Goal: Task Accomplishment & Management: Use online tool/utility

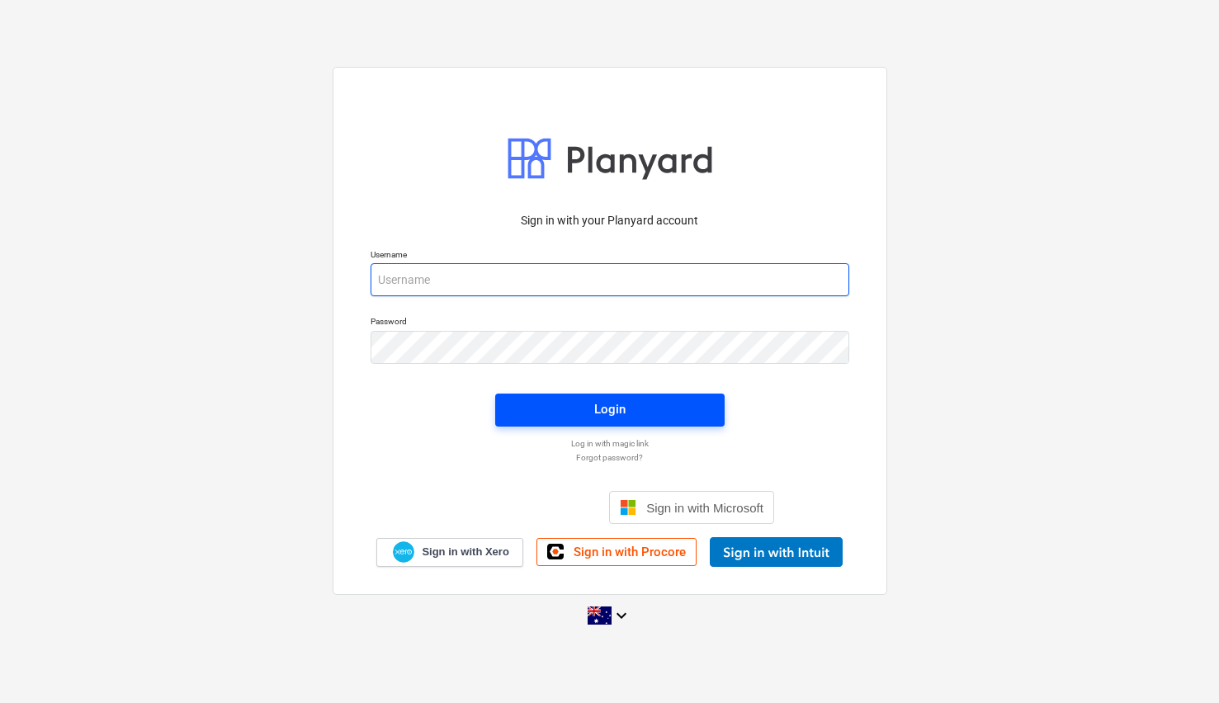
type input "[EMAIL_ADDRESS][DOMAIN_NAME]"
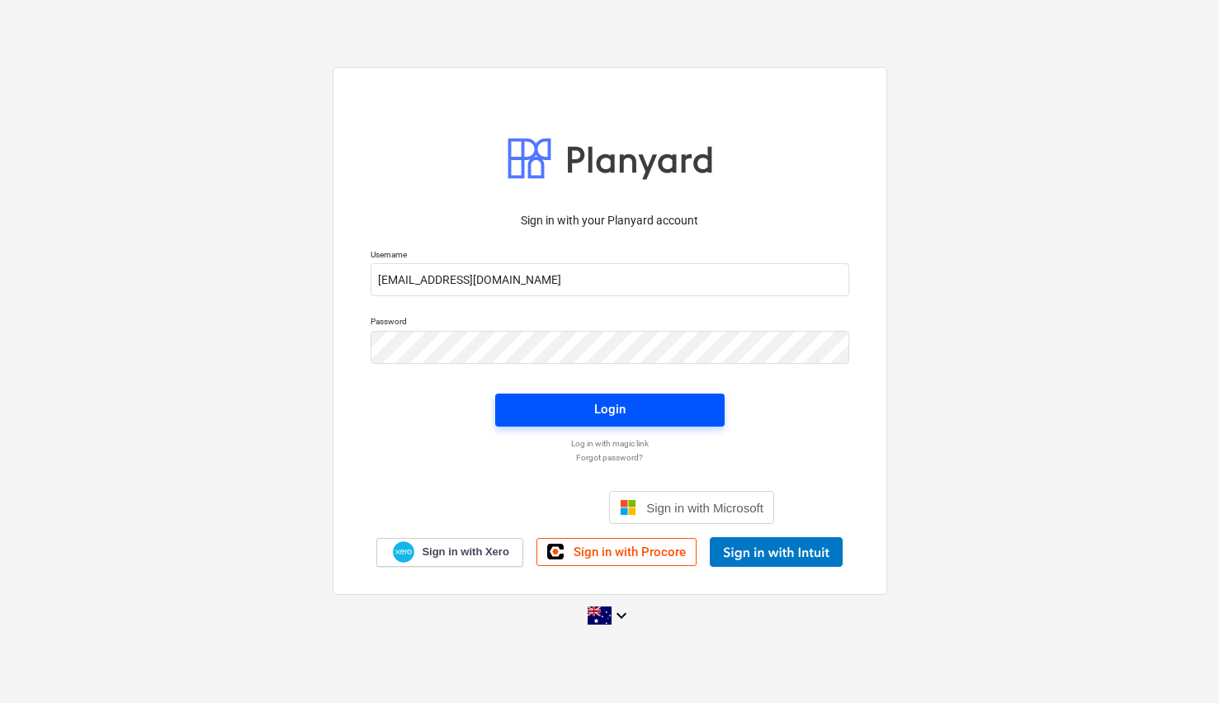
click at [603, 410] on div "Login" at bounding box center [609, 409] width 31 height 21
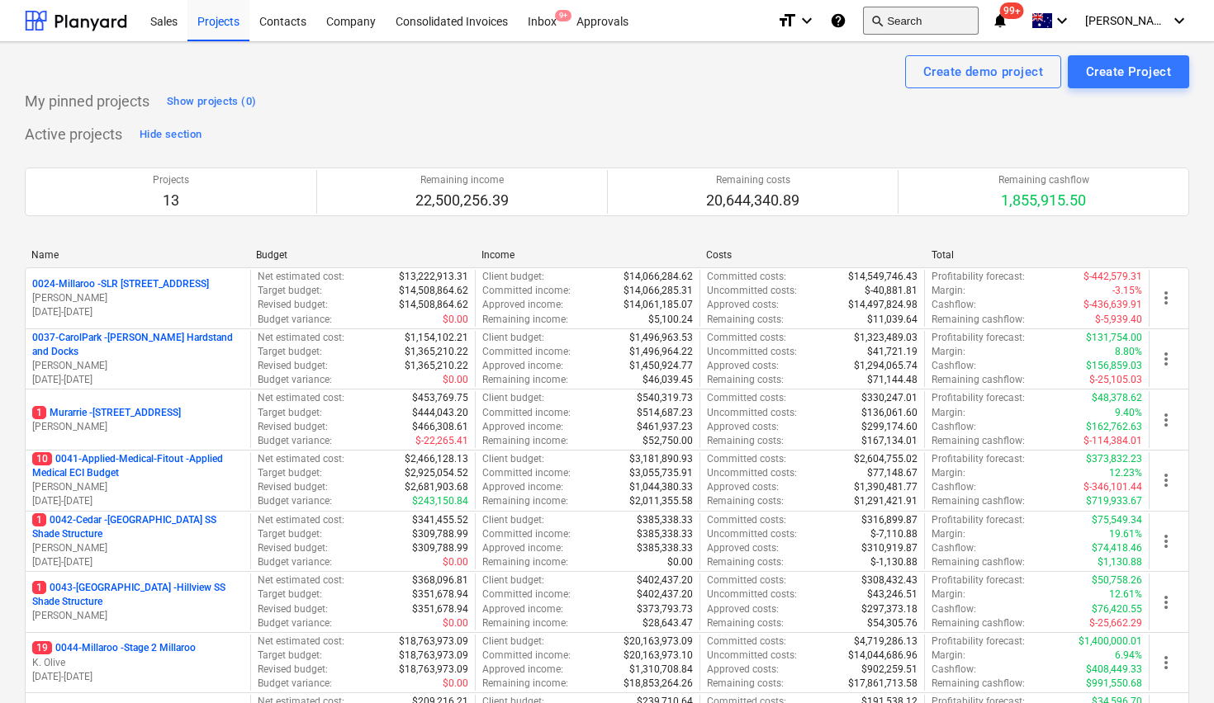
click at [883, 23] on span "search" at bounding box center [876, 20] width 13 height 13
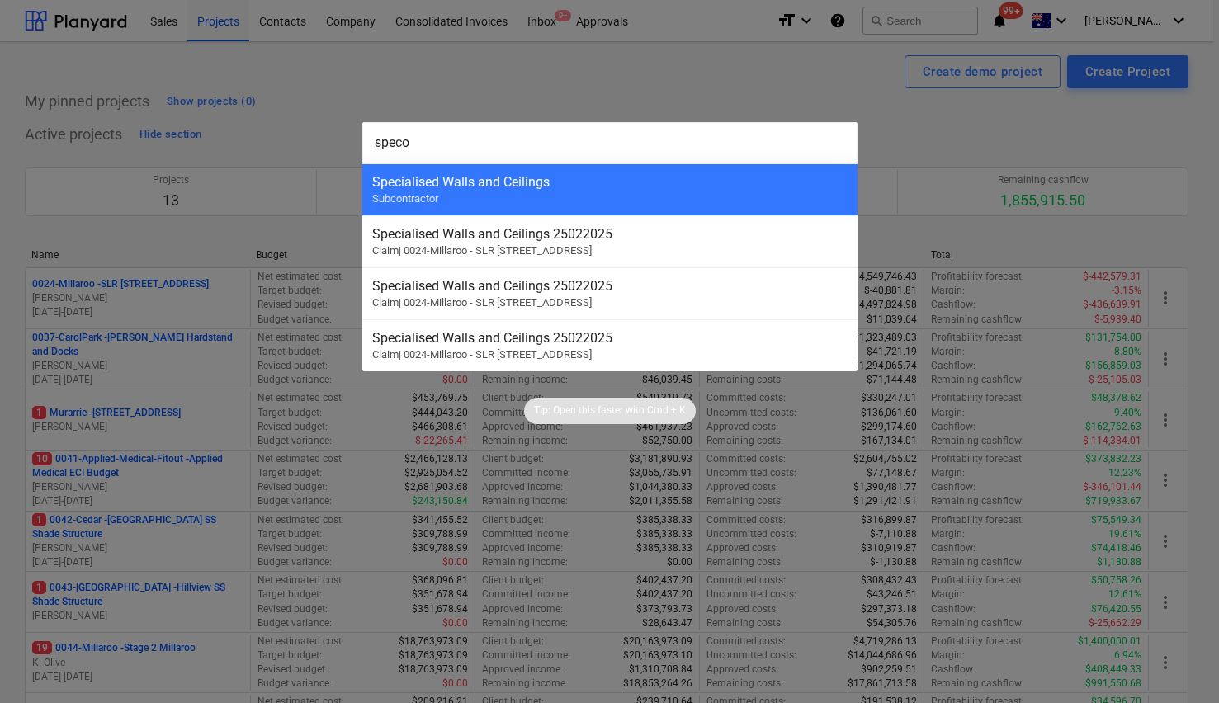
type input "speco"
click at [732, 184] on div "Specialised Walls and Ceilings" at bounding box center [610, 182] width 476 height 16
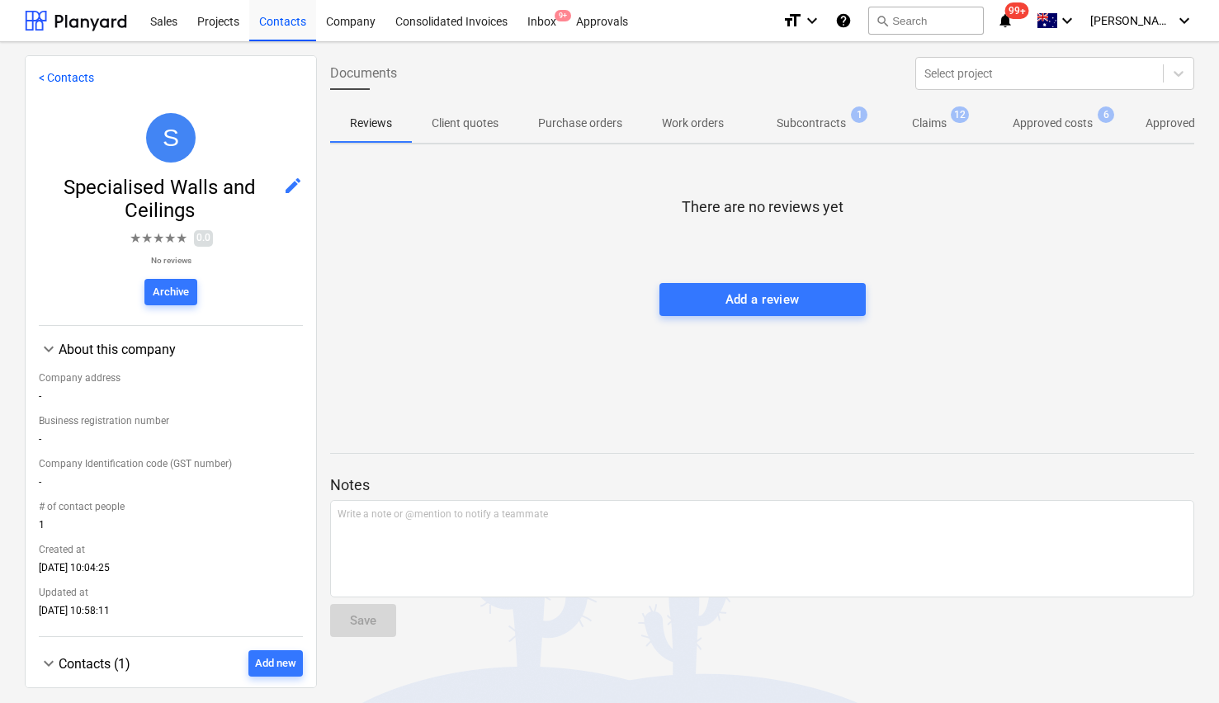
click at [1076, 123] on p "Approved costs" at bounding box center [1053, 123] width 80 height 17
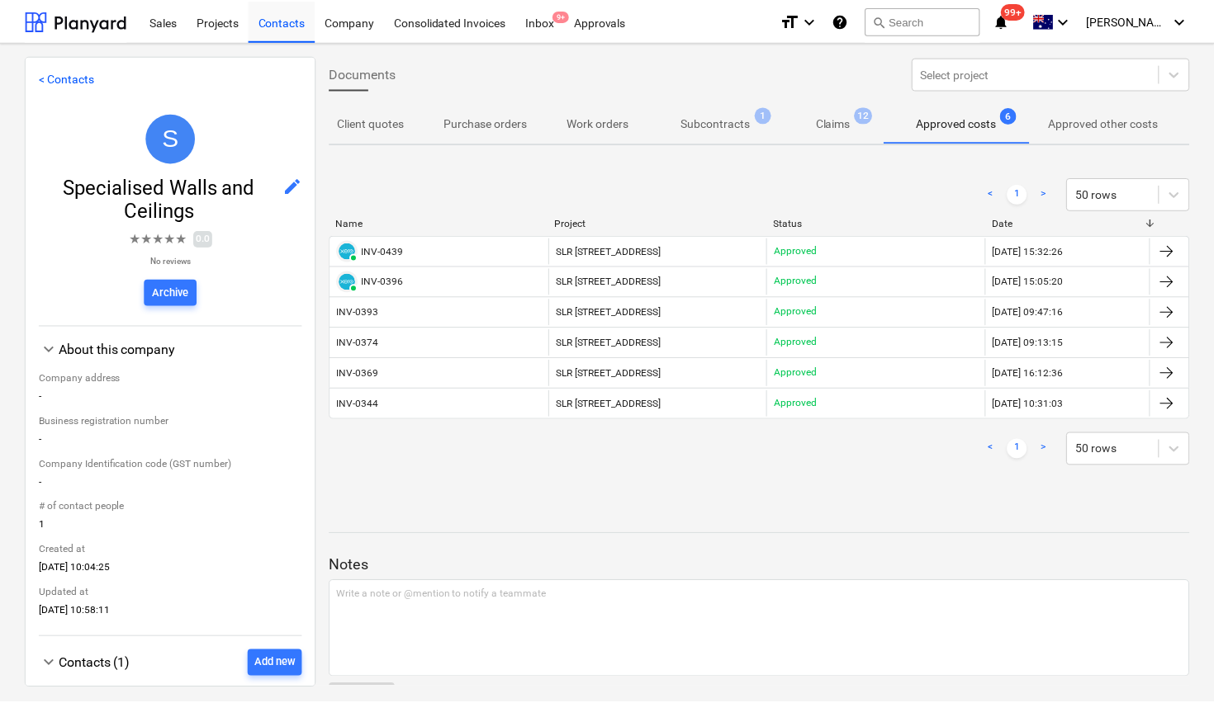
scroll to position [0, 115]
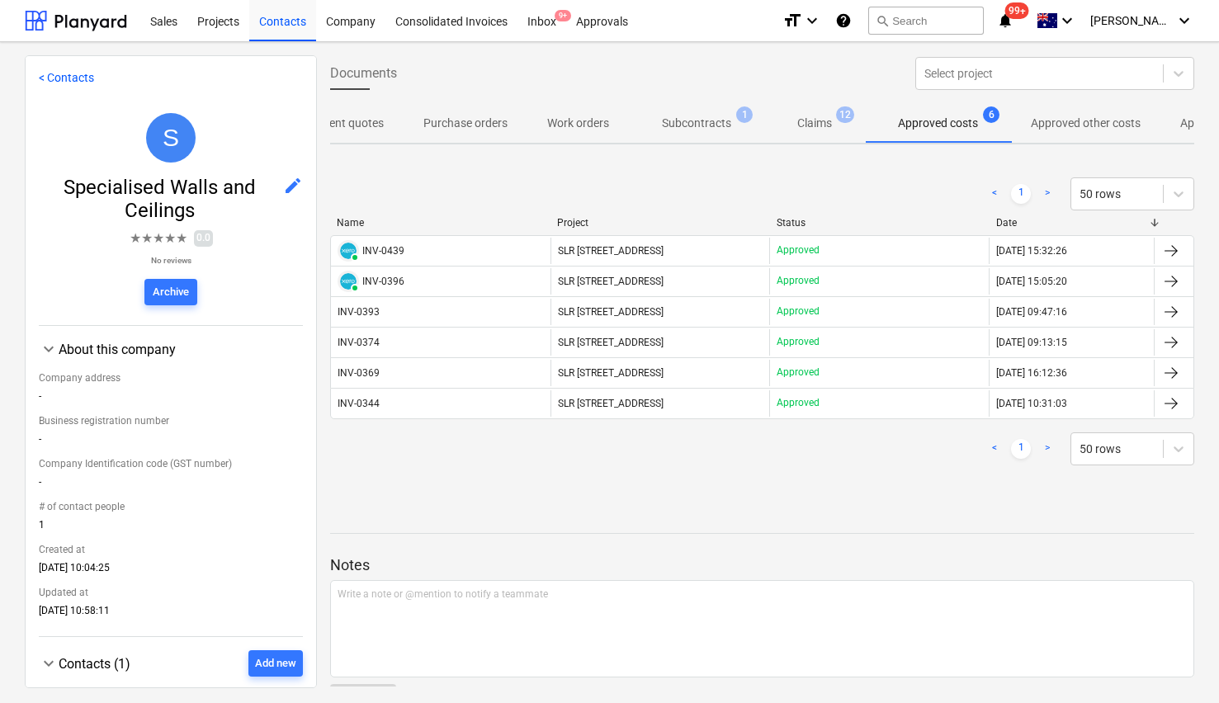
click at [1090, 122] on p "Approved other costs" at bounding box center [1086, 123] width 110 height 17
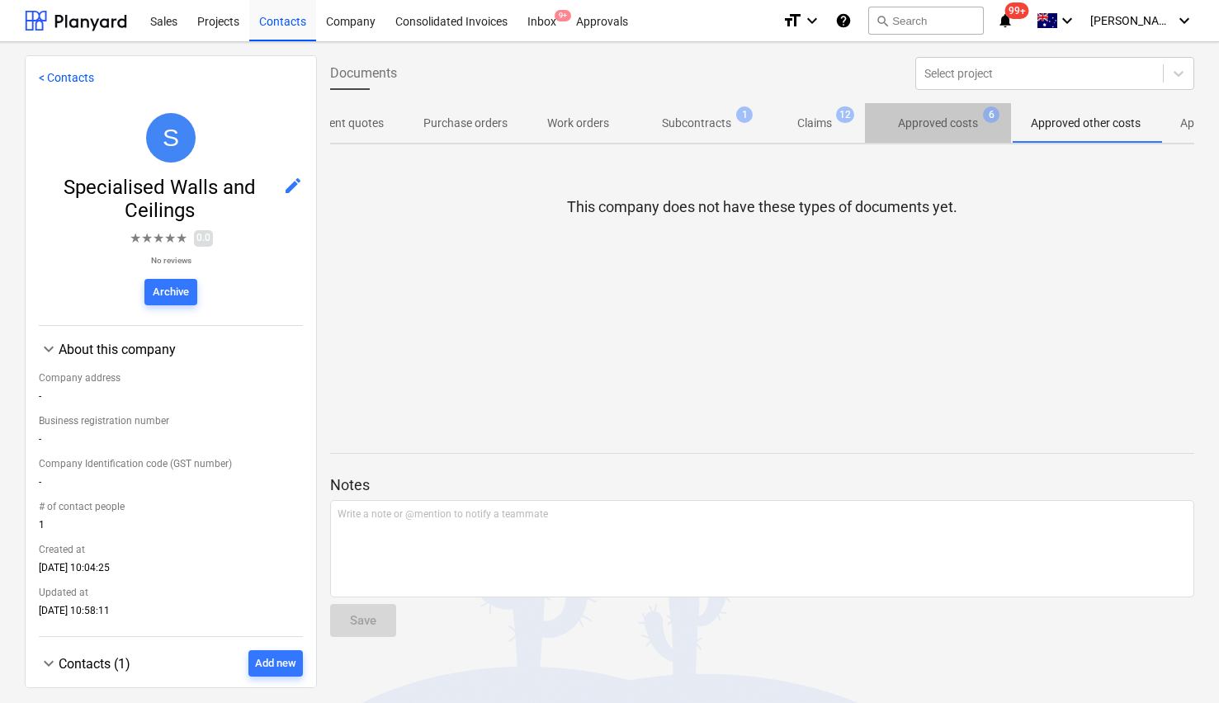
click at [978, 121] on p "Approved costs" at bounding box center [938, 123] width 80 height 17
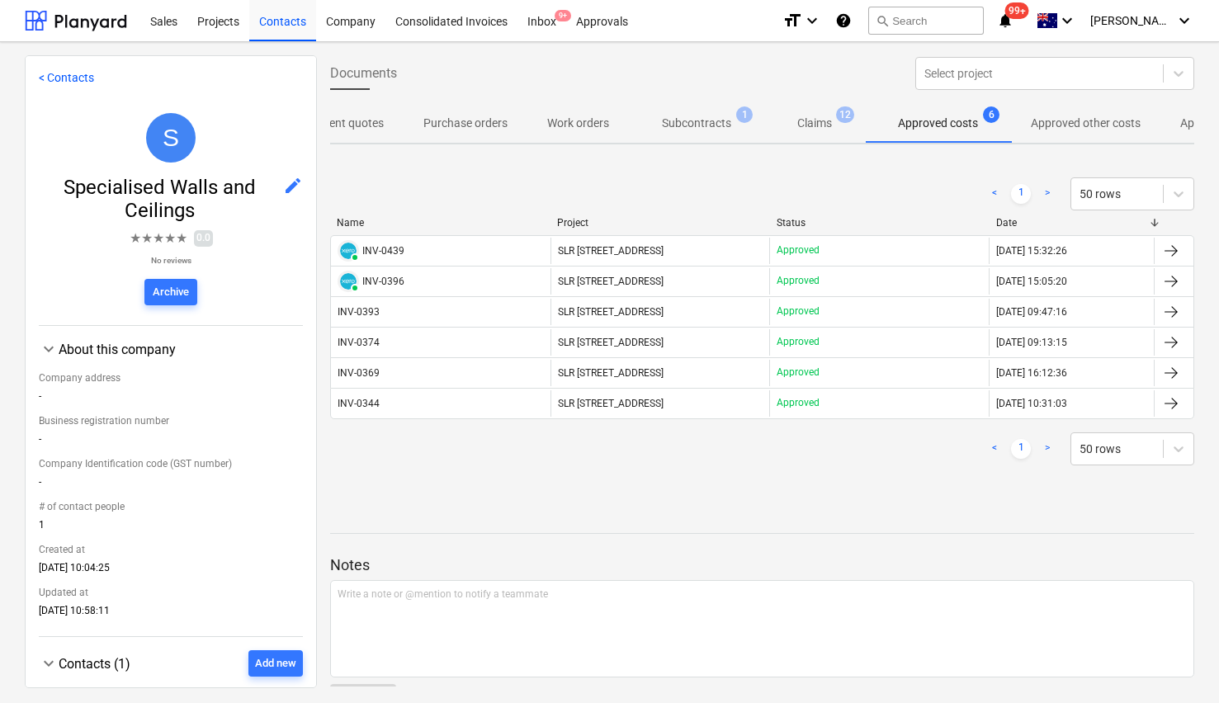
click at [1077, 127] on p "Approved other costs" at bounding box center [1086, 123] width 110 height 17
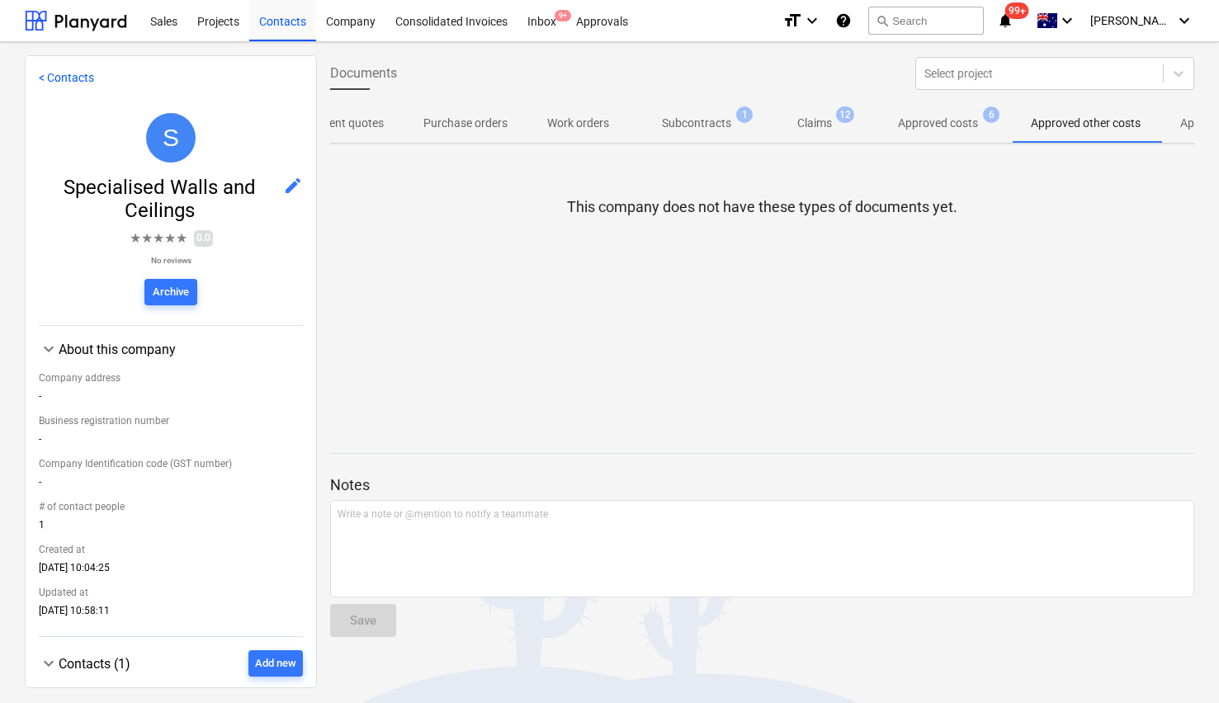
click at [820, 133] on span "Claims 12" at bounding box center [815, 123] width 101 height 30
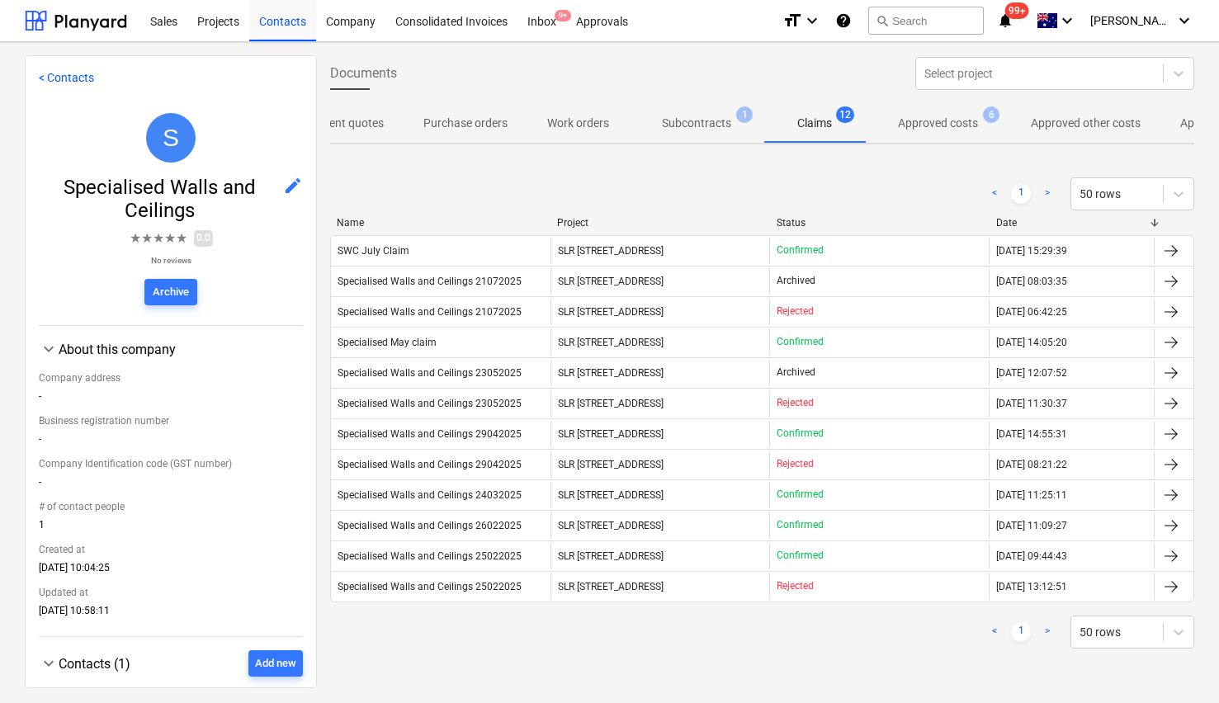
click at [164, 163] on div at bounding box center [171, 169] width 264 height 13
click at [43, 20] on div at bounding box center [76, 20] width 102 height 41
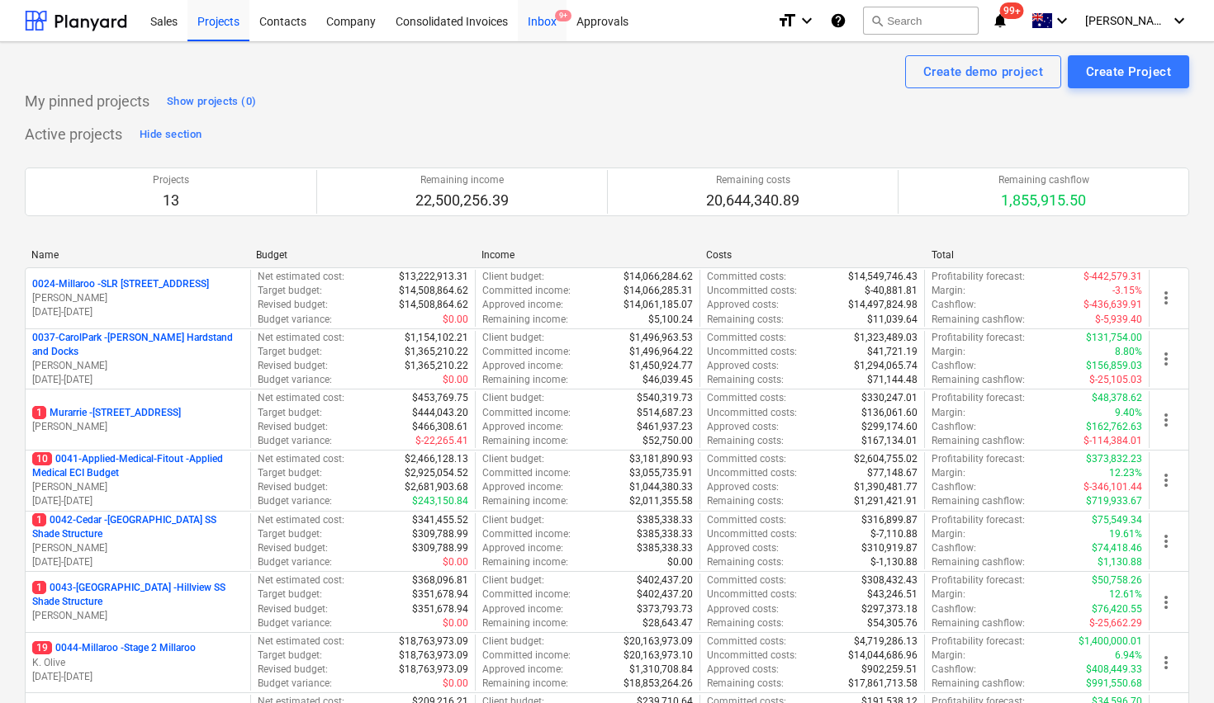
click at [555, 17] on span "9+" at bounding box center [563, 16] width 17 height 12
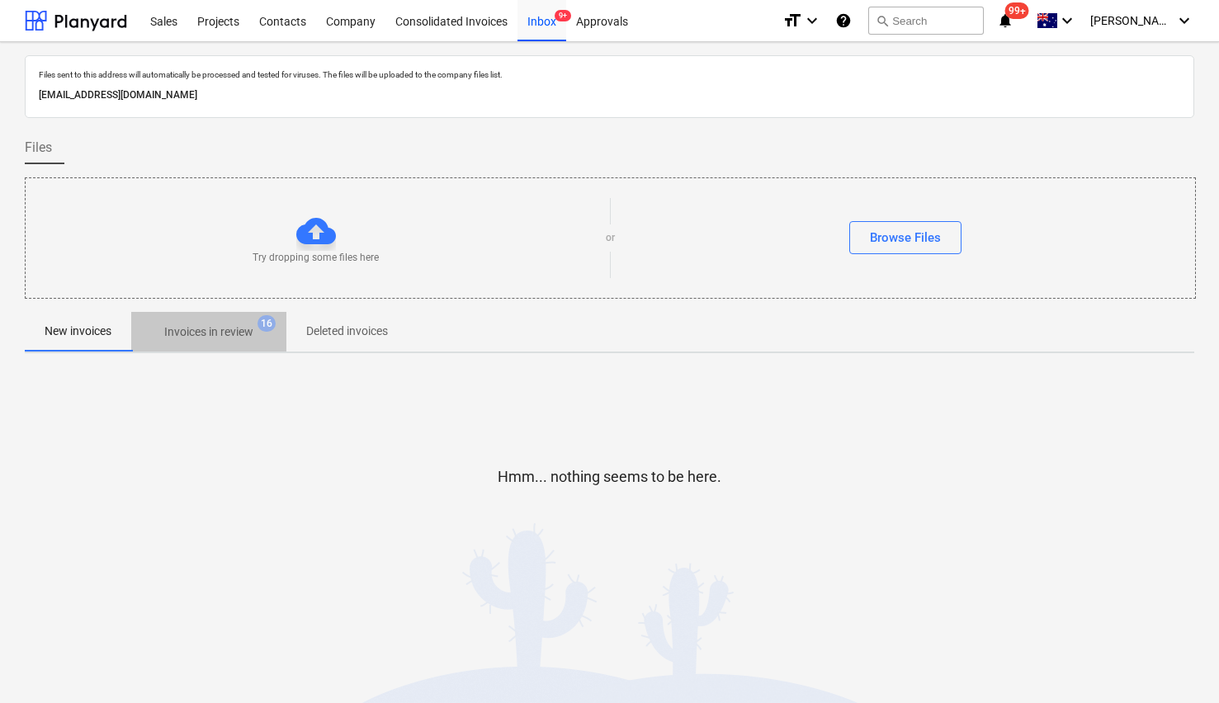
click at [205, 315] on button "Invoices in review 16" at bounding box center [208, 332] width 155 height 40
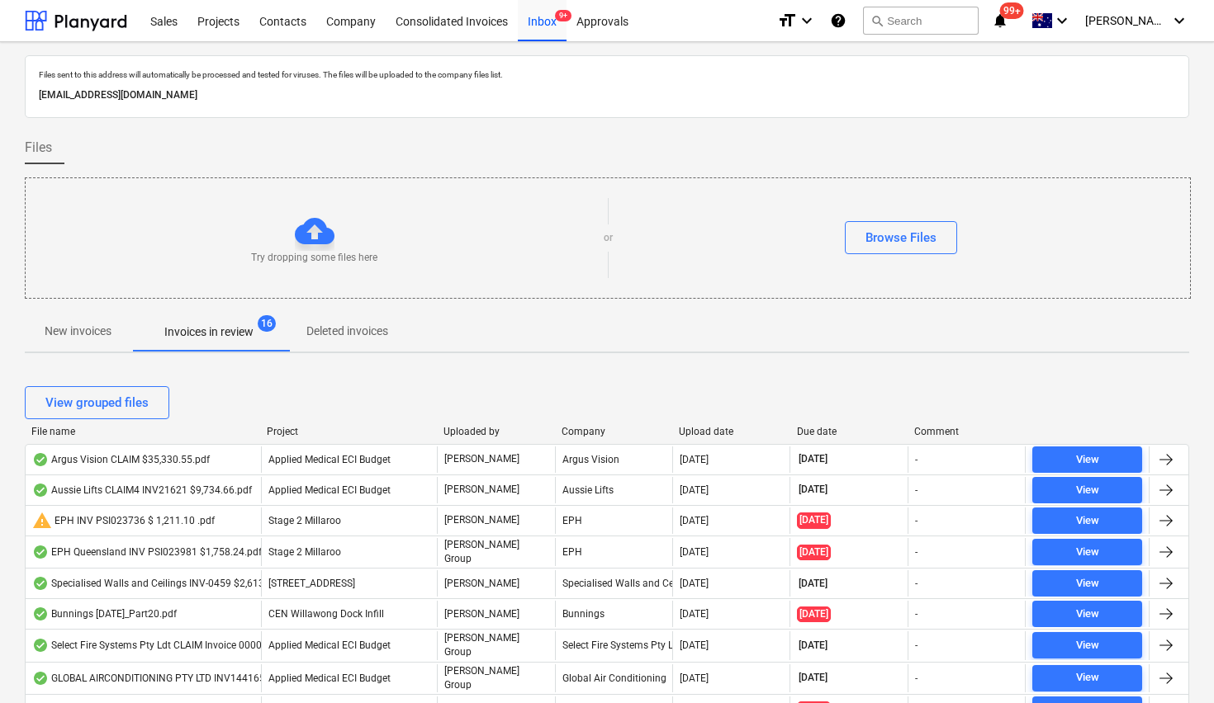
click at [62, 426] on div "File name" at bounding box center [142, 432] width 222 height 12
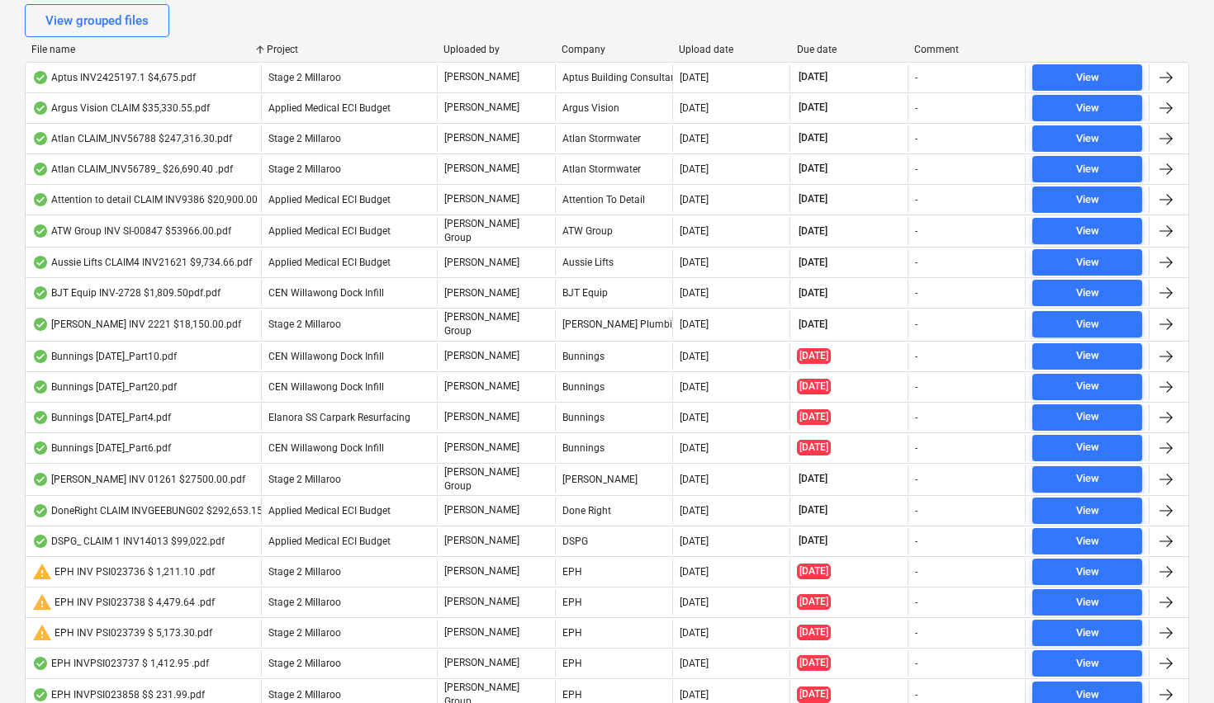
scroll to position [381, 0]
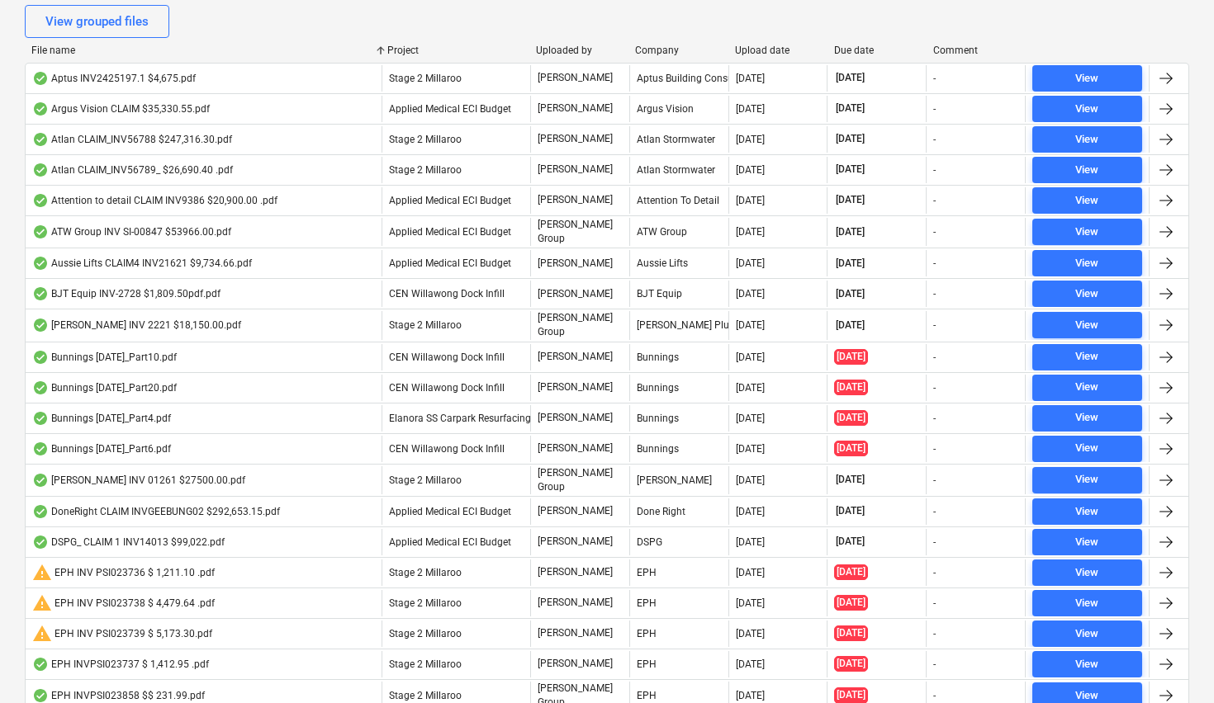
drag, startPoint x: 260, startPoint y: 51, endPoint x: 386, endPoint y: 48, distance: 125.5
click at [385, 50] on div at bounding box center [381, 51] width 30 height 12
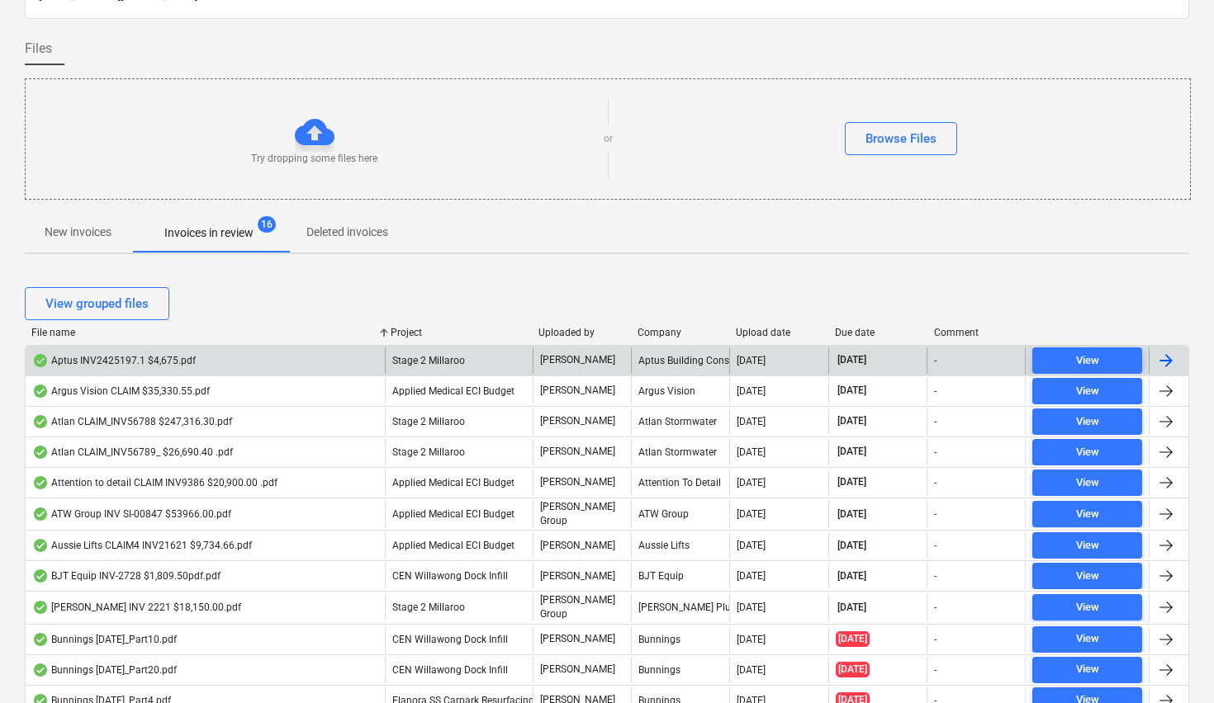
scroll to position [0, 0]
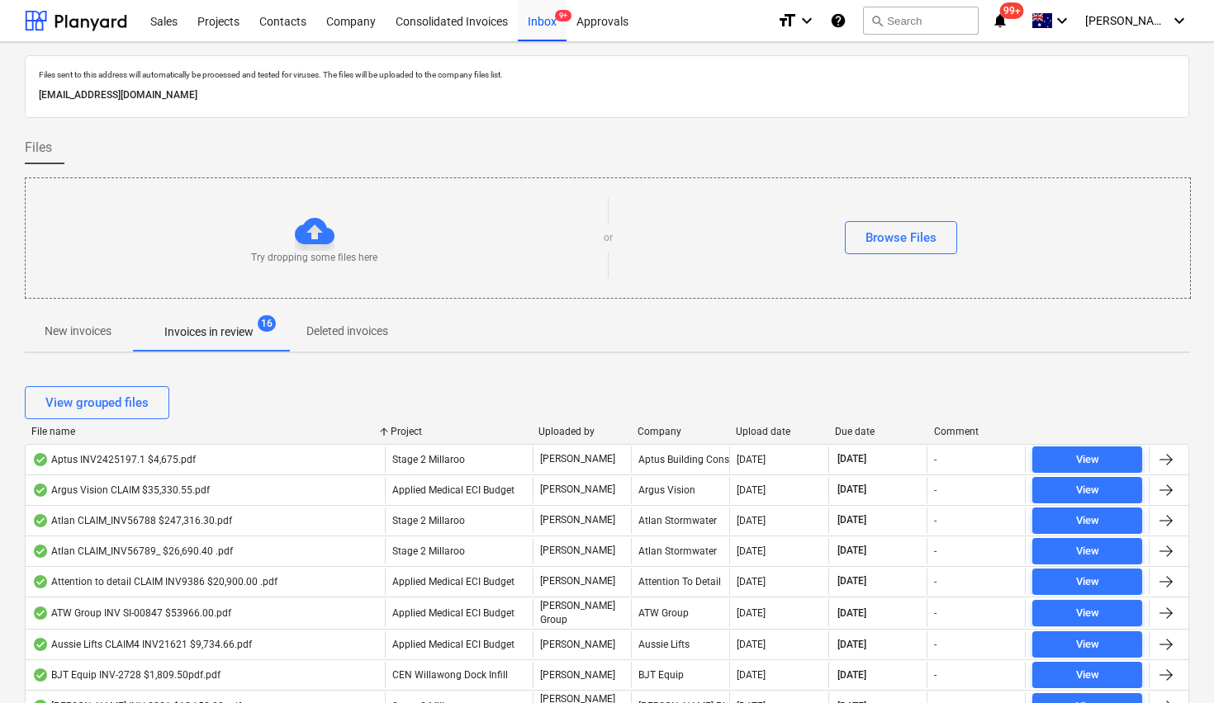
click at [88, 333] on p "New invoices" at bounding box center [78, 331] width 67 height 17
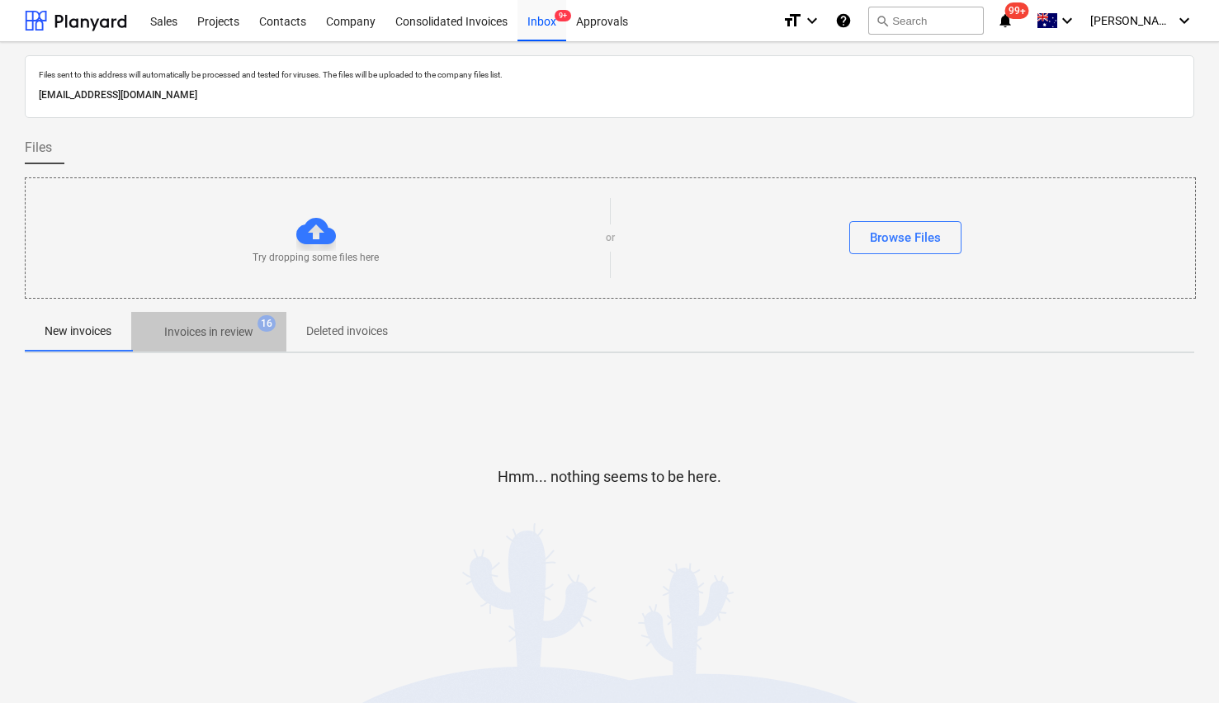
click at [179, 333] on p "Invoices in review" at bounding box center [208, 332] width 89 height 17
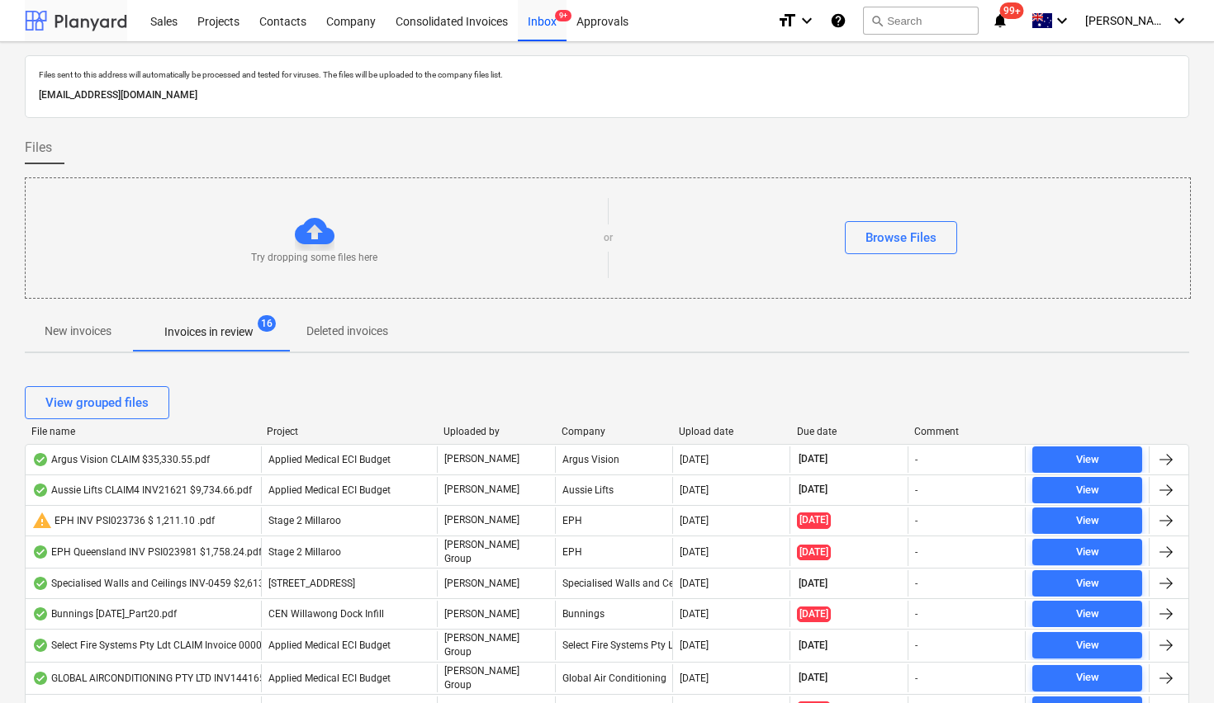
click at [84, 24] on div at bounding box center [76, 20] width 102 height 41
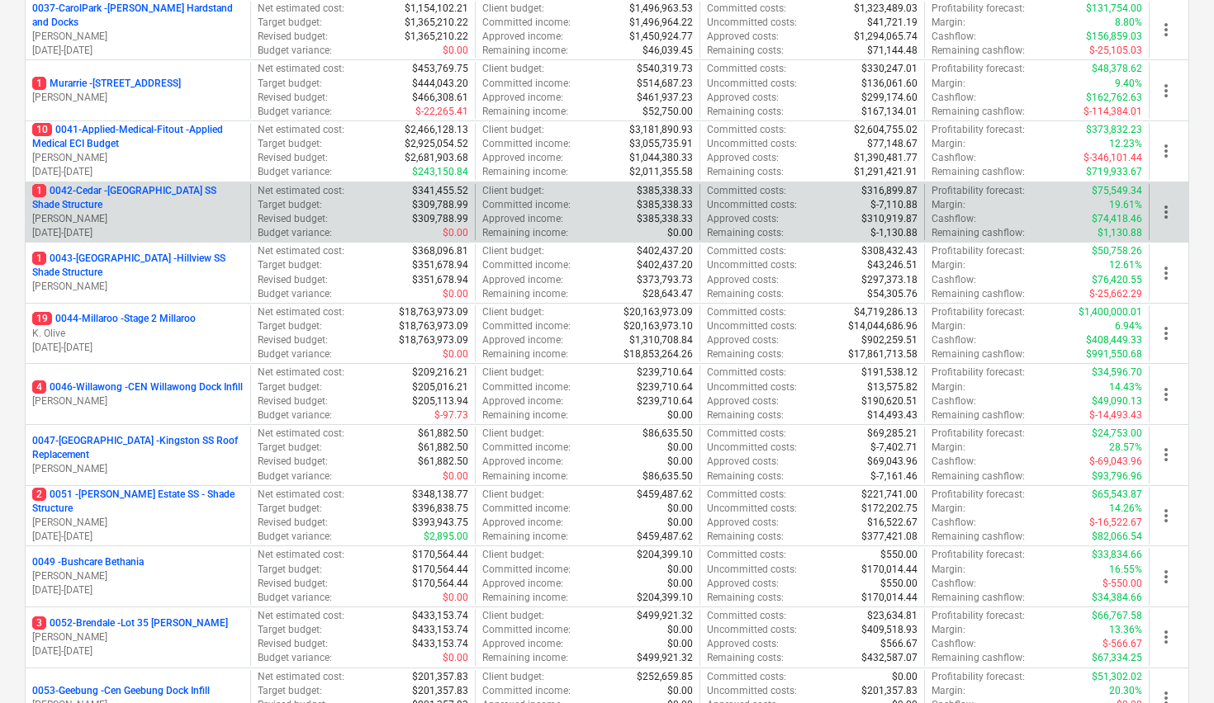
scroll to position [139, 0]
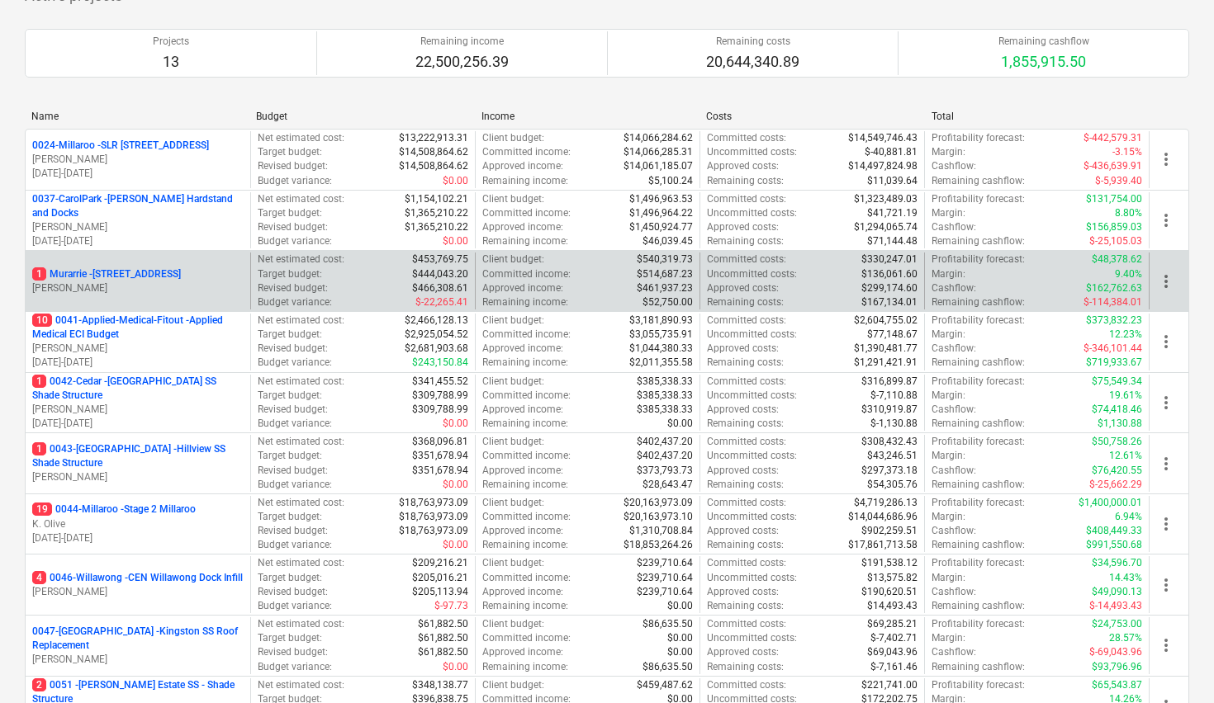
click at [130, 287] on p "[PERSON_NAME]" at bounding box center [137, 289] width 211 height 14
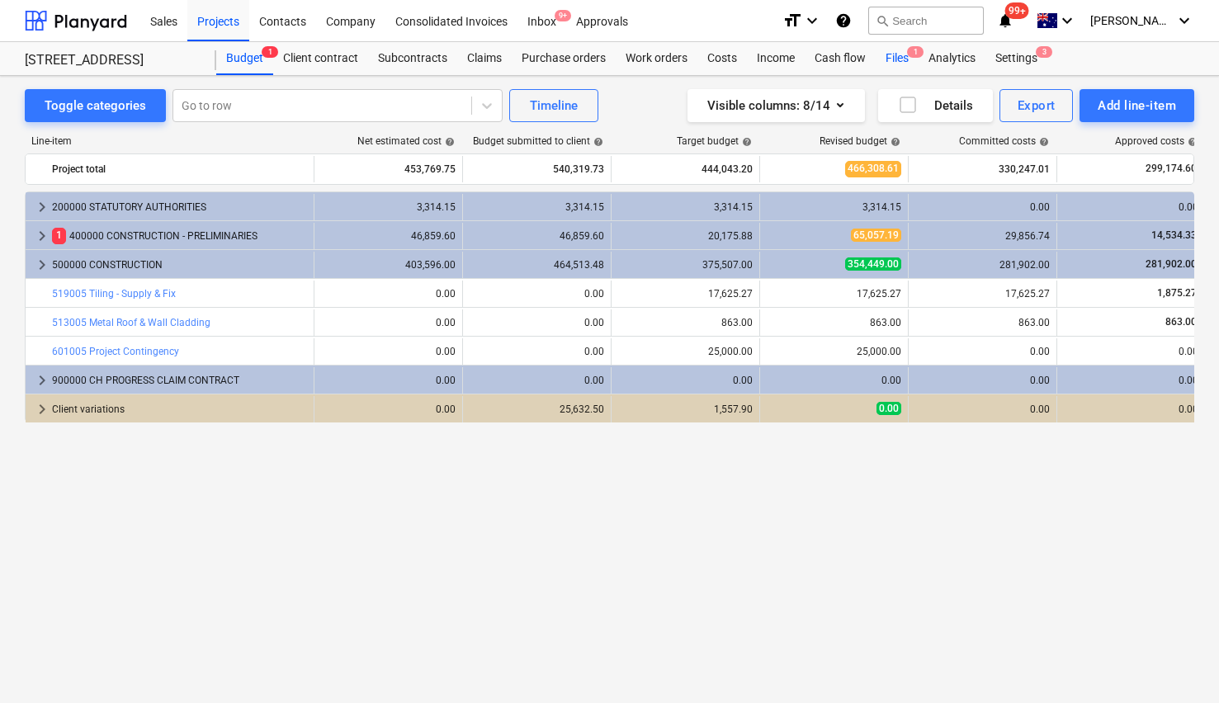
click at [897, 59] on div "Files 1" at bounding box center [897, 58] width 43 height 33
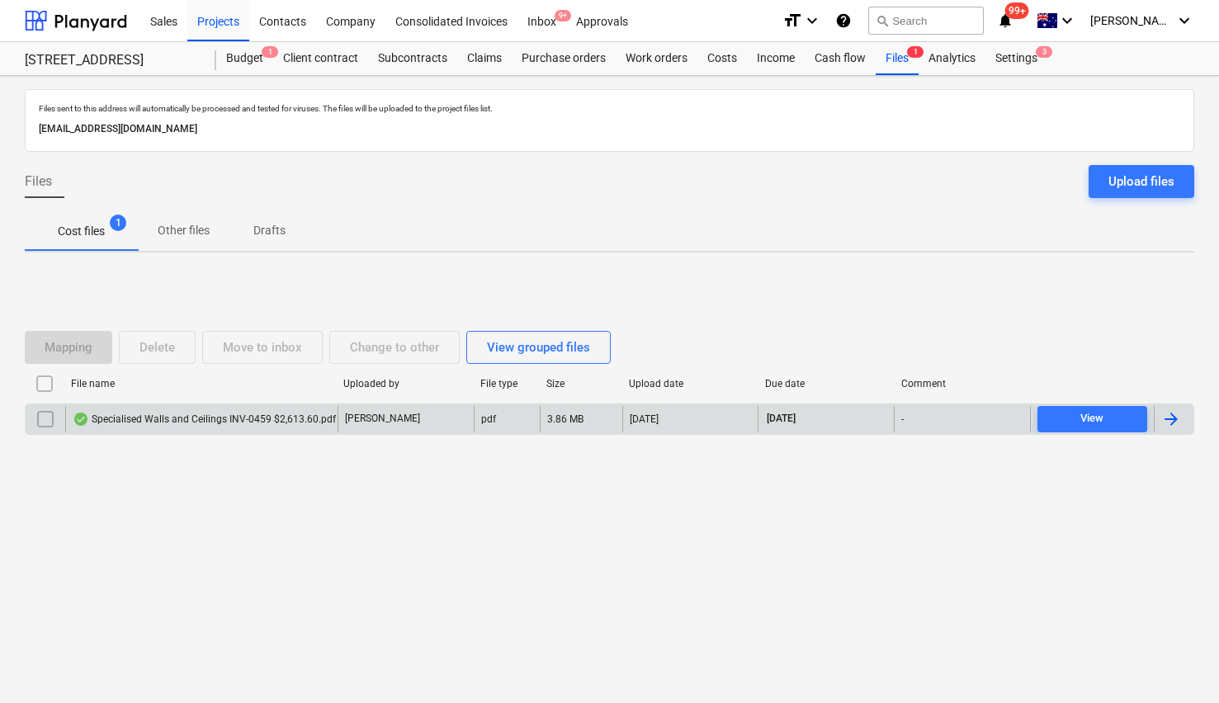
click at [41, 420] on input "checkbox" at bounding box center [45, 419] width 26 height 26
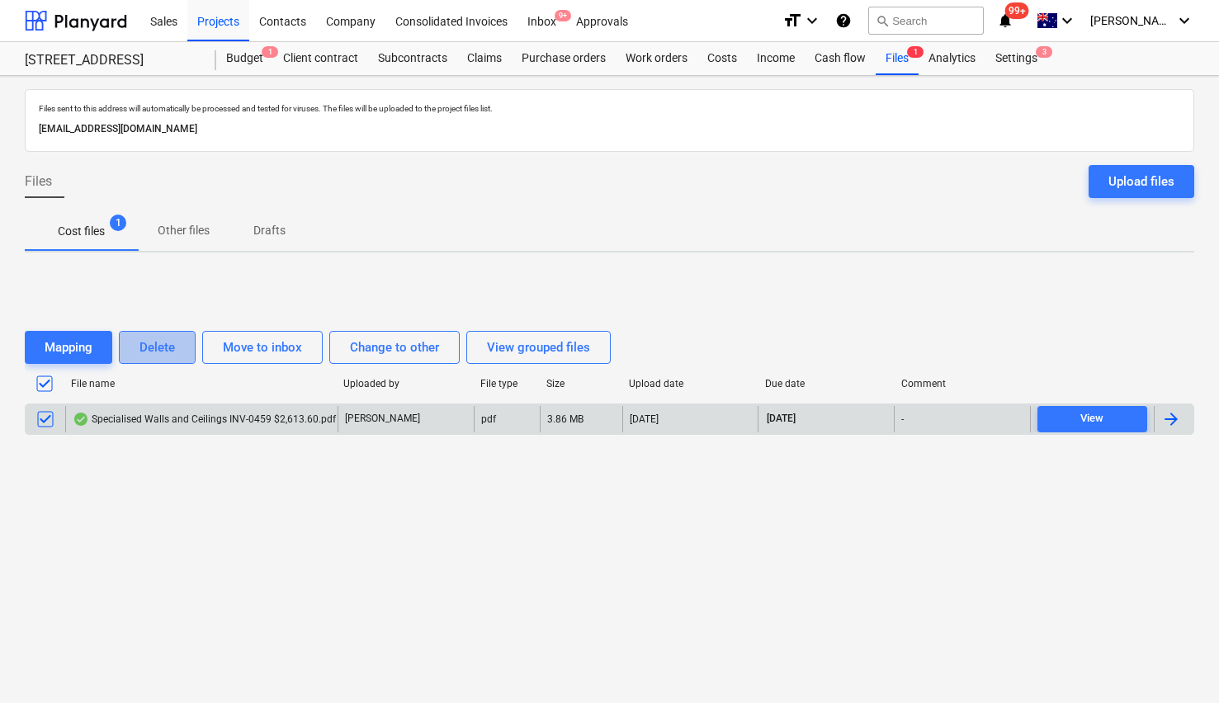
click at [162, 350] on div "Delete" at bounding box center [158, 347] width 36 height 21
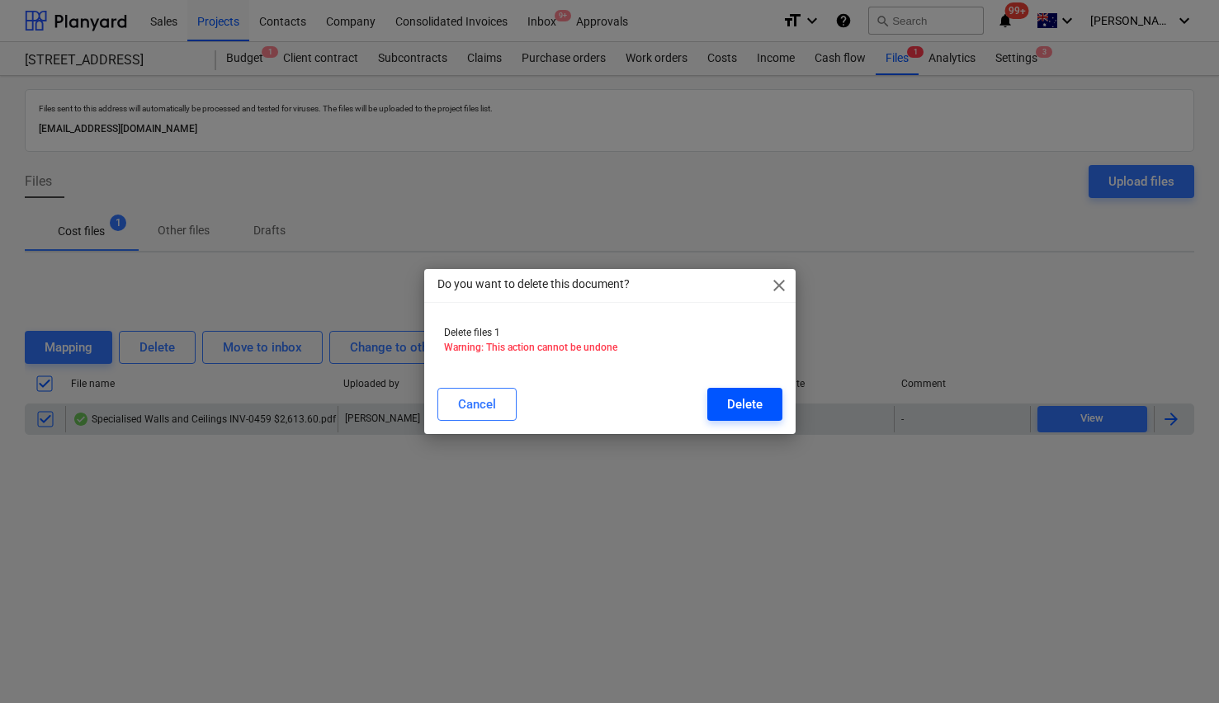
click at [746, 402] on div "Delete" at bounding box center [745, 404] width 36 height 21
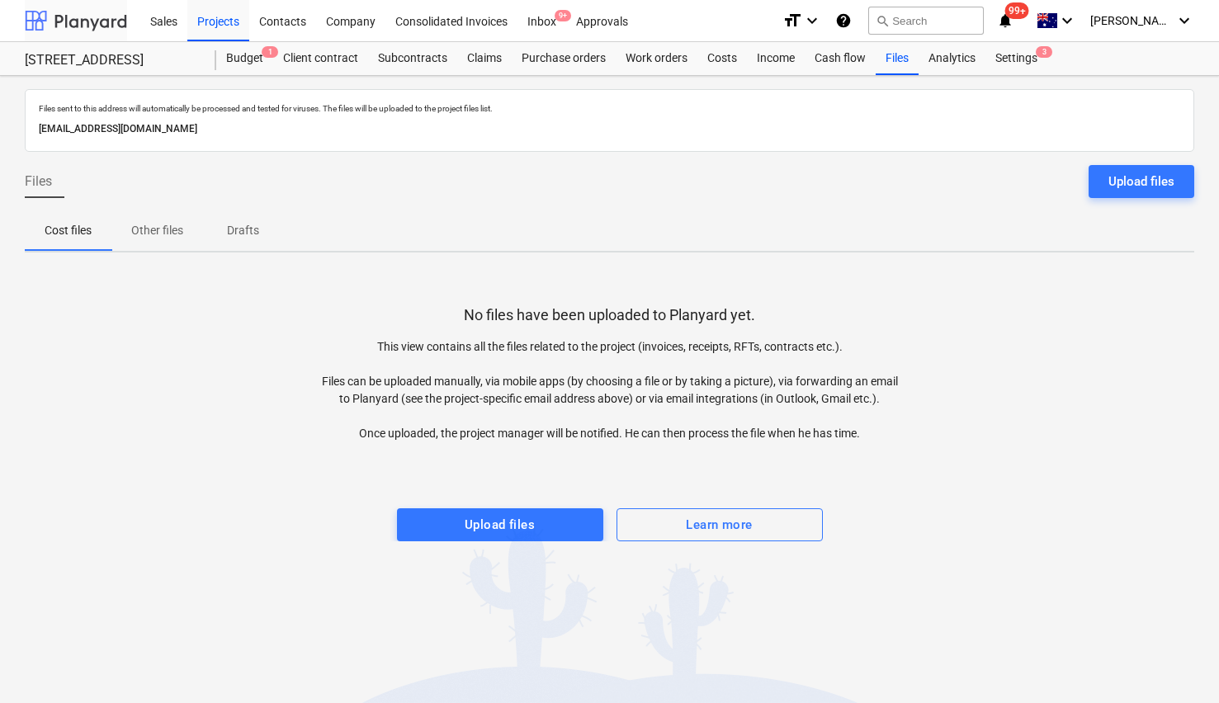
click at [82, 28] on div at bounding box center [76, 20] width 102 height 41
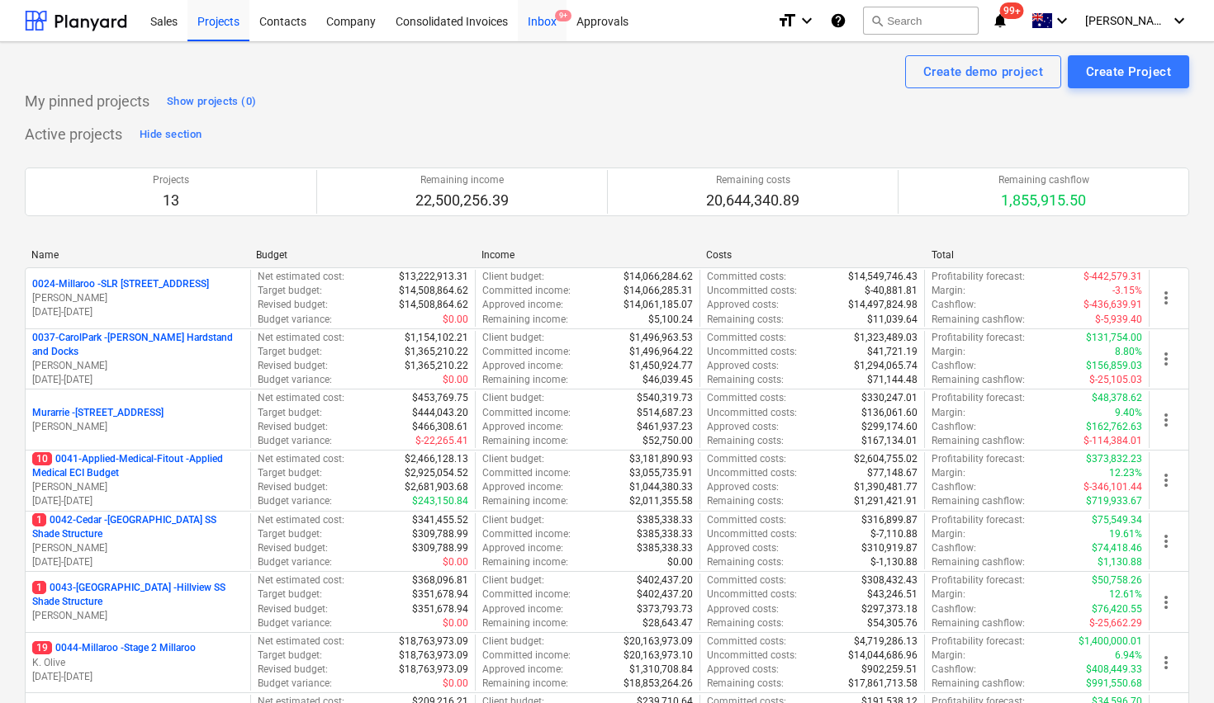
click at [544, 21] on div "Inbox 9+" at bounding box center [542, 20] width 49 height 42
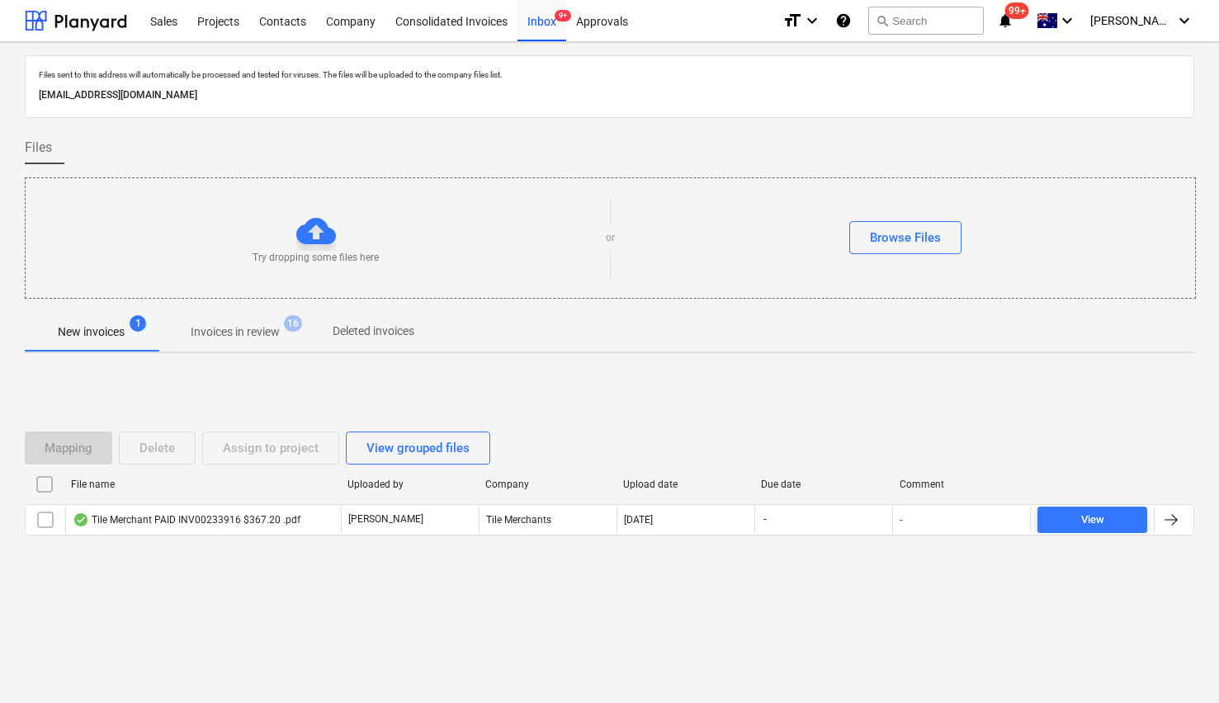
click at [529, 326] on div "New invoices 1 Invoices in review 16 Deleted invoices" at bounding box center [610, 332] width 1170 height 40
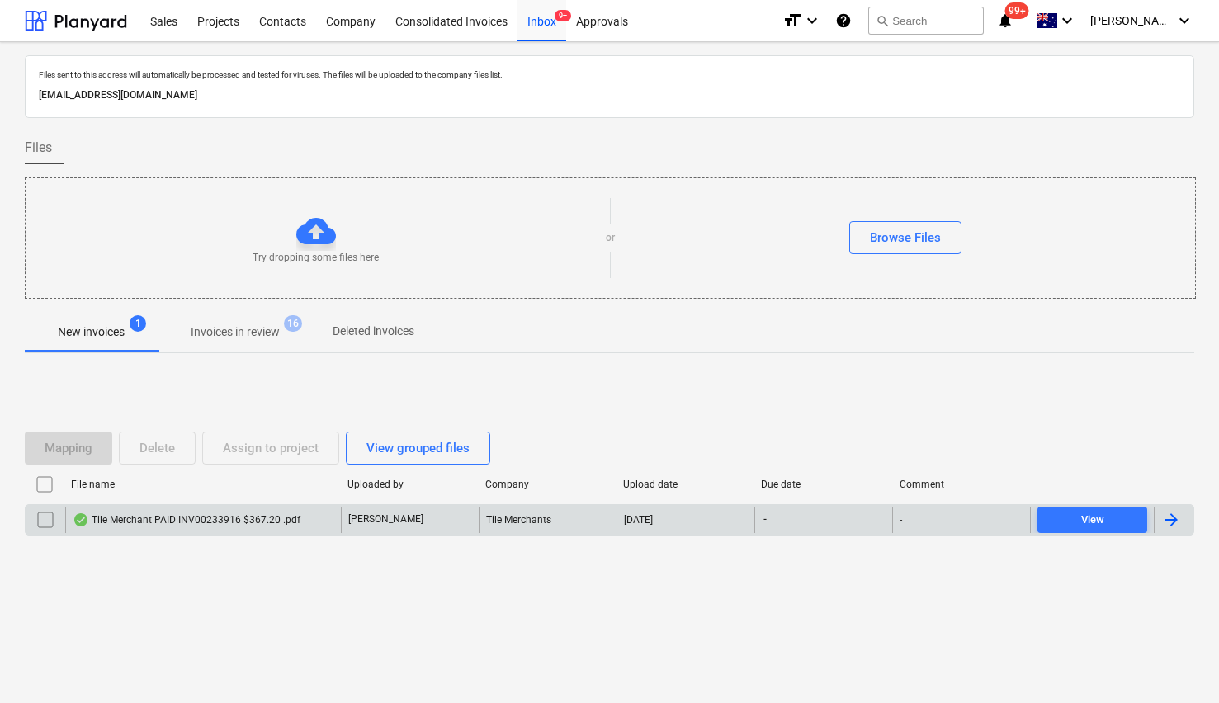
click at [215, 514] on div "Tile Merchant PAID INV00233916 $367.20 .pdf" at bounding box center [187, 520] width 228 height 13
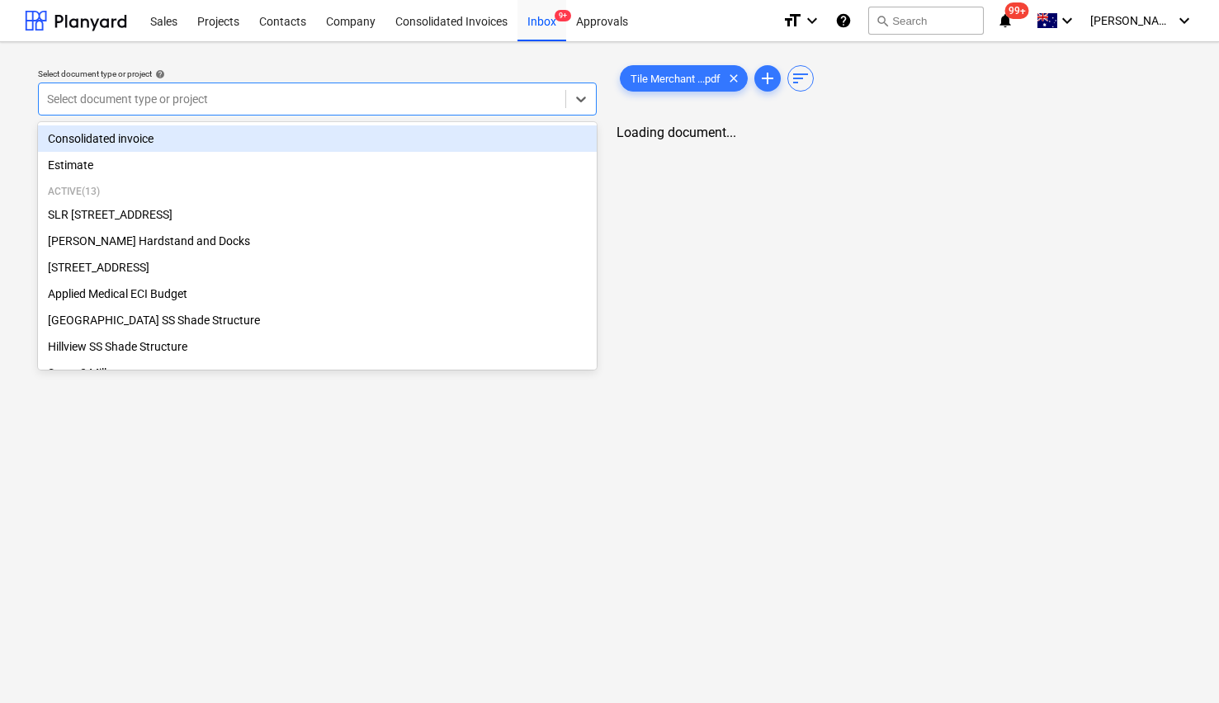
click at [283, 97] on div at bounding box center [302, 99] width 510 height 17
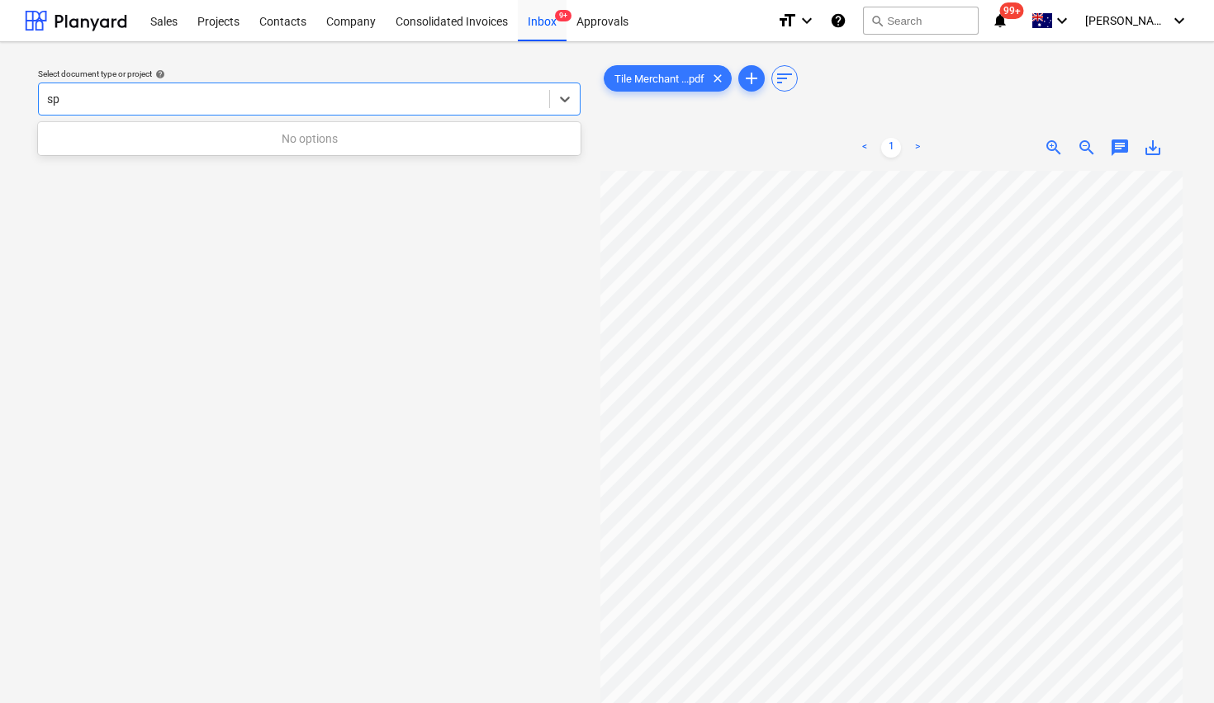
type input "s"
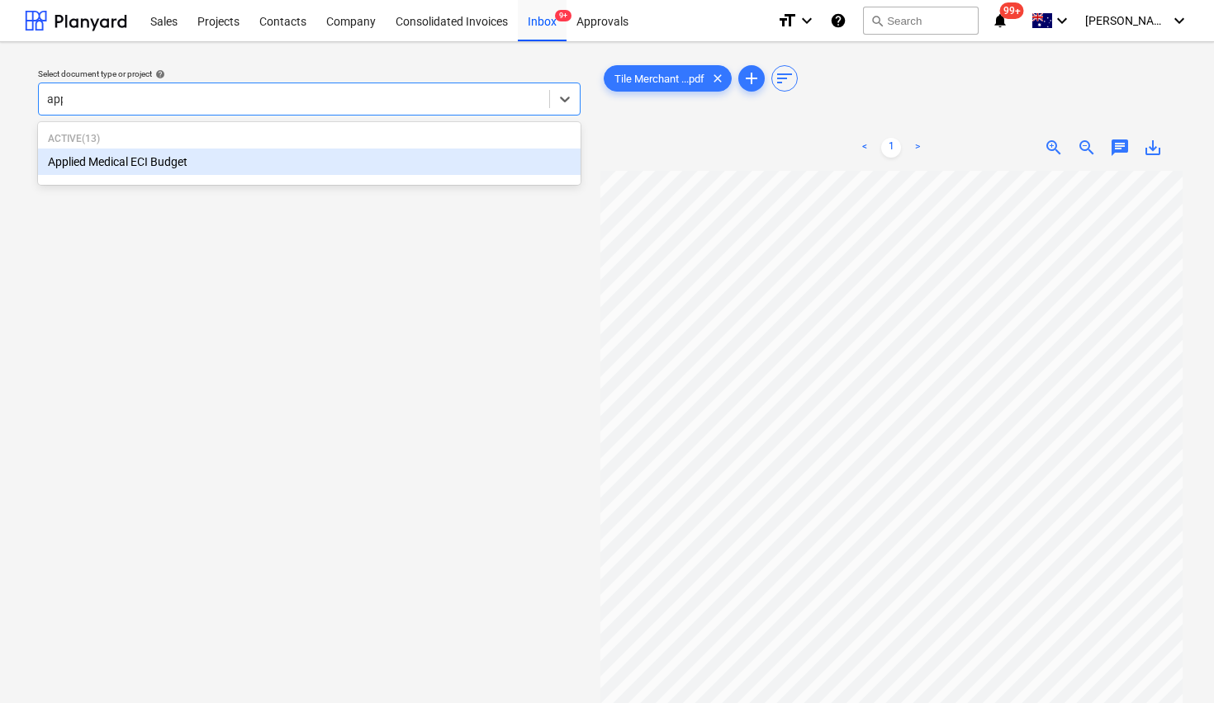
type input "appl"
click at [210, 165] on div "Applied Medical ECI Budget" at bounding box center [309, 162] width 542 height 26
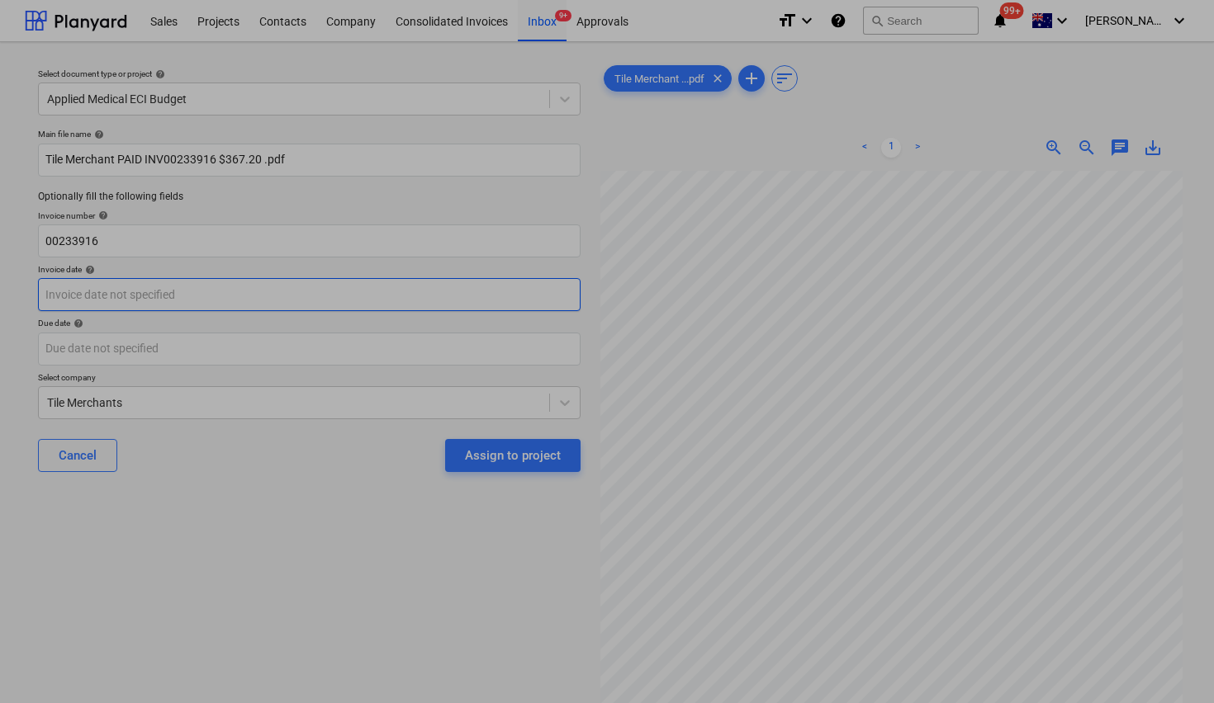
click at [225, 304] on body "Sales Projects Contacts Company Consolidated Invoices Inbox 9+ Approvals format…" at bounding box center [607, 351] width 1214 height 703
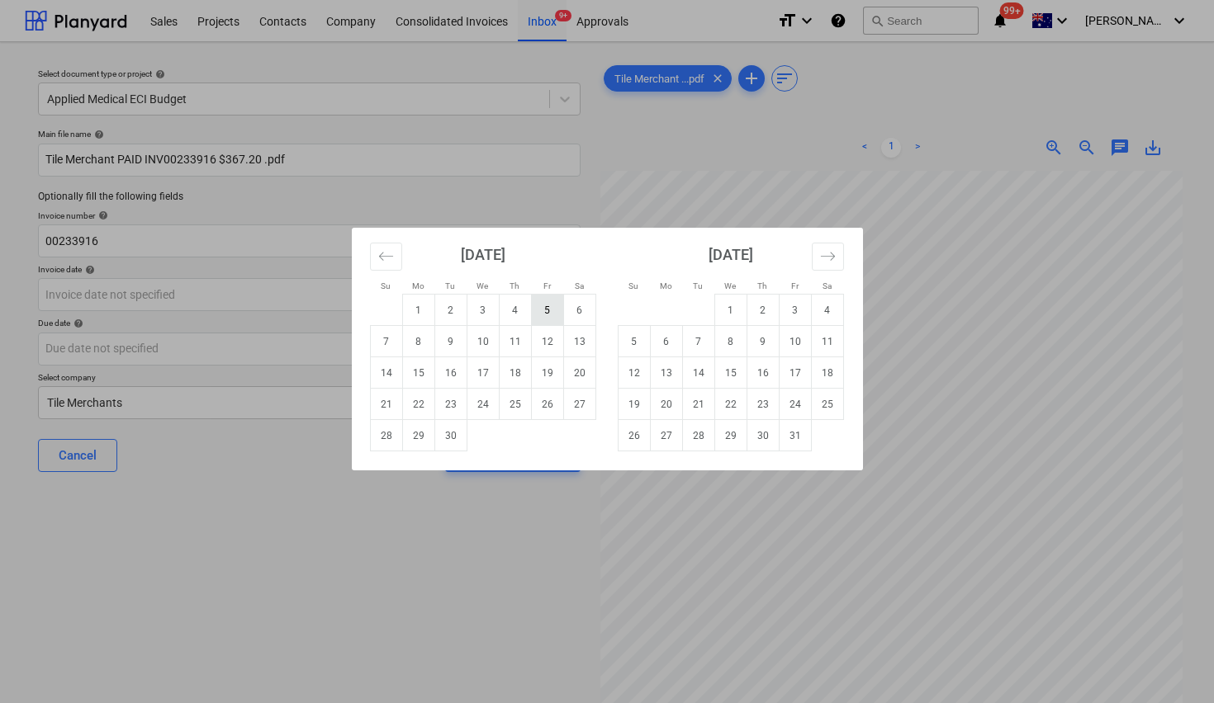
click at [548, 308] on td "5" at bounding box center [547, 310] width 32 height 31
type input "[DATE]"
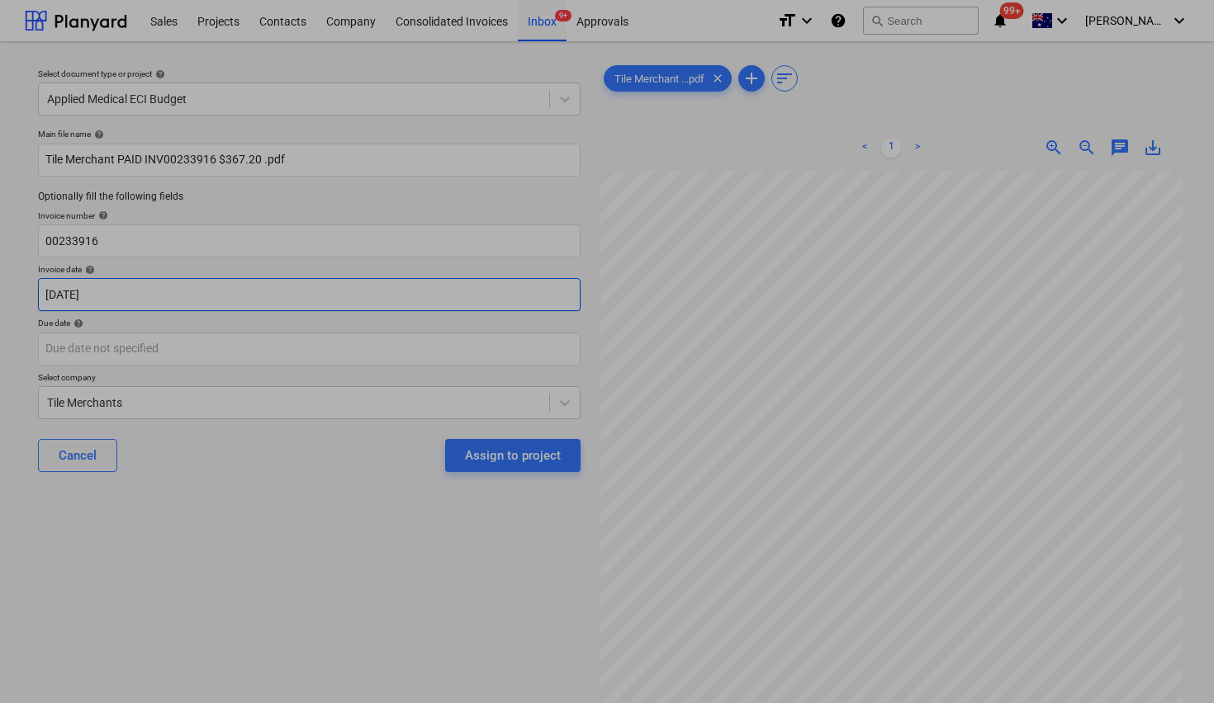
click at [548, 308] on body "Sales Projects Contacts Company Consolidated Invoices Inbox 9+ Approvals format…" at bounding box center [607, 351] width 1214 height 703
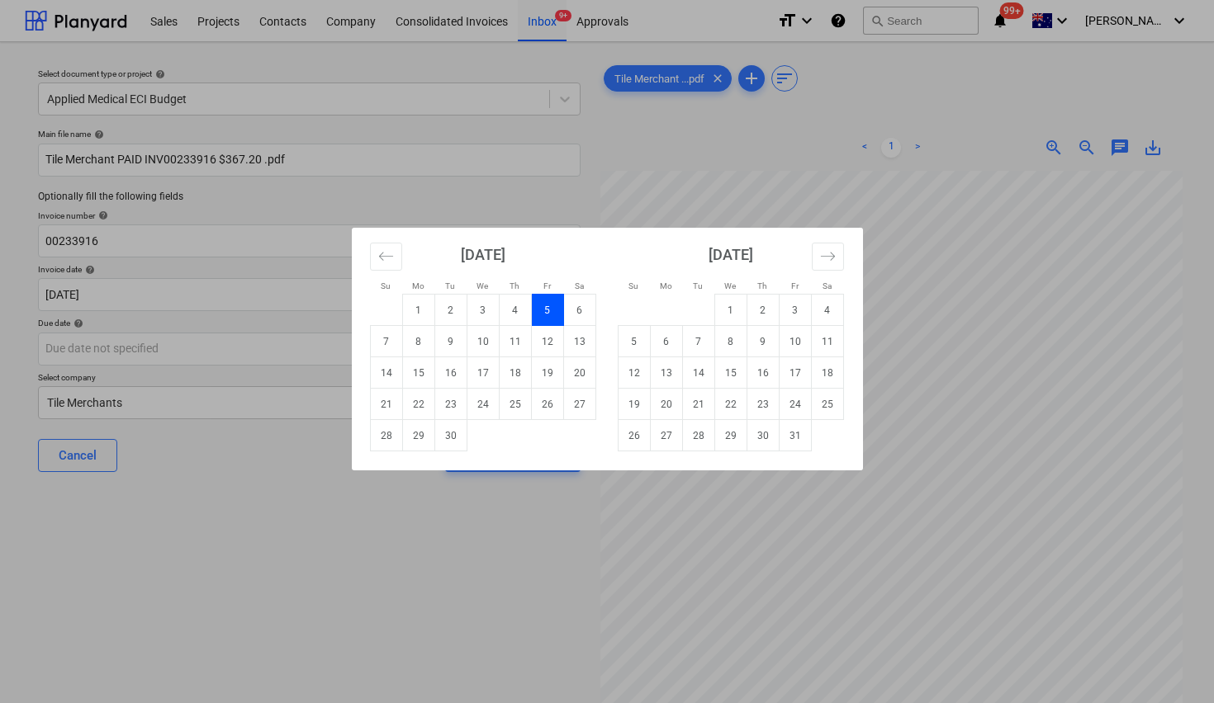
click at [211, 350] on div "Su Mo Tu We Th Fr Sa Su Mo Tu We Th Fr Sa August 2025 1 2 3 4 5 6 7 8 9 10 11 1…" at bounding box center [607, 351] width 1214 height 703
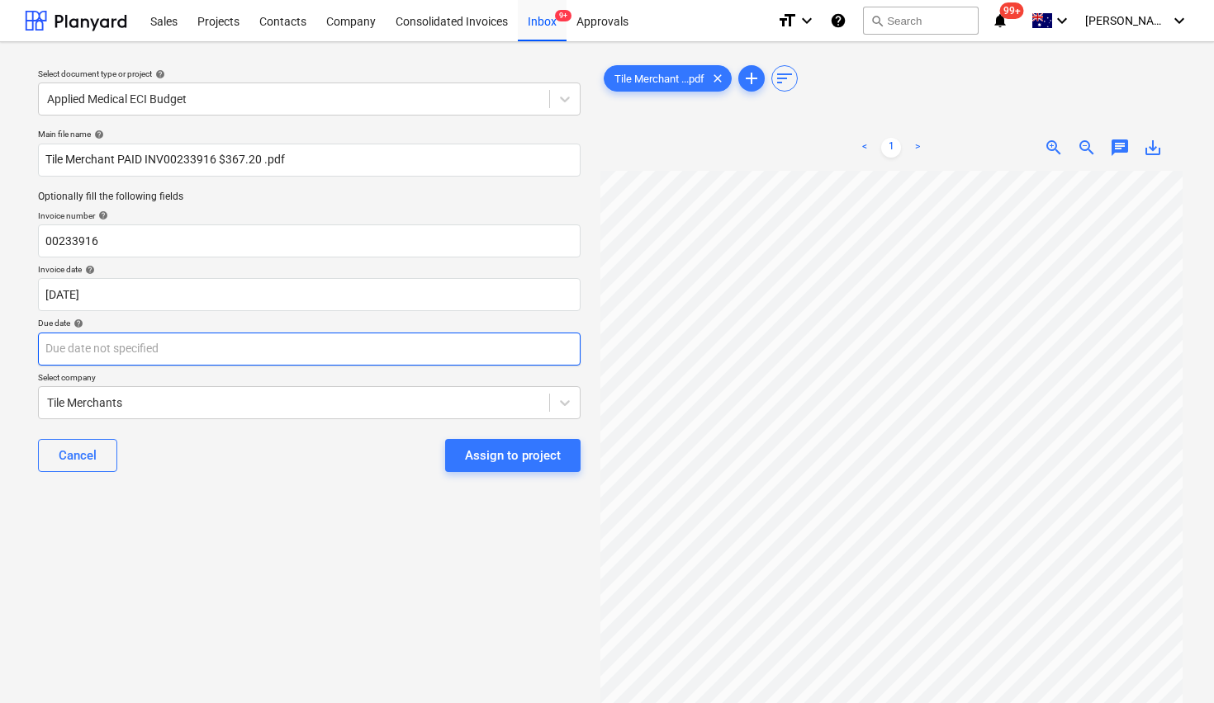
click at [269, 342] on body "Sales Projects Contacts Company Consolidated Invoices Inbox 9+ Approvals format…" at bounding box center [607, 351] width 1214 height 703
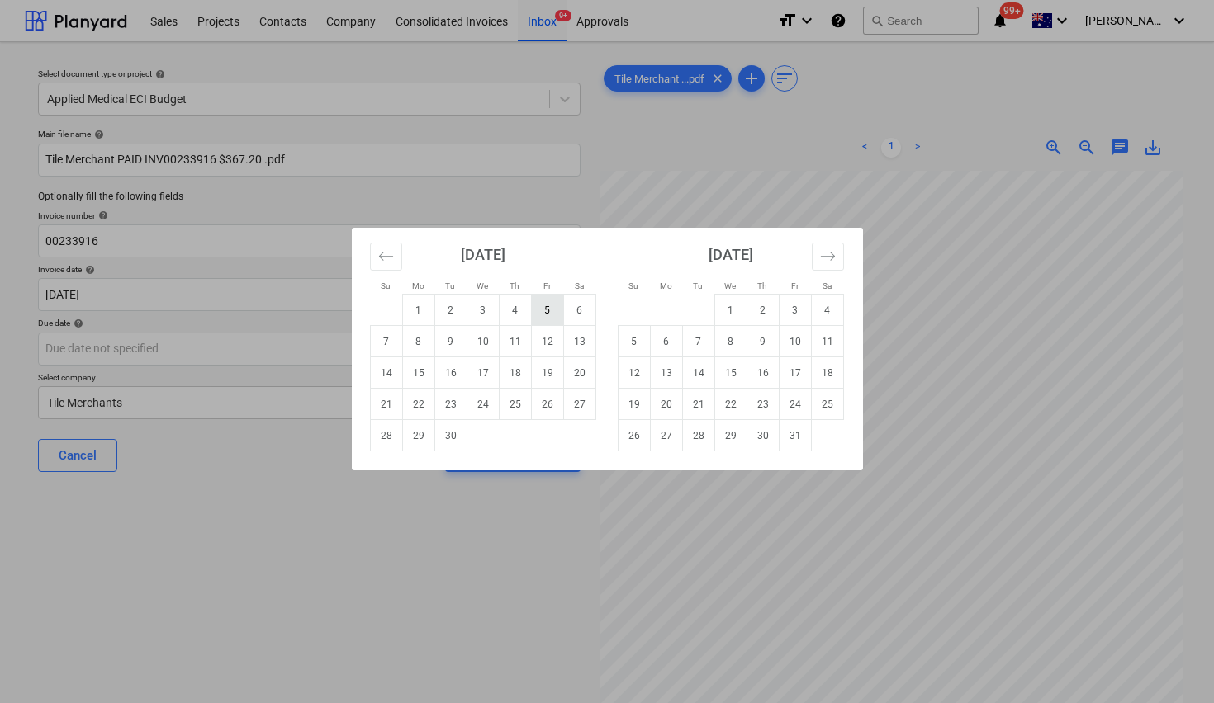
click at [547, 310] on td "5" at bounding box center [547, 310] width 32 height 31
type input "[DATE]"
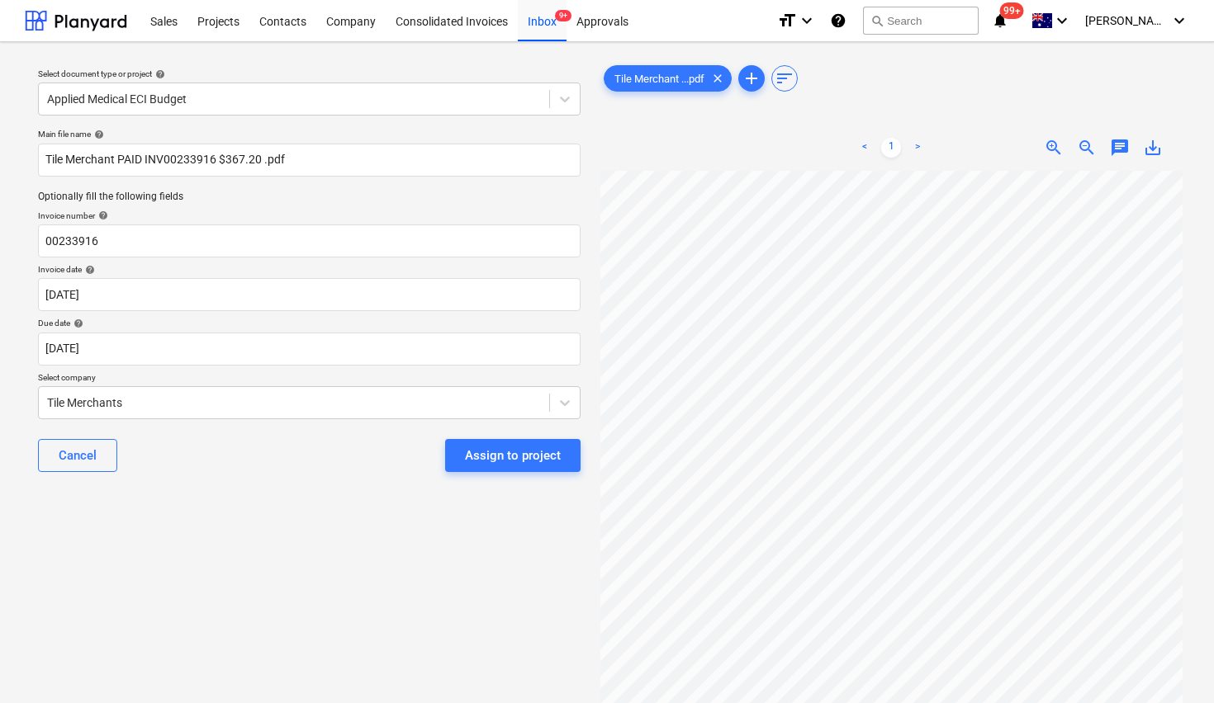
click at [397, 543] on div "Select document type or project help Applied Medical ECI Budget Main file name …" at bounding box center [309, 444] width 569 height 779
click at [1111, 144] on span "chat" at bounding box center [1120, 148] width 20 height 20
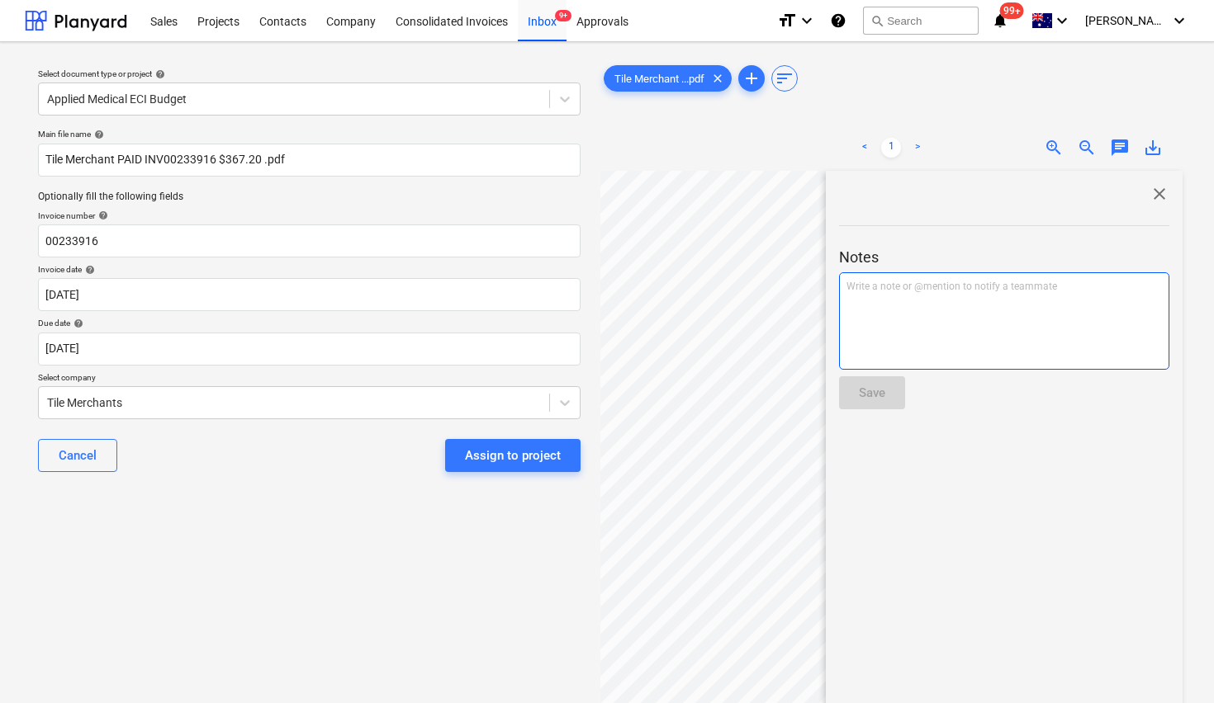
click at [921, 304] on div "Write a note or @mention to notify a teammate ﻿" at bounding box center [1004, 320] width 330 height 97
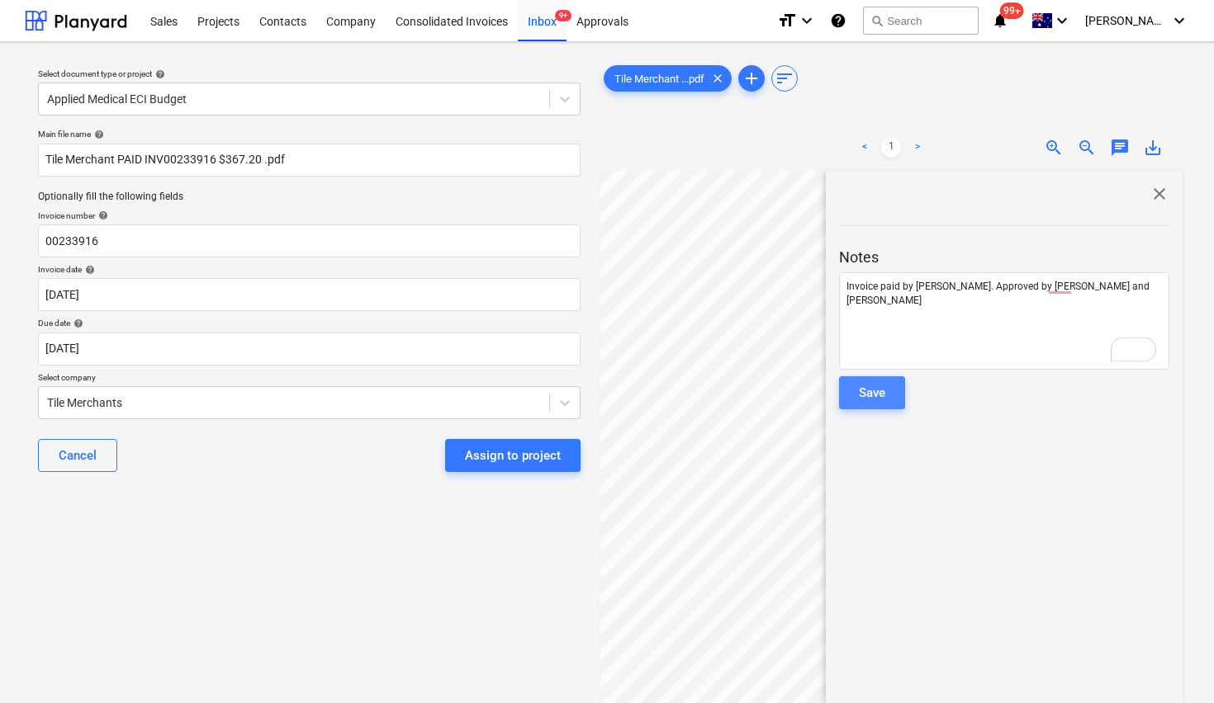
click at [869, 405] on button "Save" at bounding box center [872, 392] width 66 height 33
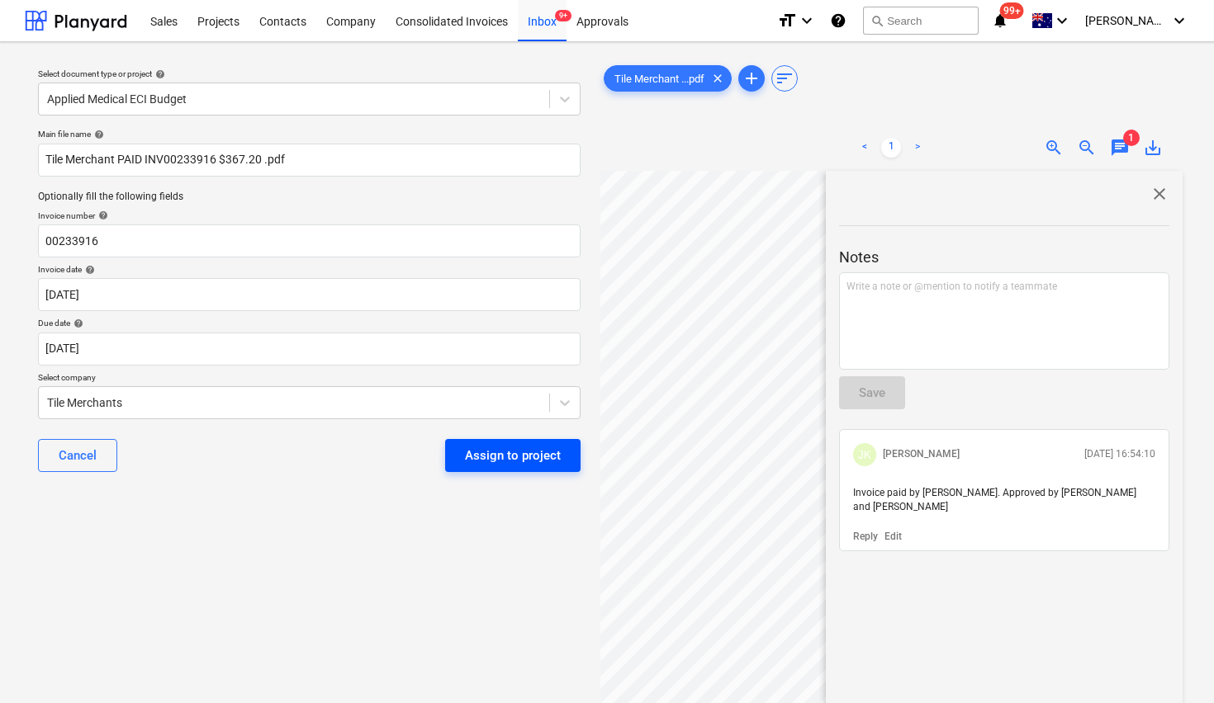
click at [500, 460] on div "Assign to project" at bounding box center [513, 455] width 96 height 21
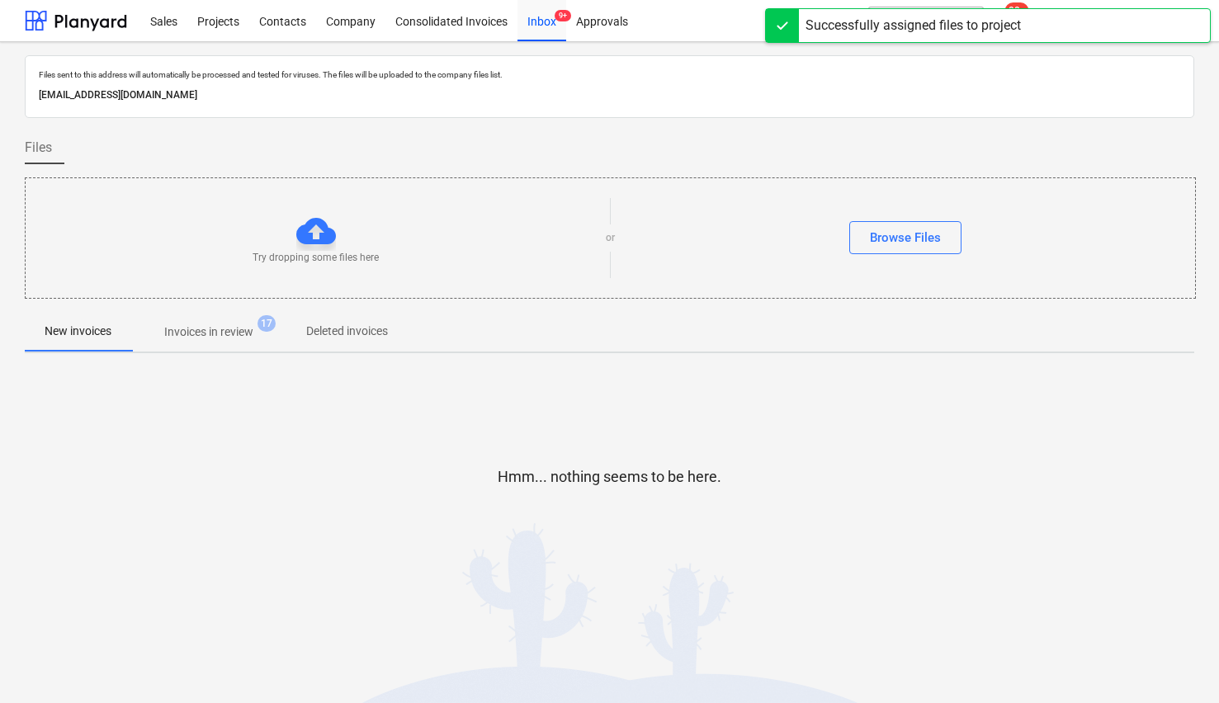
click at [359, 540] on div at bounding box center [610, 536] width 1170 height 33
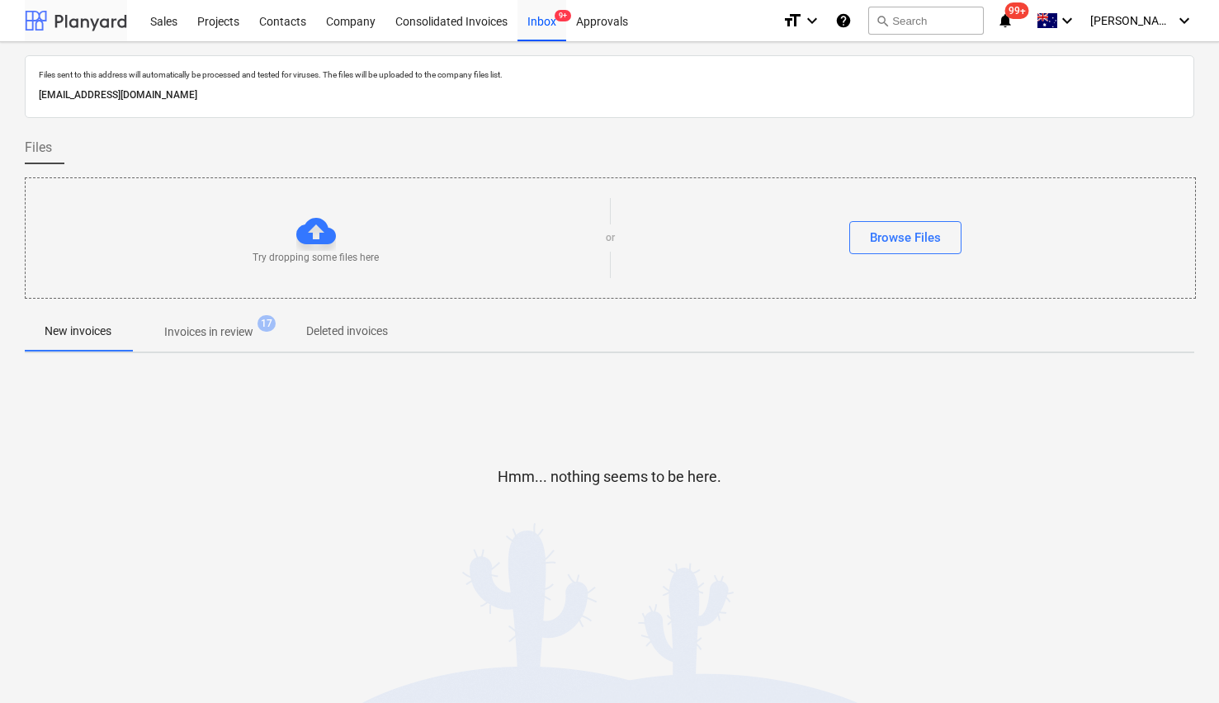
click at [49, 25] on div at bounding box center [76, 20] width 102 height 41
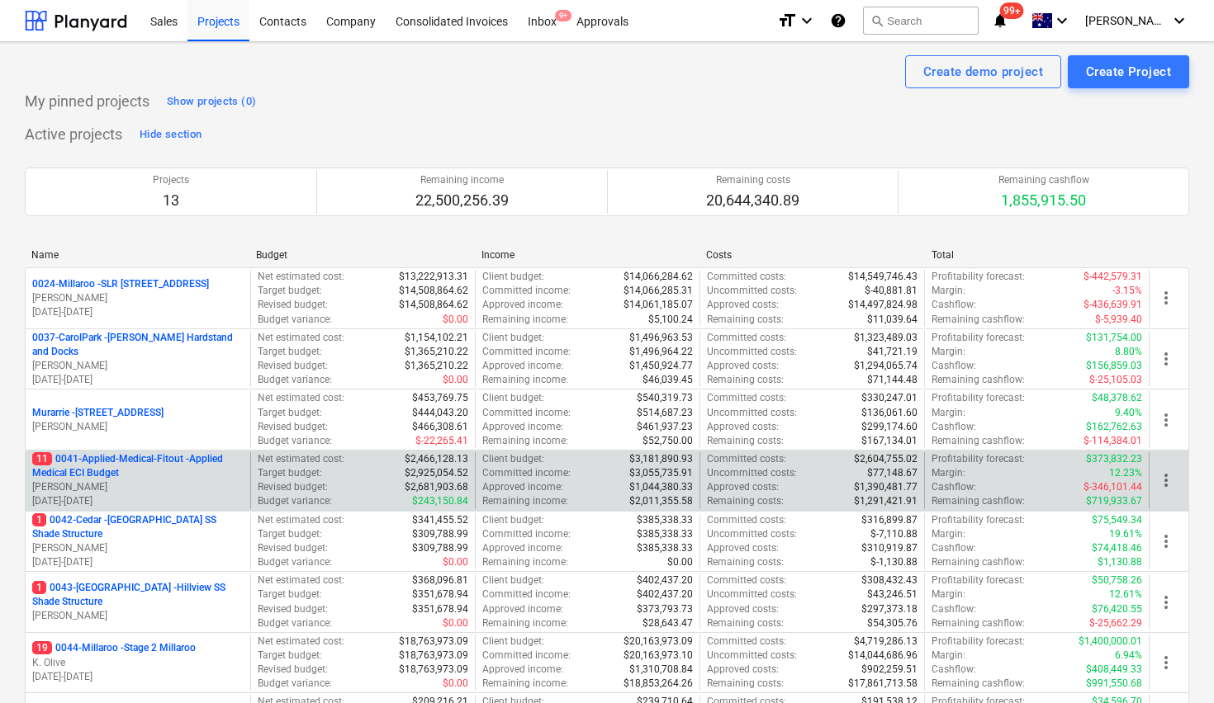
click at [121, 476] on p "11 0041-Applied-Medical-Fitout - Applied Medical ECI Budget" at bounding box center [137, 466] width 211 height 28
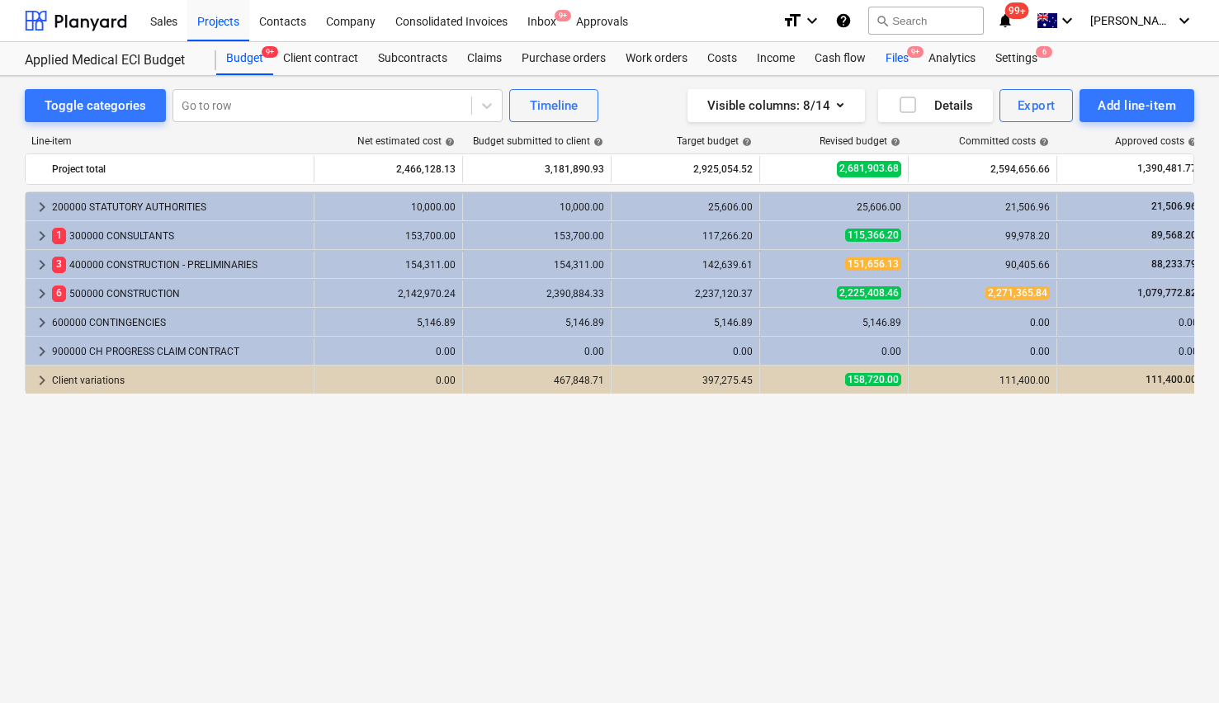
click at [892, 59] on div "Files 9+" at bounding box center [897, 58] width 43 height 33
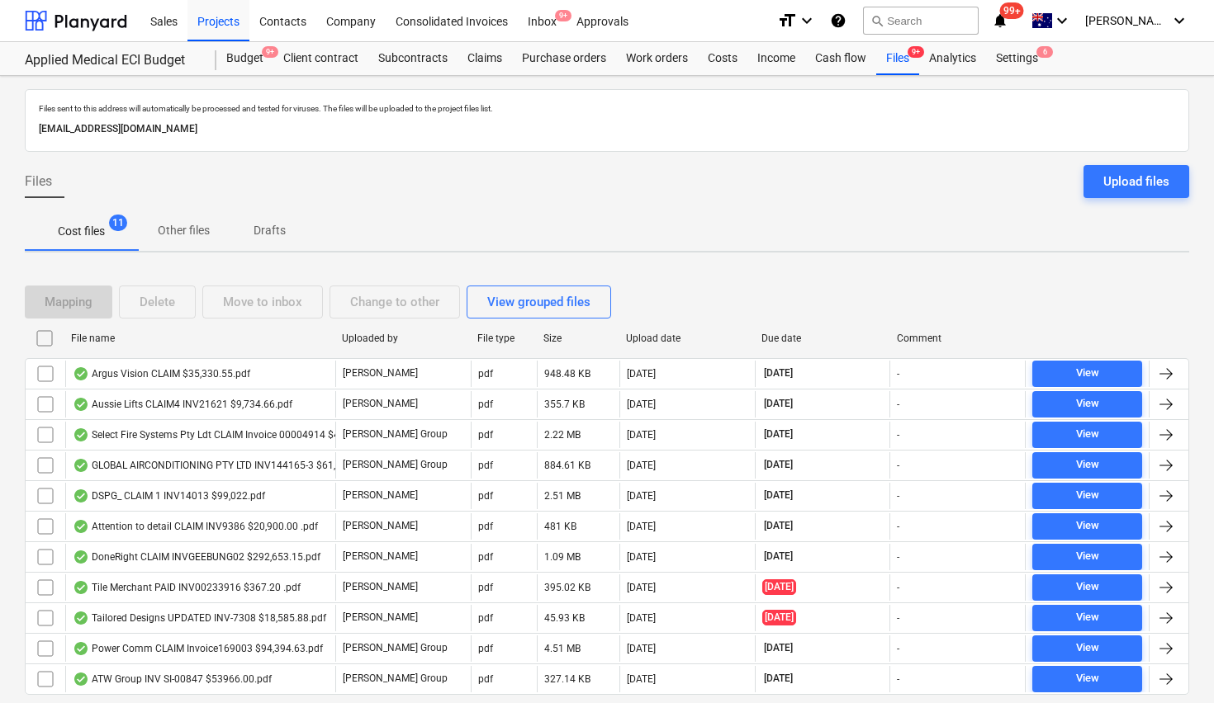
click at [85, 336] on div "File name" at bounding box center [200, 339] width 258 height 12
checkbox input "false"
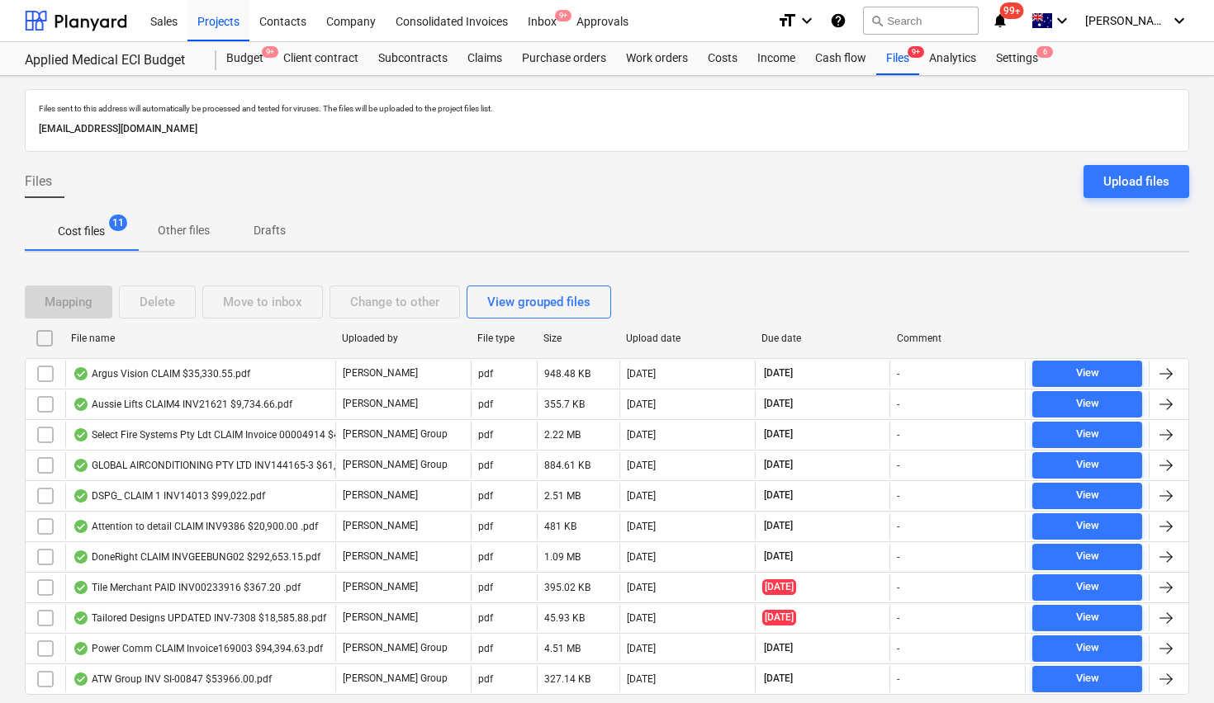
checkbox input "false"
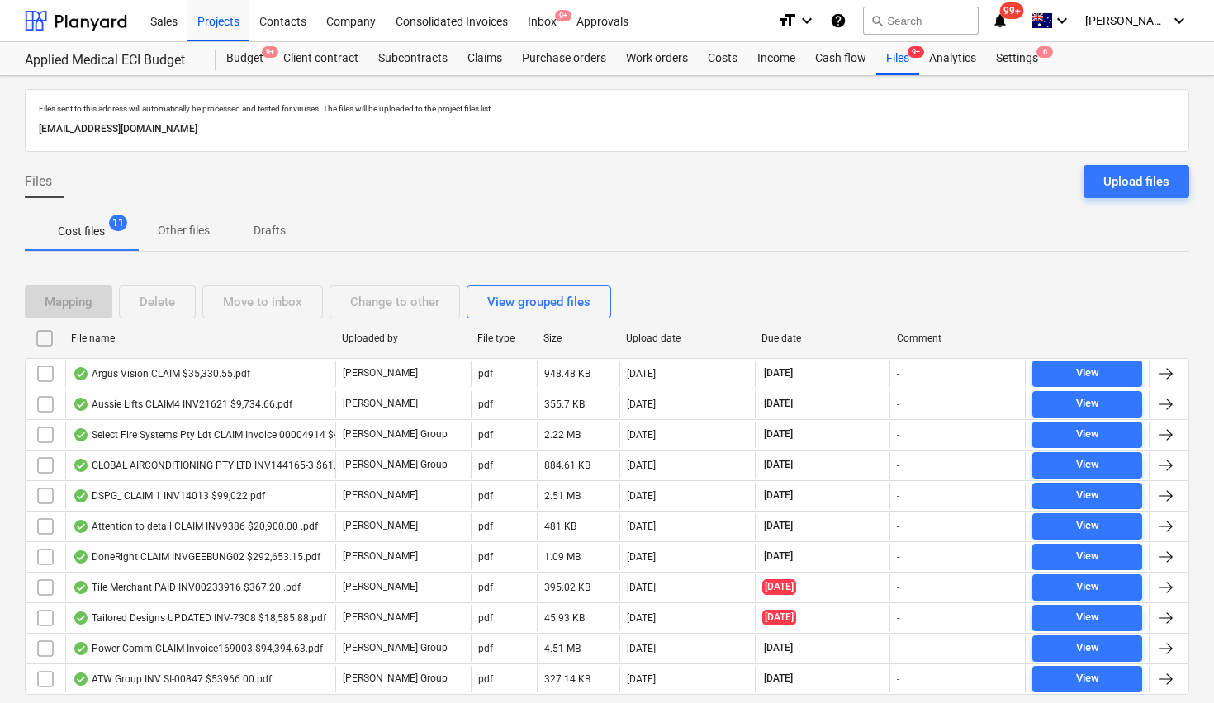
checkbox input "false"
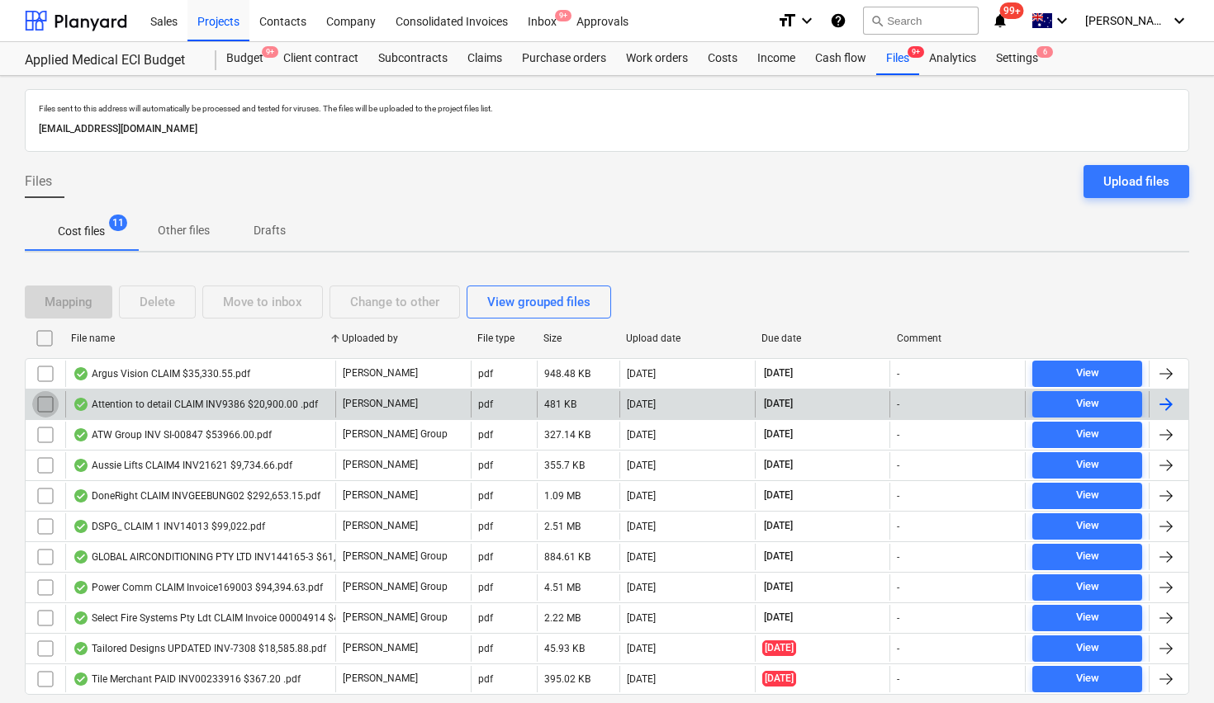
click at [41, 400] on input "checkbox" at bounding box center [45, 404] width 26 height 26
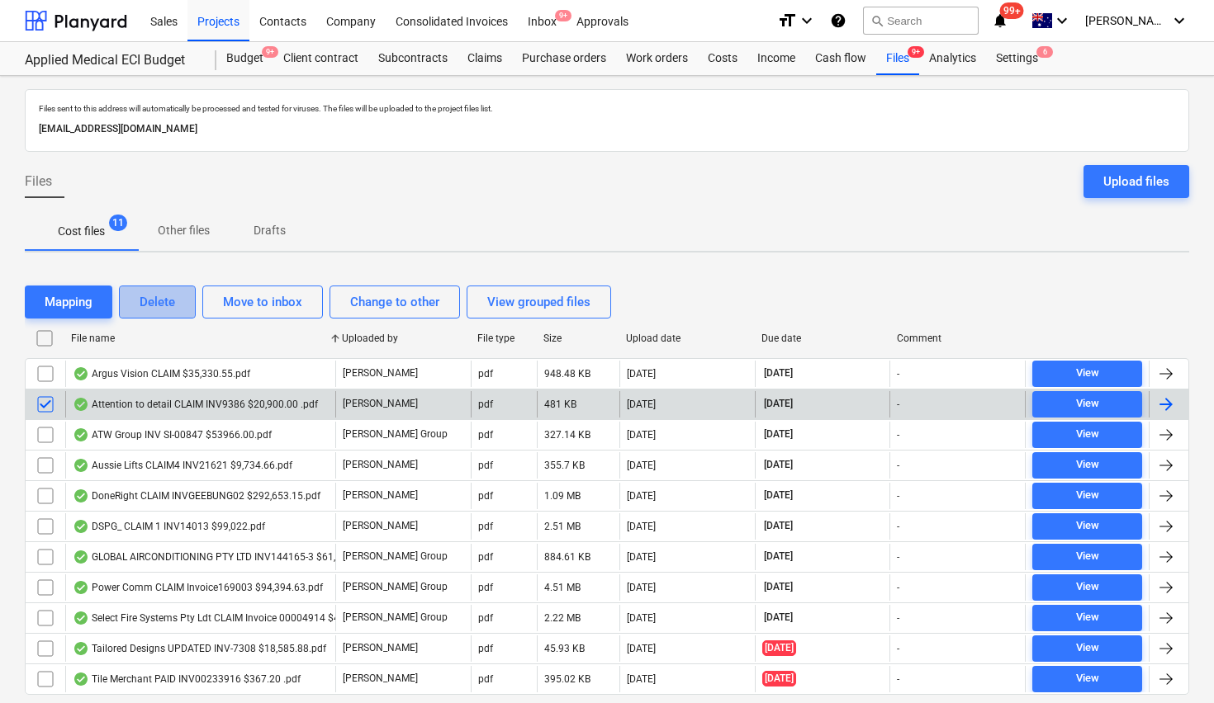
click at [160, 298] on div "Delete" at bounding box center [158, 301] width 36 height 21
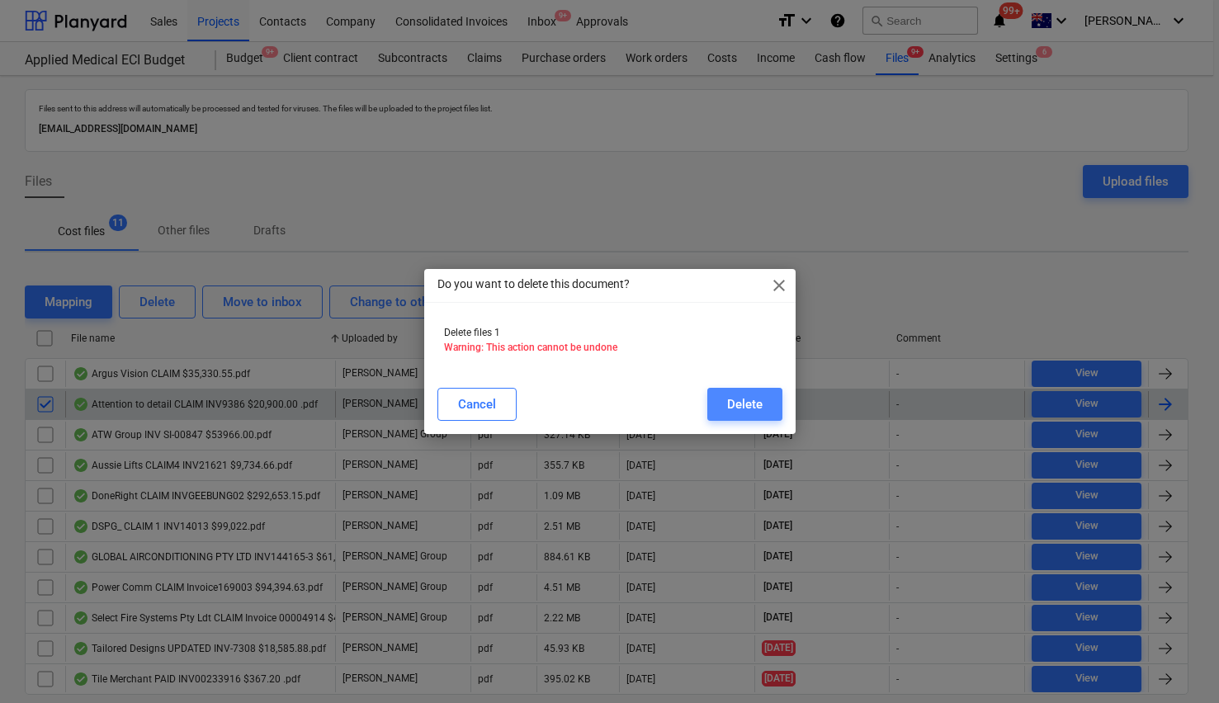
click at [759, 405] on div "Delete" at bounding box center [745, 404] width 36 height 21
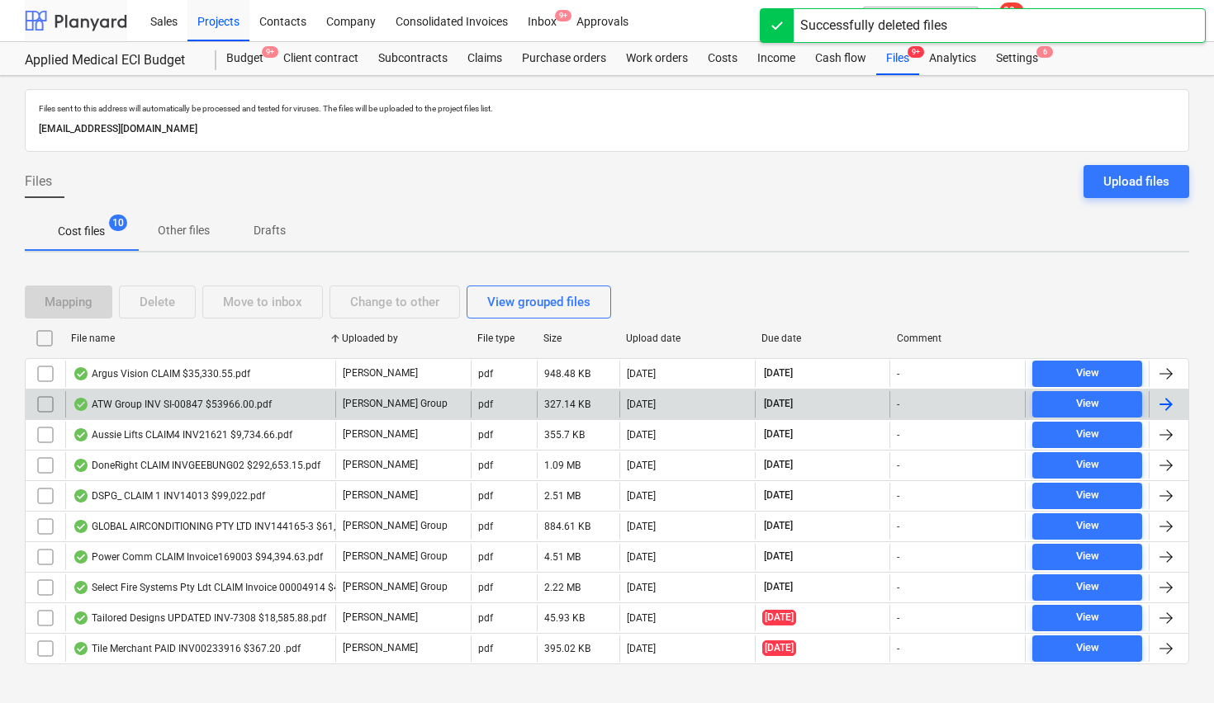
click at [80, 23] on div at bounding box center [76, 20] width 102 height 41
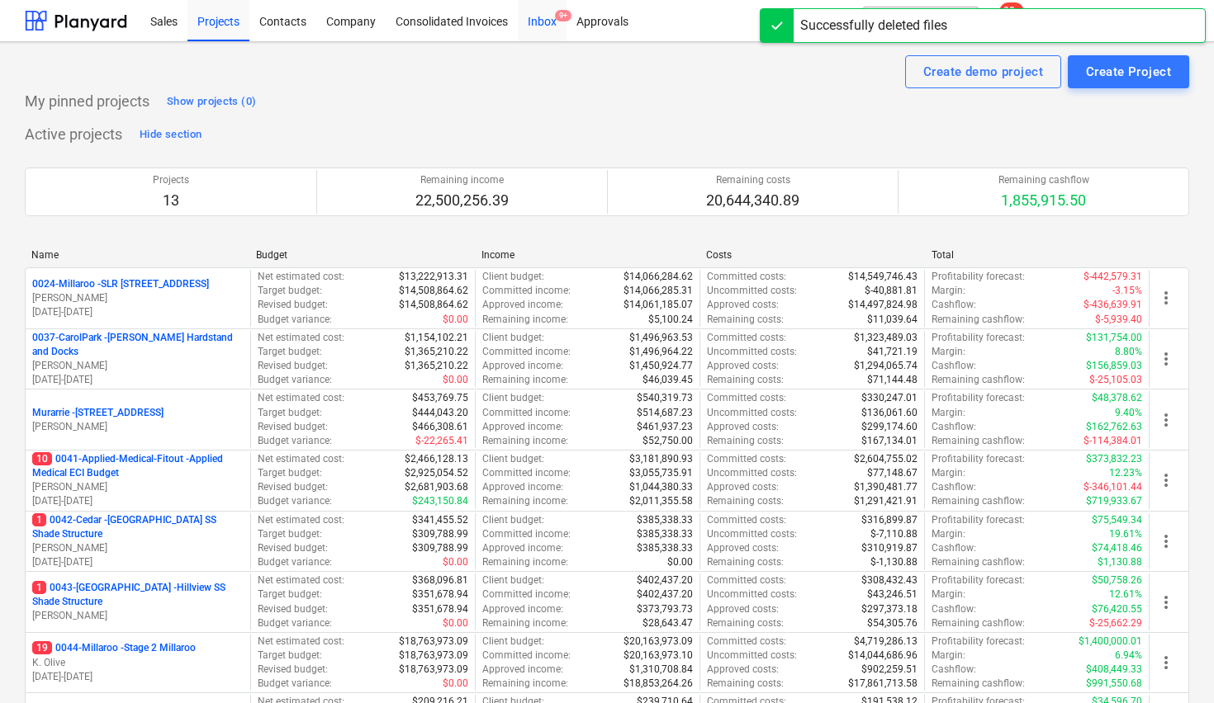
click at [542, 15] on div "Inbox 9+" at bounding box center [542, 20] width 49 height 42
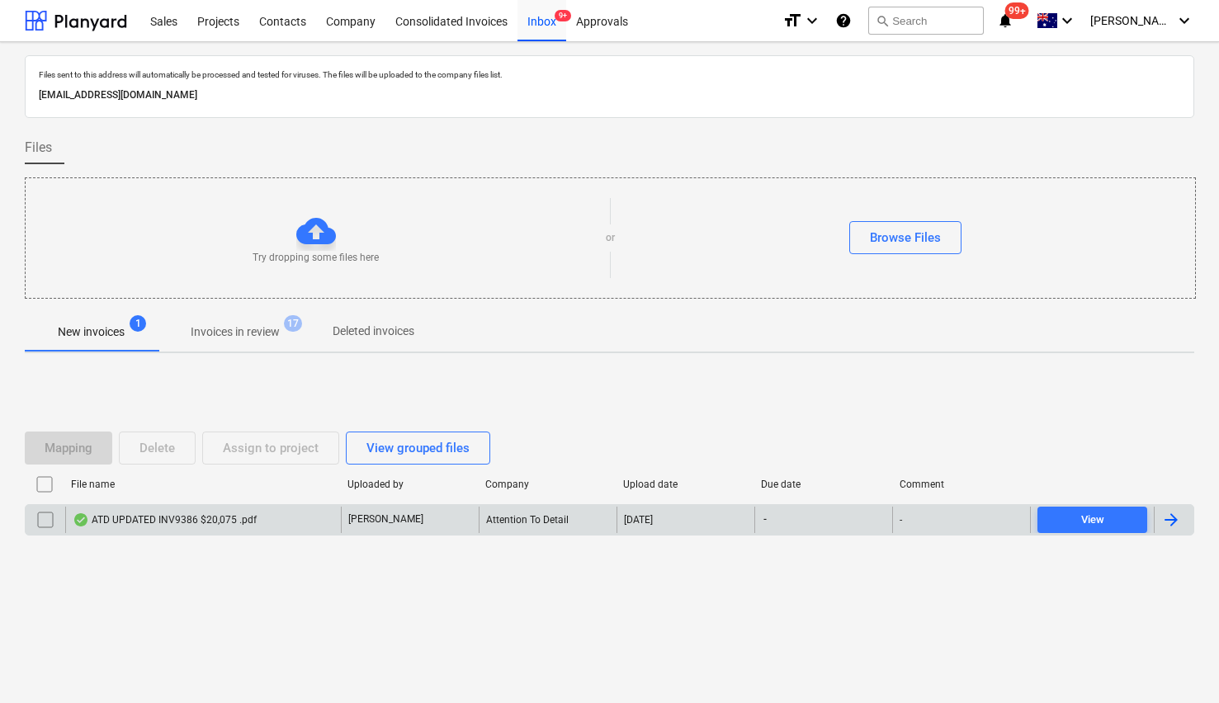
click at [163, 521] on div "ATD UPDATED INV9386 $20,075 .pdf" at bounding box center [165, 520] width 184 height 13
click at [140, 517] on div "ATD UPDATED INV9386 $20,075 .pdf" at bounding box center [165, 520] width 184 height 13
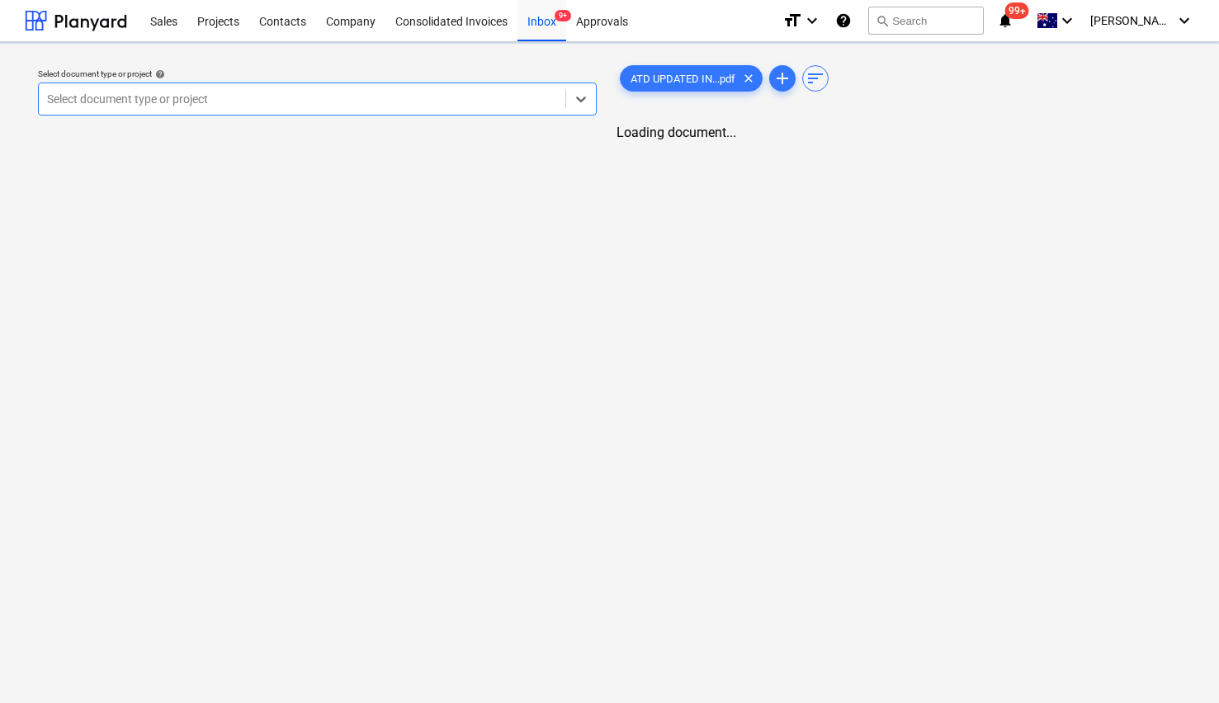
click at [250, 101] on div at bounding box center [302, 99] width 510 height 17
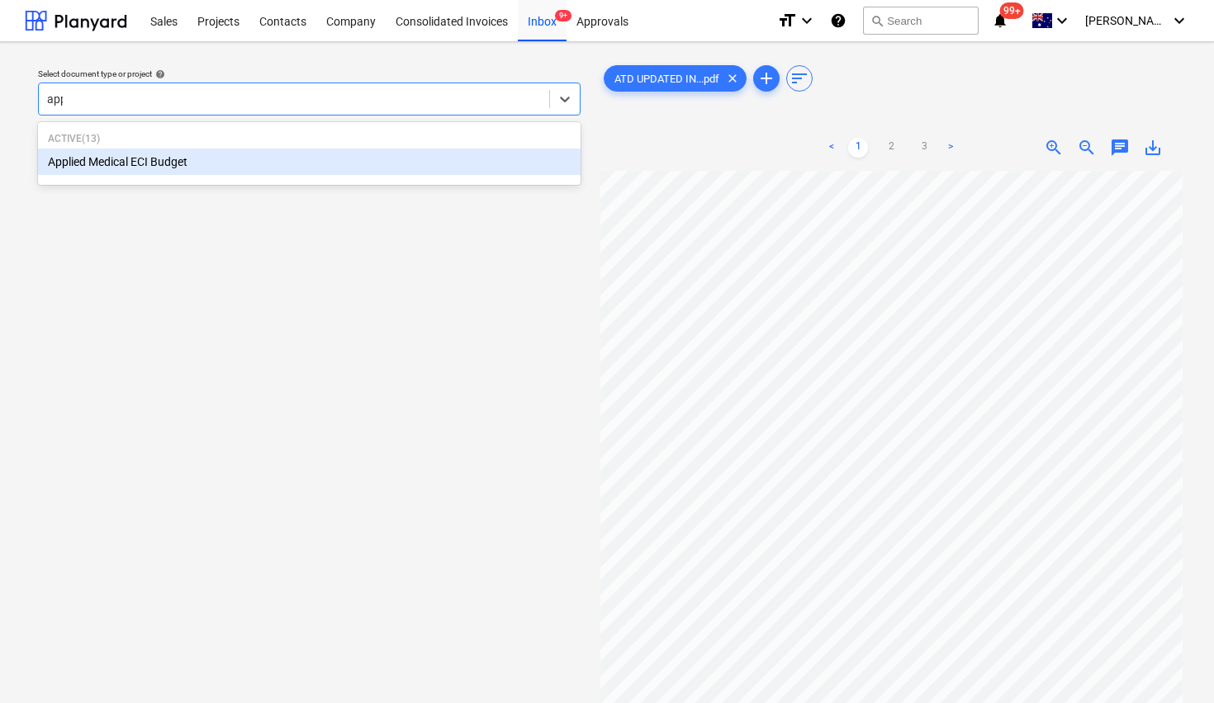
type input "appl"
click at [164, 162] on div "Applied Medical ECI Budget" at bounding box center [309, 162] width 542 height 26
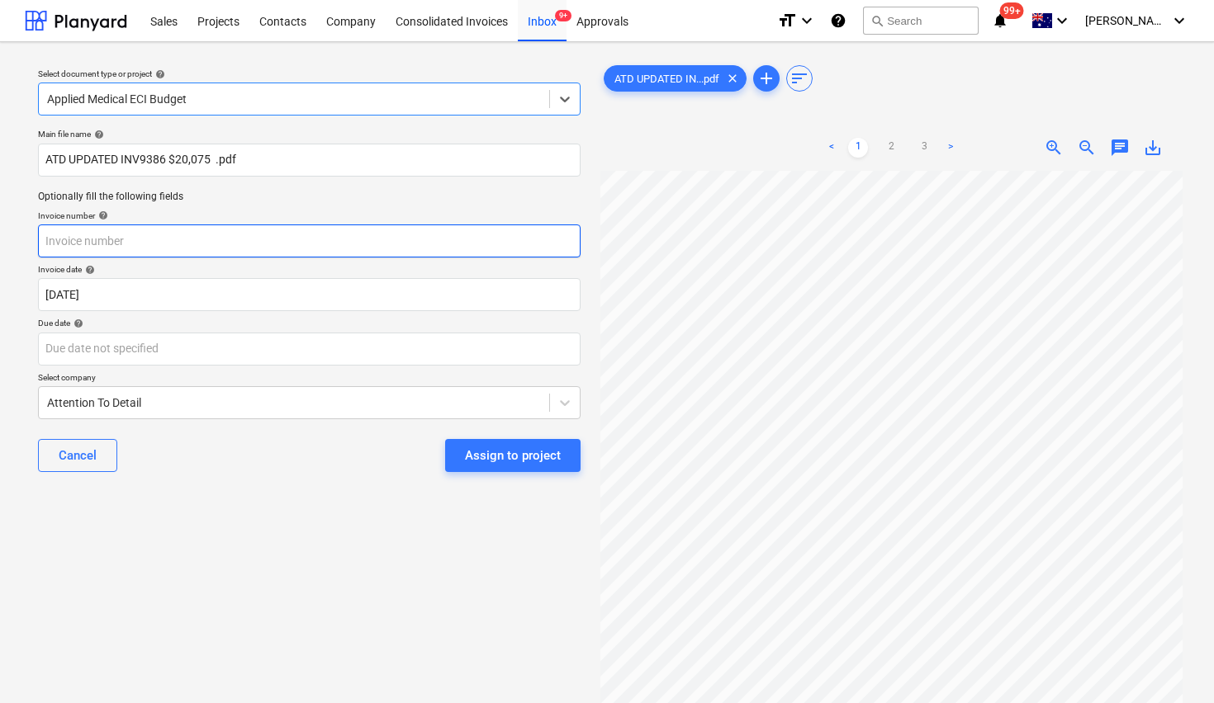
click at [135, 244] on input "text" at bounding box center [309, 241] width 542 height 33
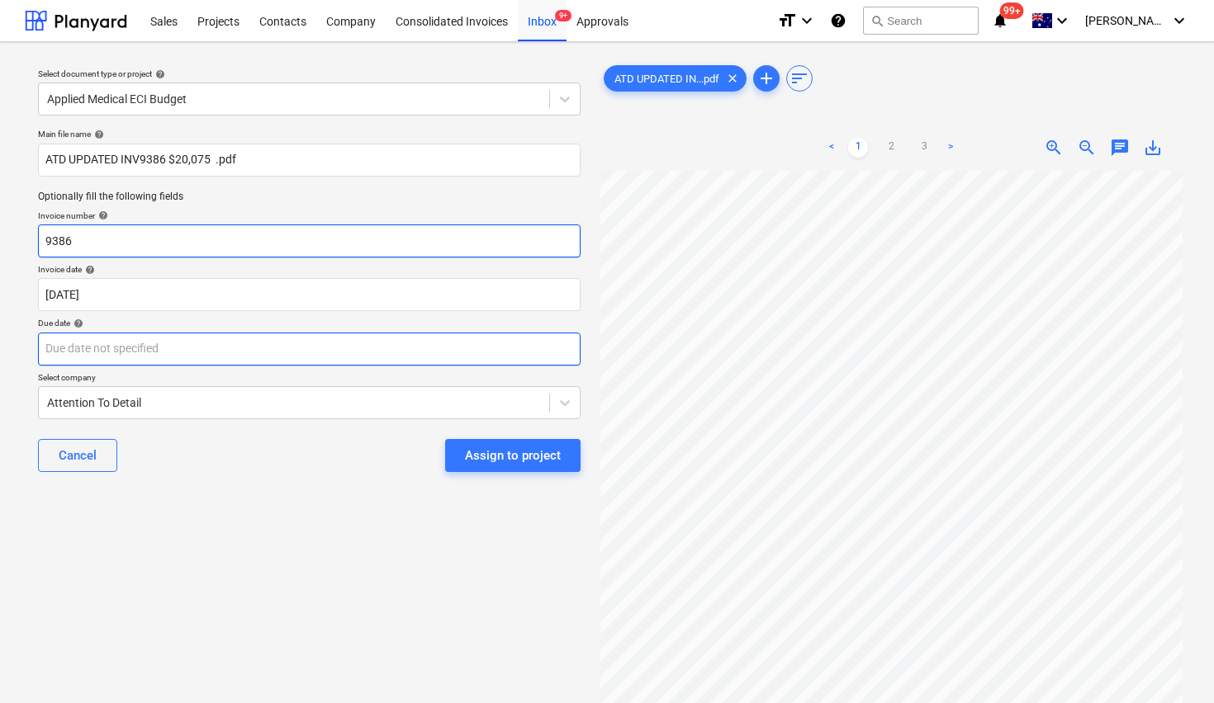
type input "9386"
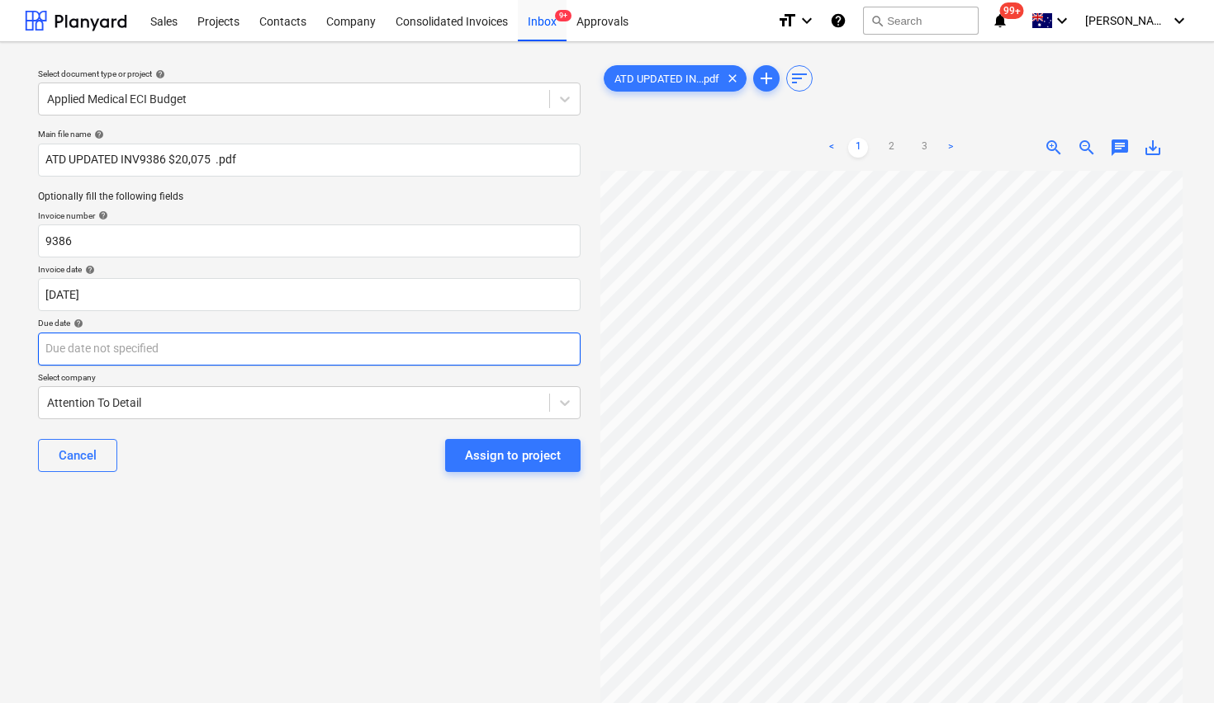
click at [104, 361] on body "Sales Projects Contacts Company Consolidated Invoices Inbox 9+ Approvals format…" at bounding box center [607, 351] width 1214 height 703
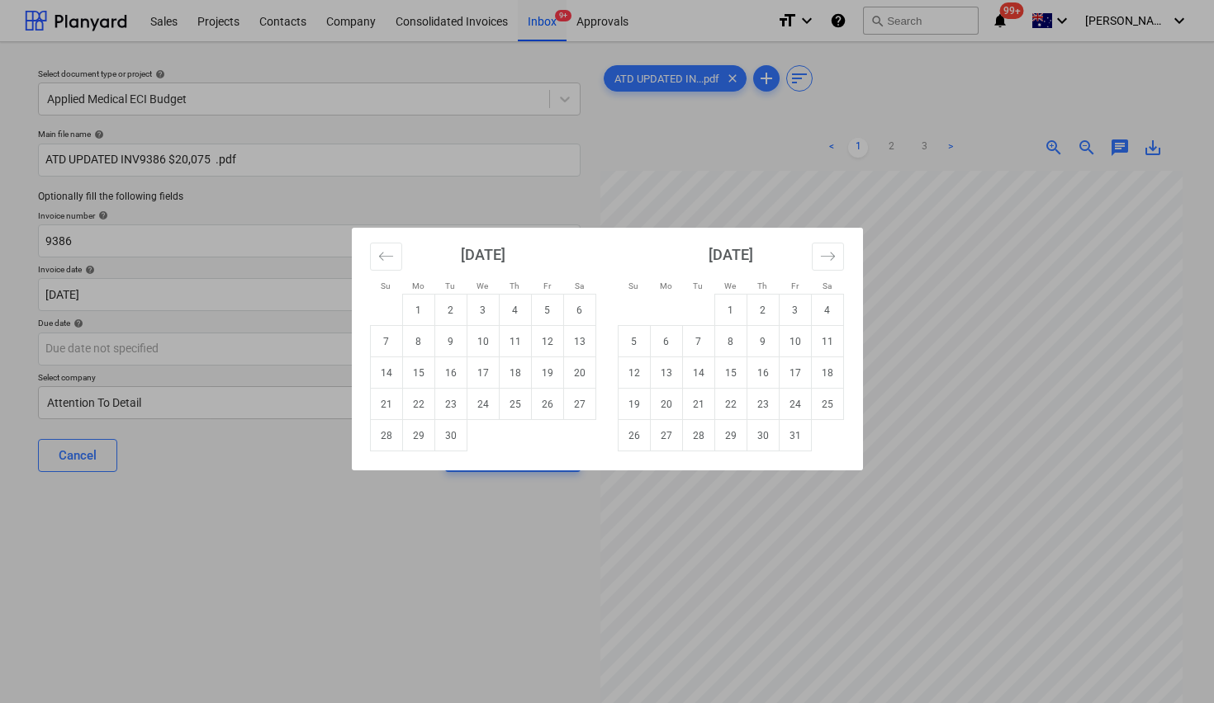
click at [103, 361] on div "Su Mo Tu We Th Fr Sa Su Mo Tu We Th Fr Sa August 2025 1 2 3 4 5 6 7 8 9 10 11 1…" at bounding box center [607, 351] width 1214 height 703
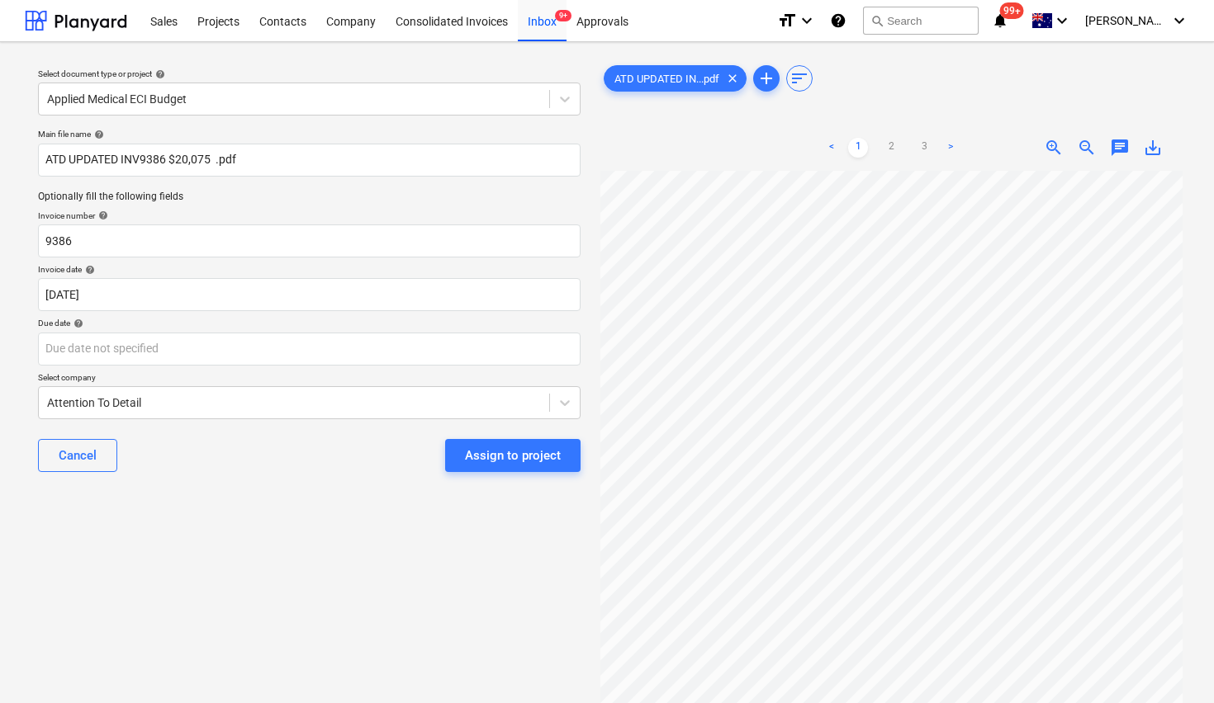
scroll to position [13, 41]
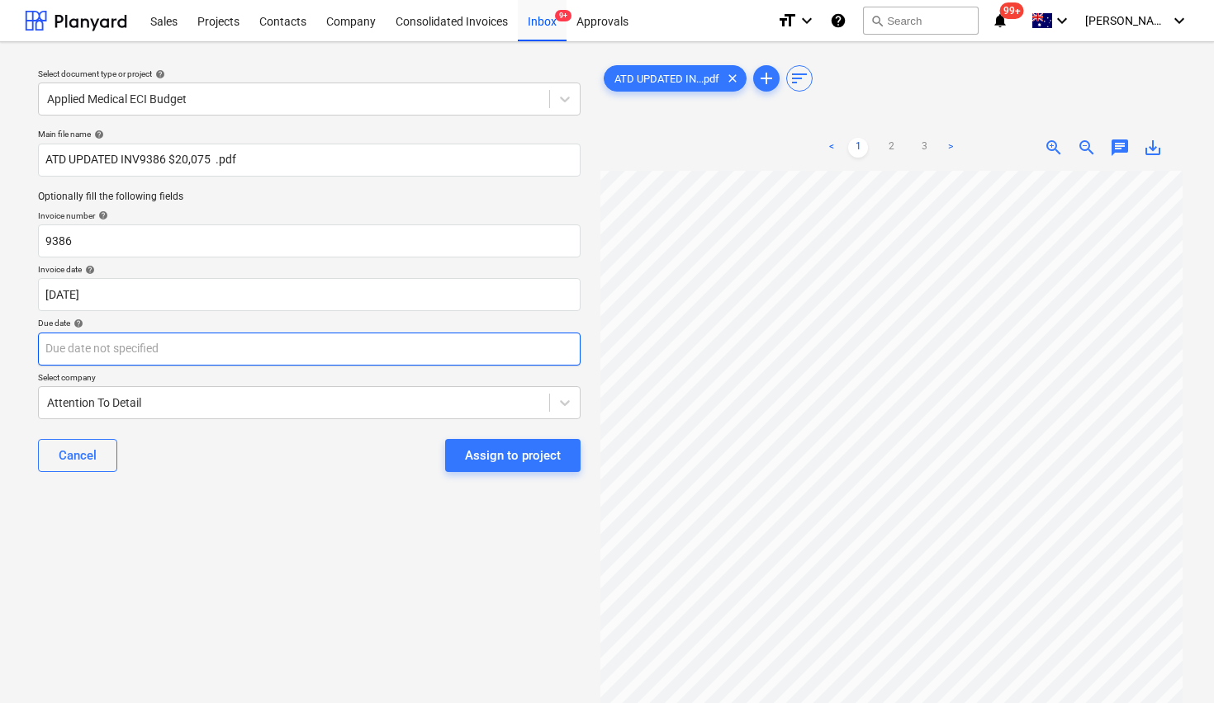
click at [192, 351] on body "Sales Projects Contacts Company Consolidated Invoices Inbox 9+ Approvals format…" at bounding box center [607, 351] width 1214 height 703
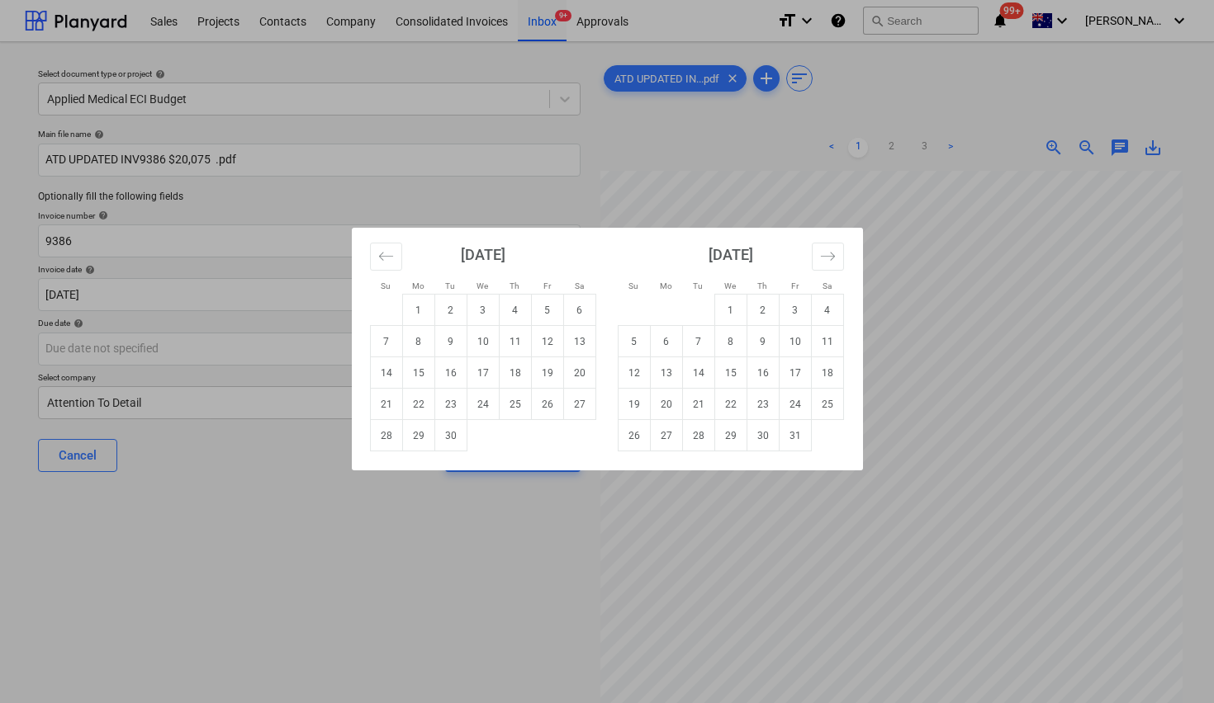
click at [451, 437] on td "30" at bounding box center [450, 435] width 32 height 31
type input "30 Sep 2025"
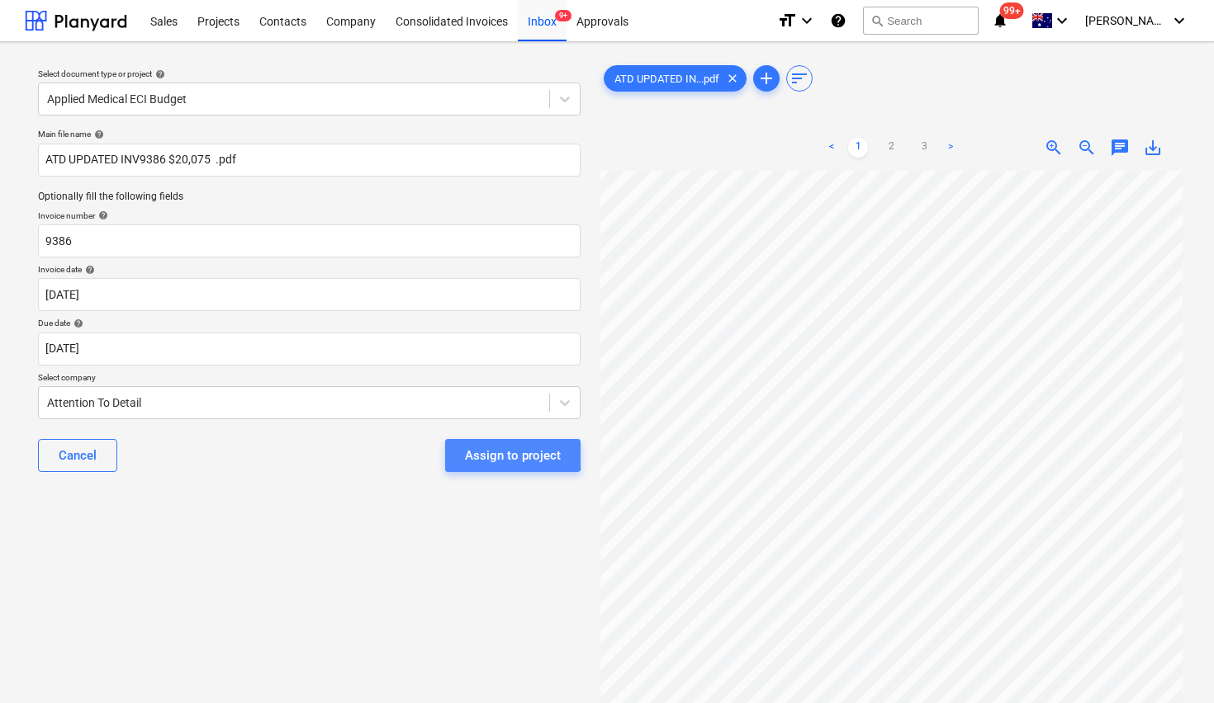
click at [481, 453] on div "Assign to project" at bounding box center [513, 455] width 96 height 21
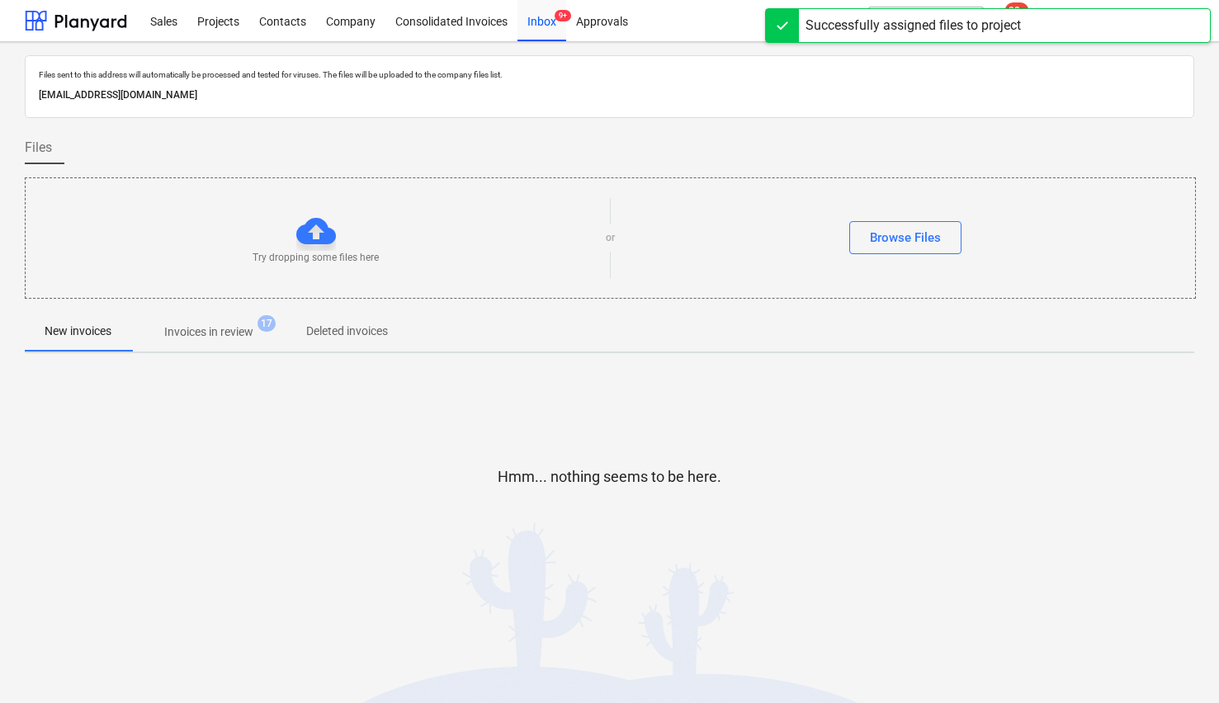
click at [394, 465] on div "Hmm... nothing seems to be here." at bounding box center [610, 490] width 1170 height 125
click at [66, 21] on div at bounding box center [76, 20] width 102 height 41
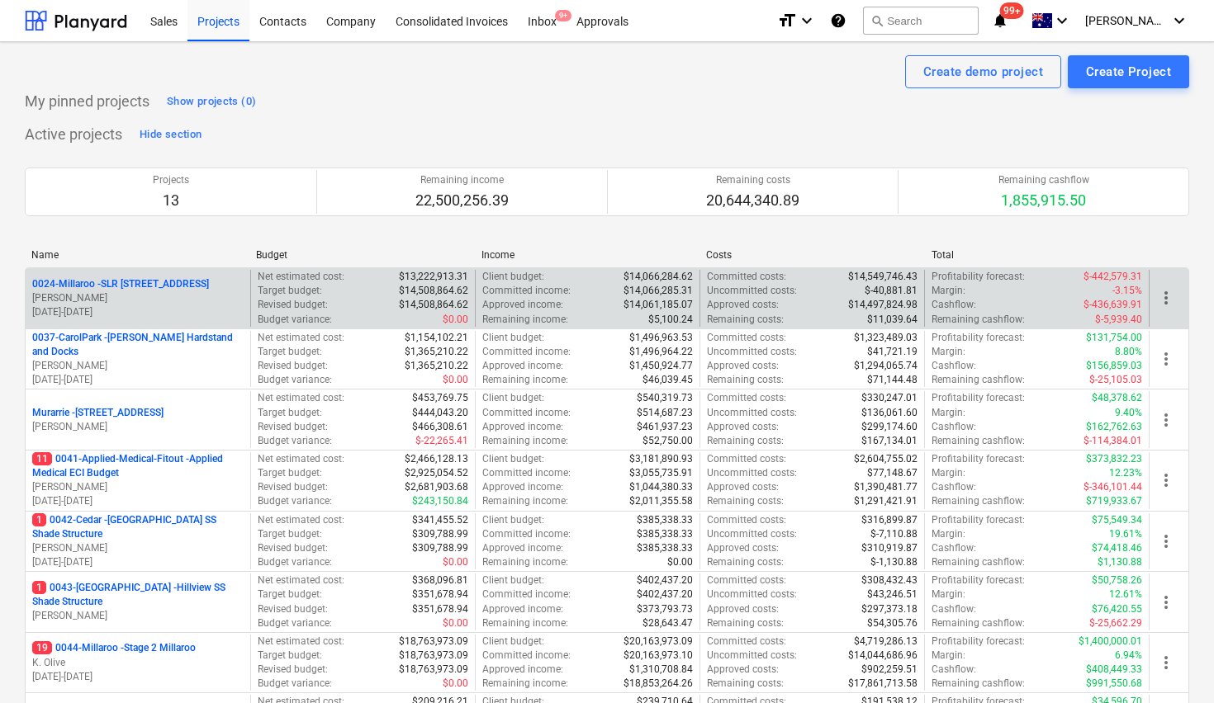
click at [116, 282] on p "0024-Millaroo - SLR 2 Millaroo Drive" at bounding box center [120, 284] width 177 height 14
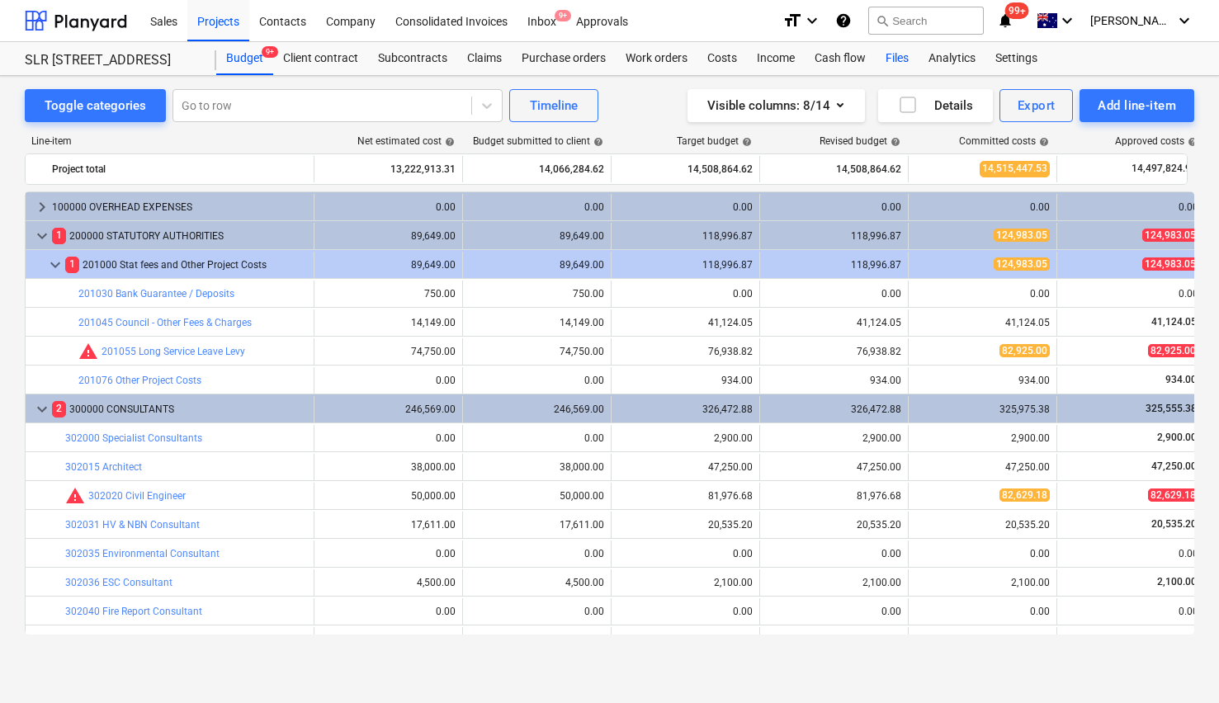
click at [897, 57] on div "Files" at bounding box center [897, 58] width 43 height 33
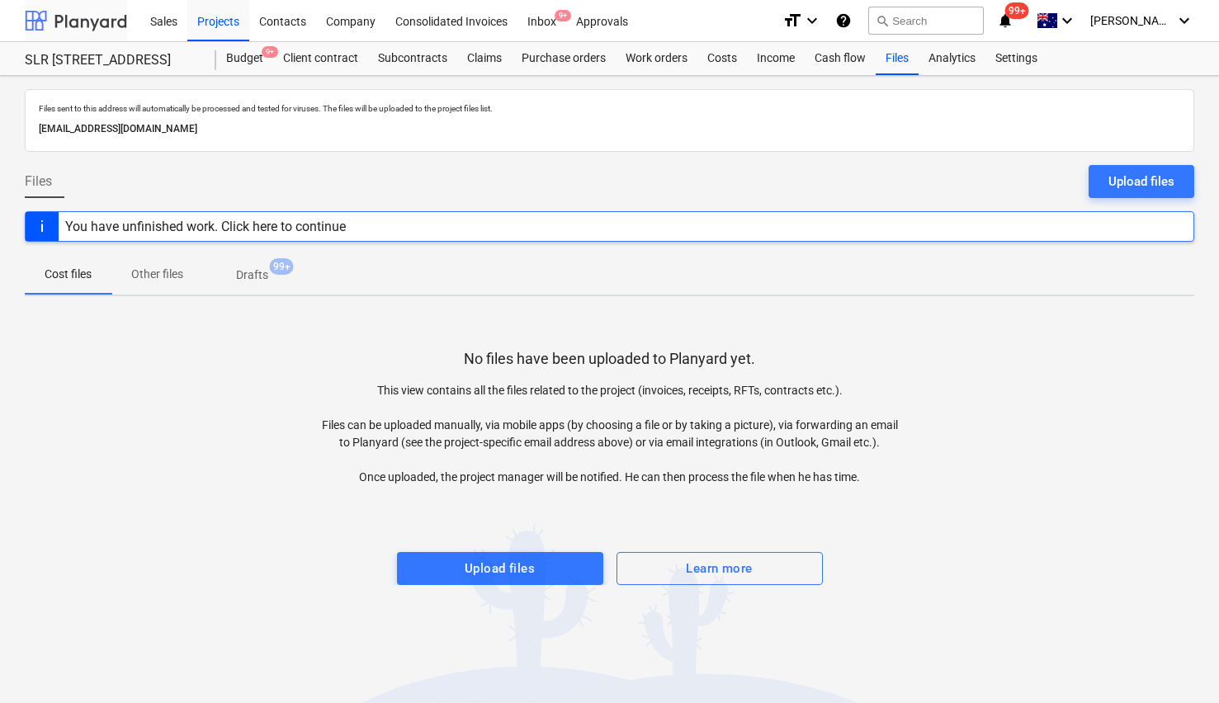
click at [51, 12] on div at bounding box center [76, 20] width 102 height 41
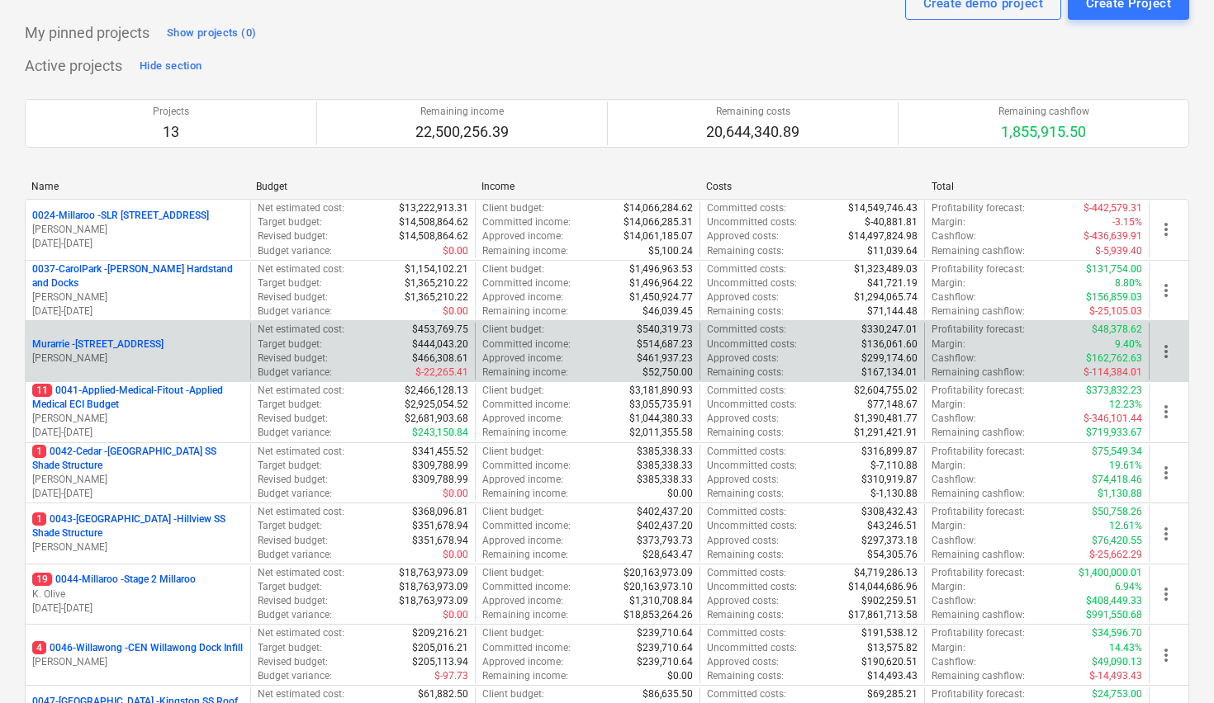
scroll to position [78, 0]
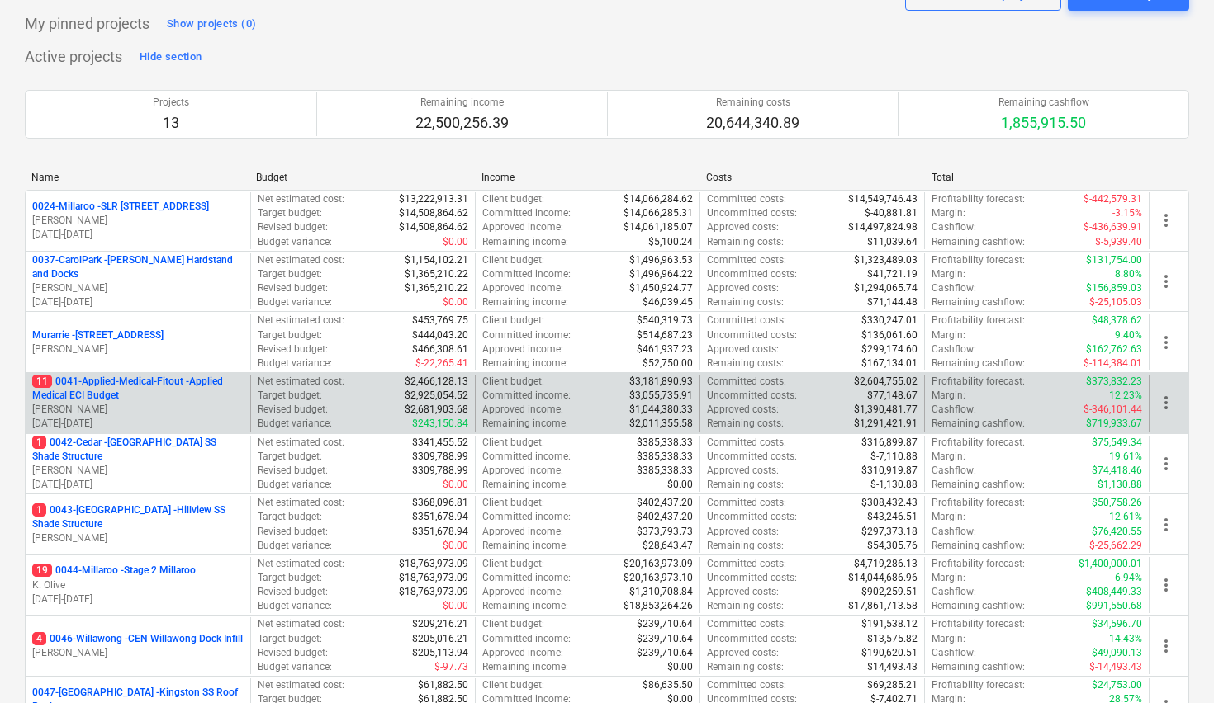
click at [132, 384] on p "11 0041-Applied-Medical-Fitout - Applied Medical ECI Budget" at bounding box center [137, 389] width 211 height 28
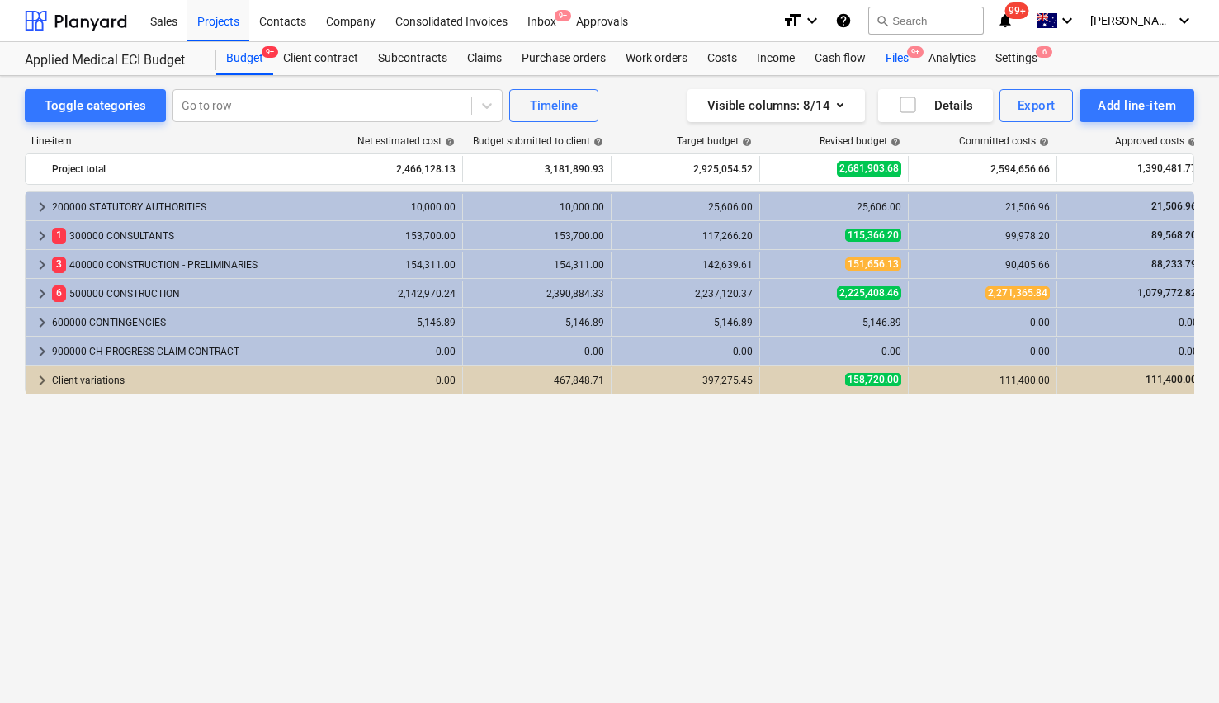
click at [907, 61] on div "Files 9+" at bounding box center [897, 58] width 43 height 33
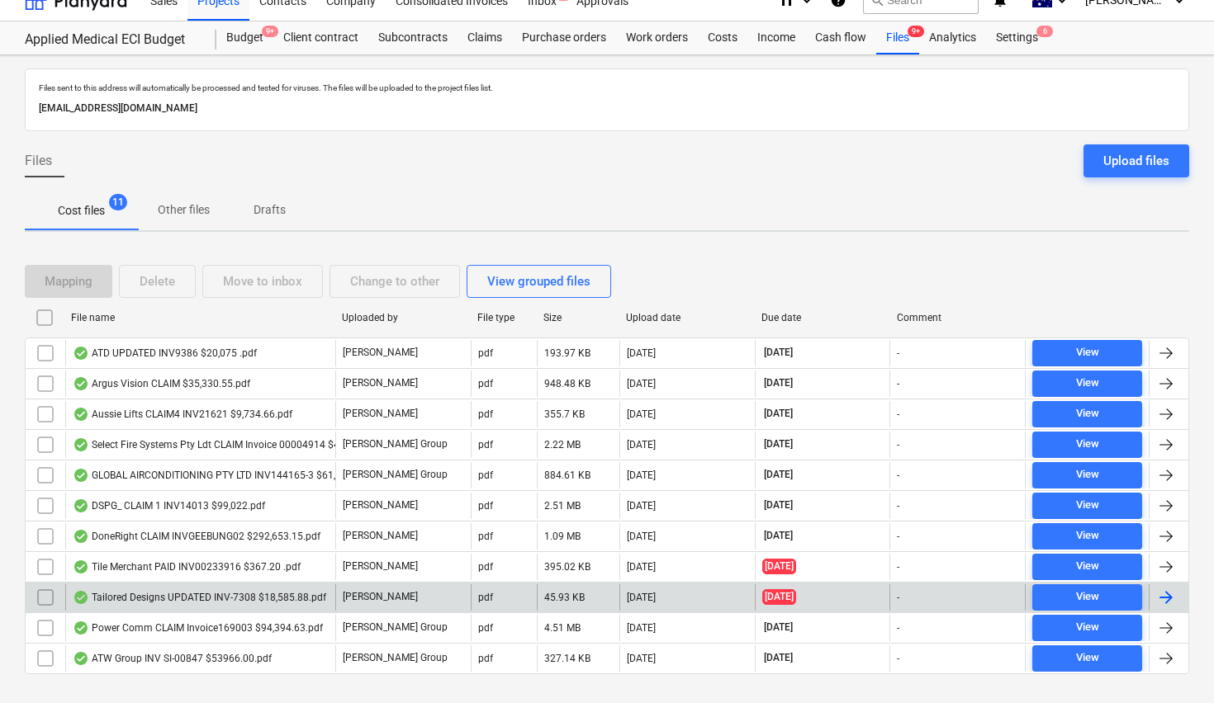
scroll to position [25, 0]
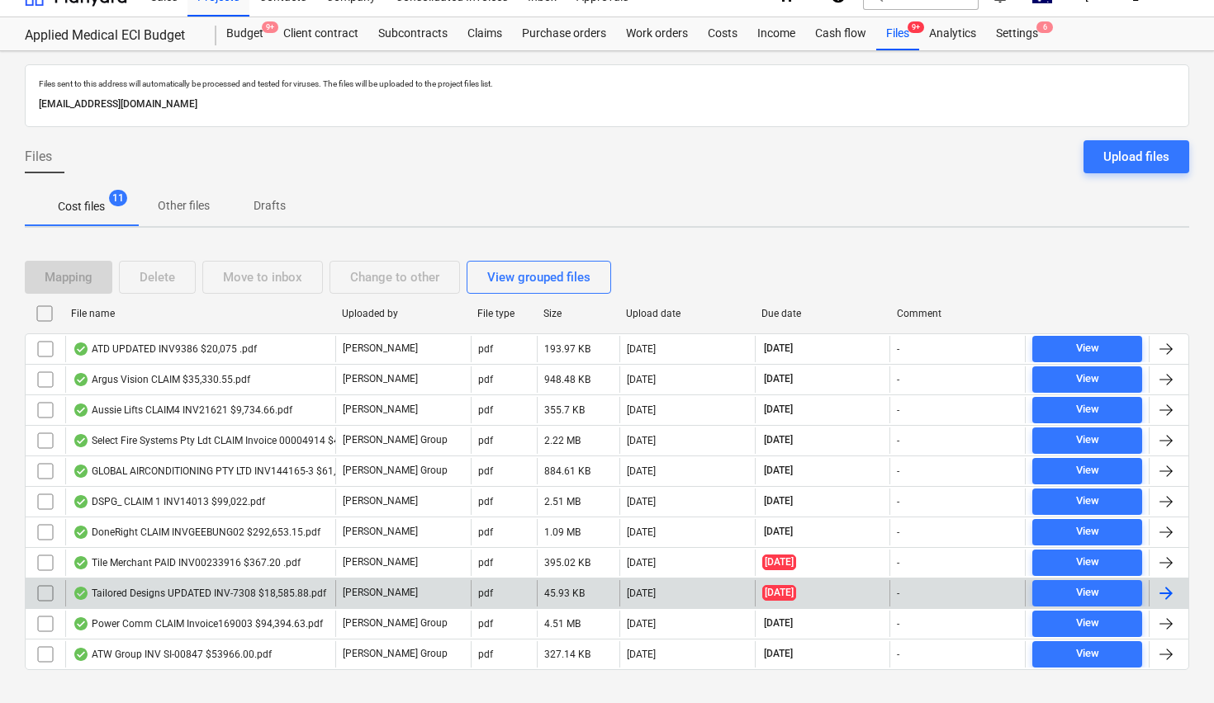
click at [39, 594] on input "checkbox" at bounding box center [45, 593] width 26 height 26
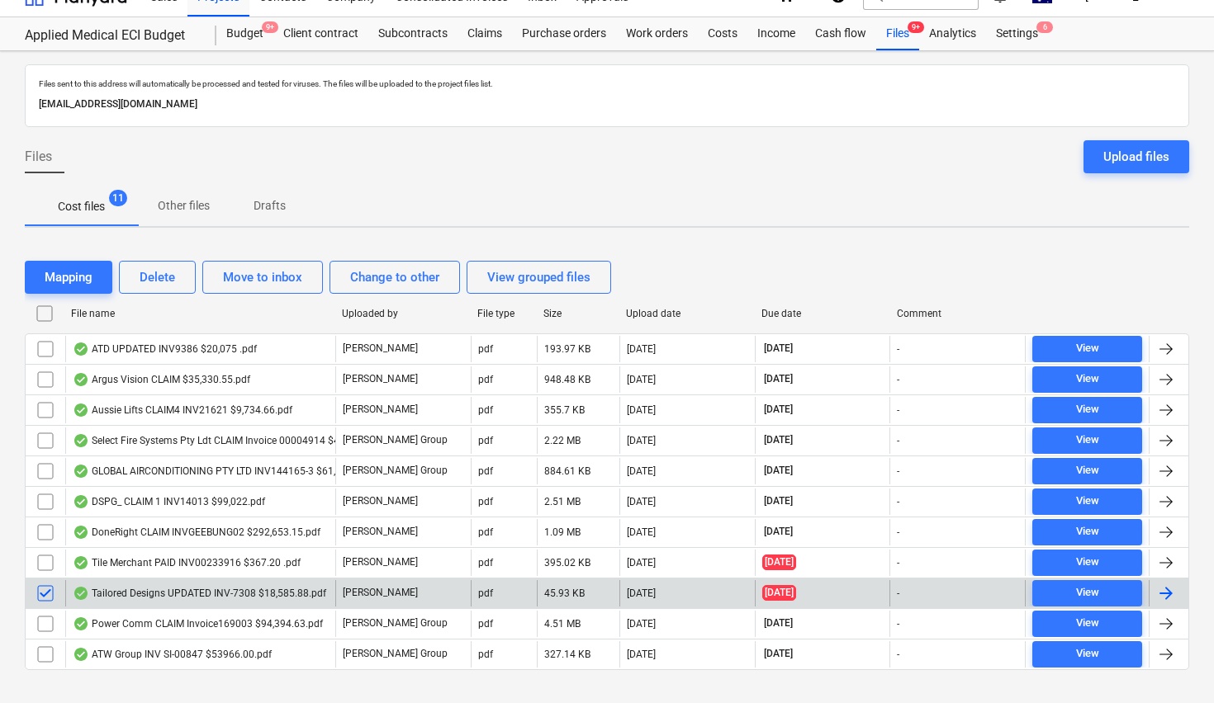
scroll to position [23, 0]
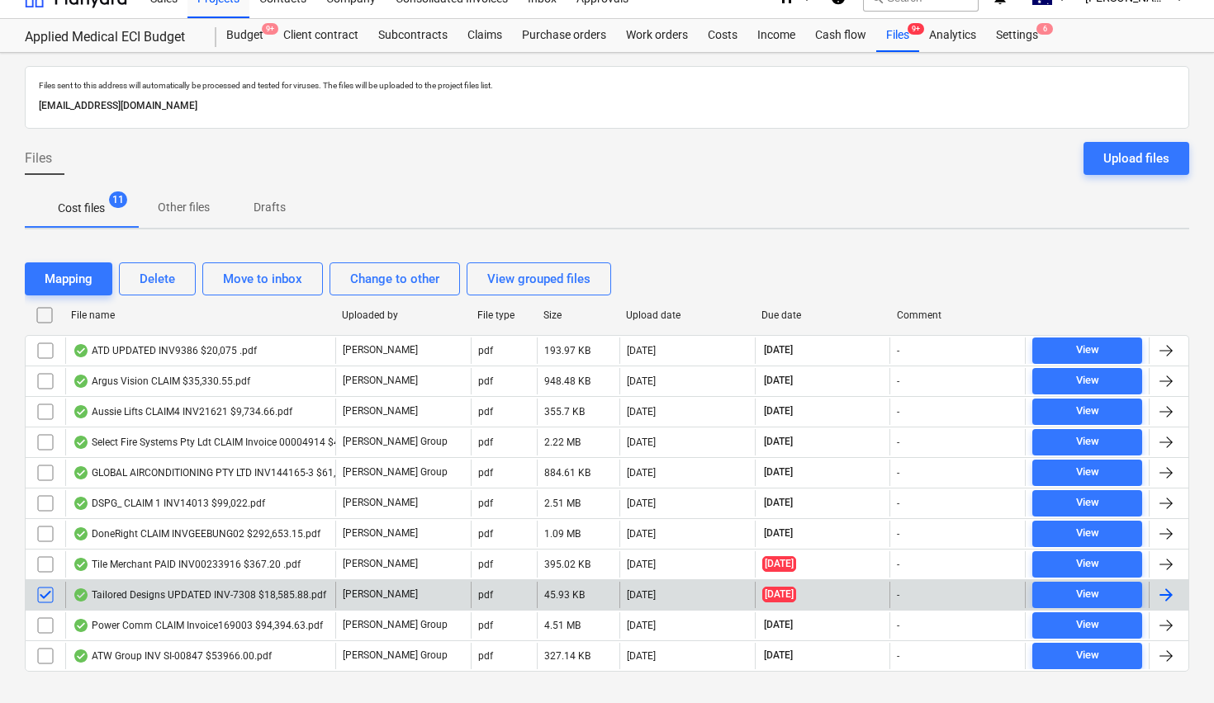
click at [42, 597] on input "checkbox" at bounding box center [45, 595] width 26 height 26
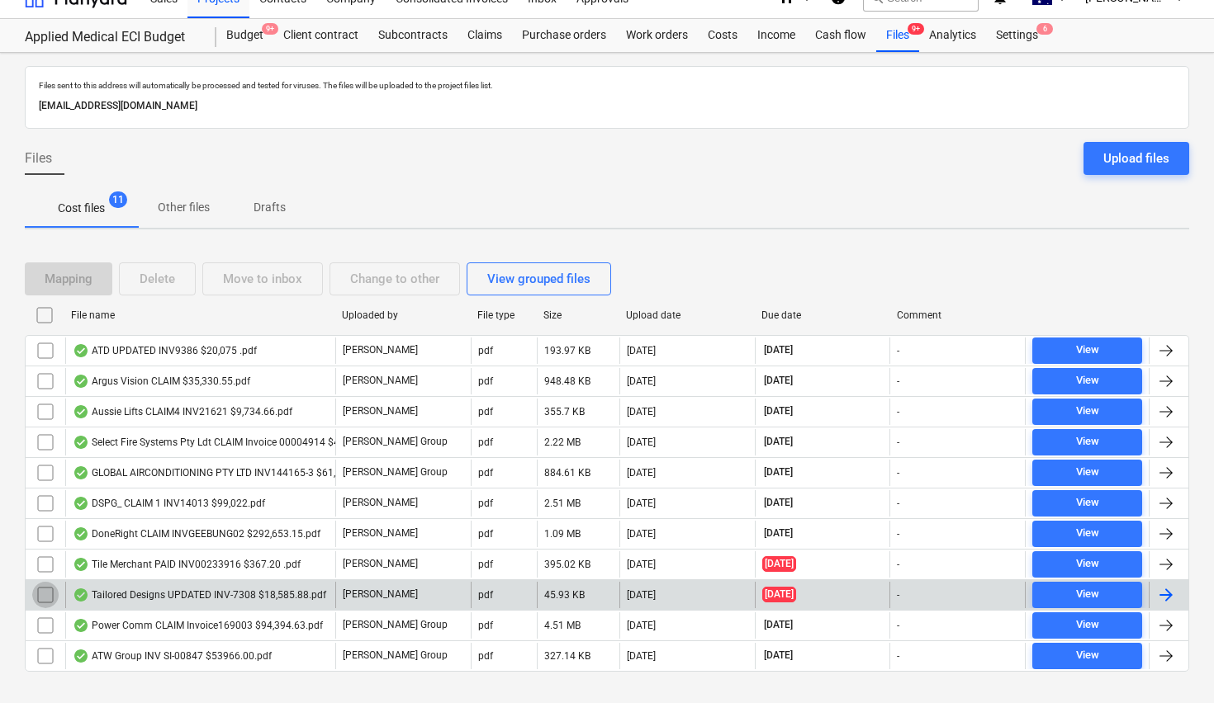
click at [45, 594] on input "checkbox" at bounding box center [45, 595] width 26 height 26
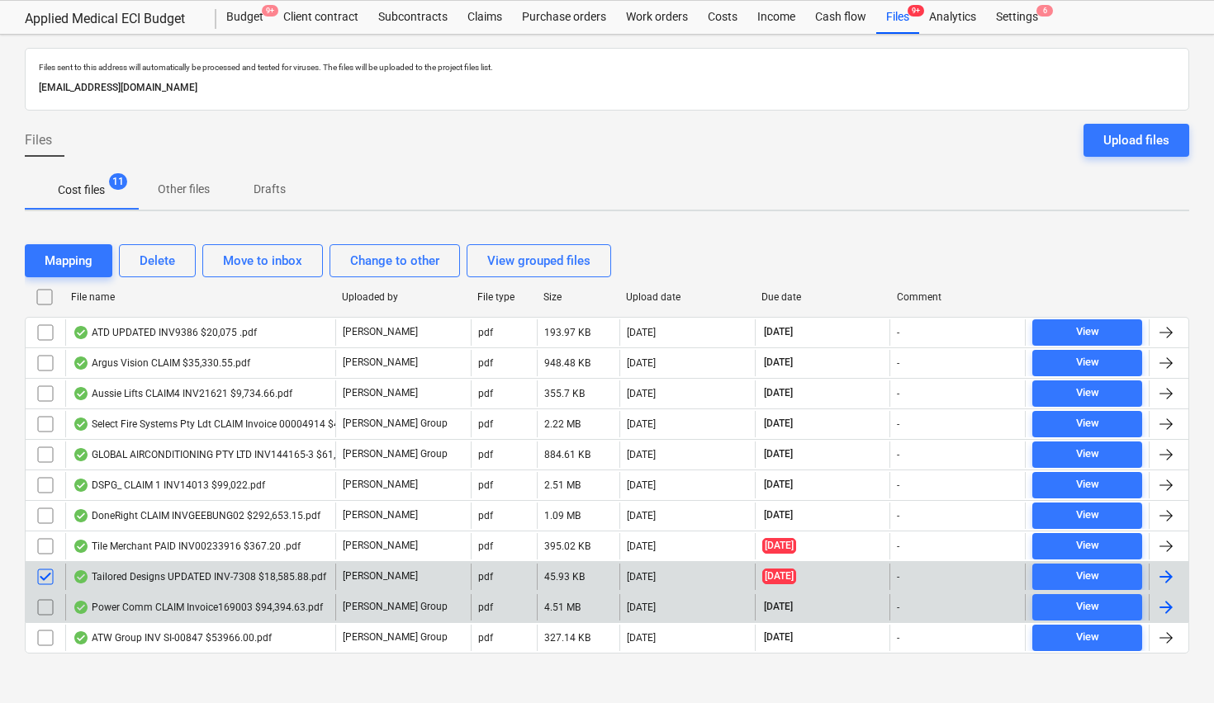
scroll to position [42, 0]
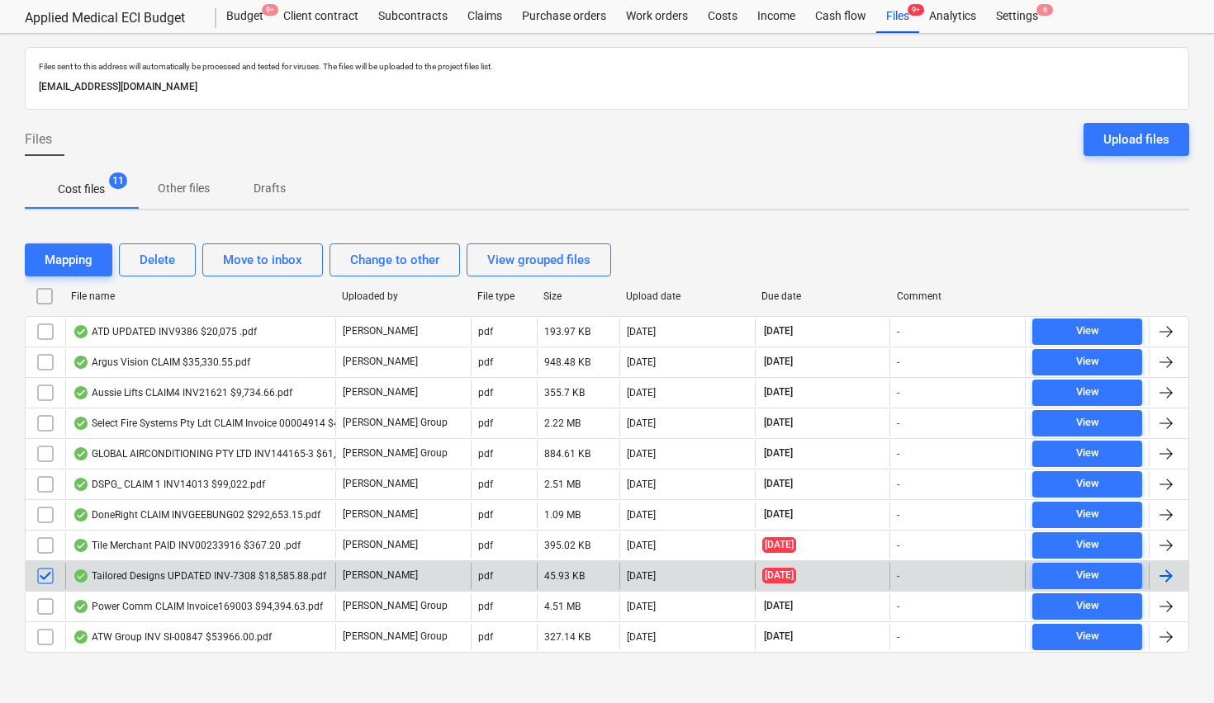
click at [153, 684] on div "Mapping Delete Move to inbox Change to other View grouped files File name Uploa…" at bounding box center [607, 455] width 1164 height 462
click at [44, 576] on input "checkbox" at bounding box center [45, 576] width 26 height 26
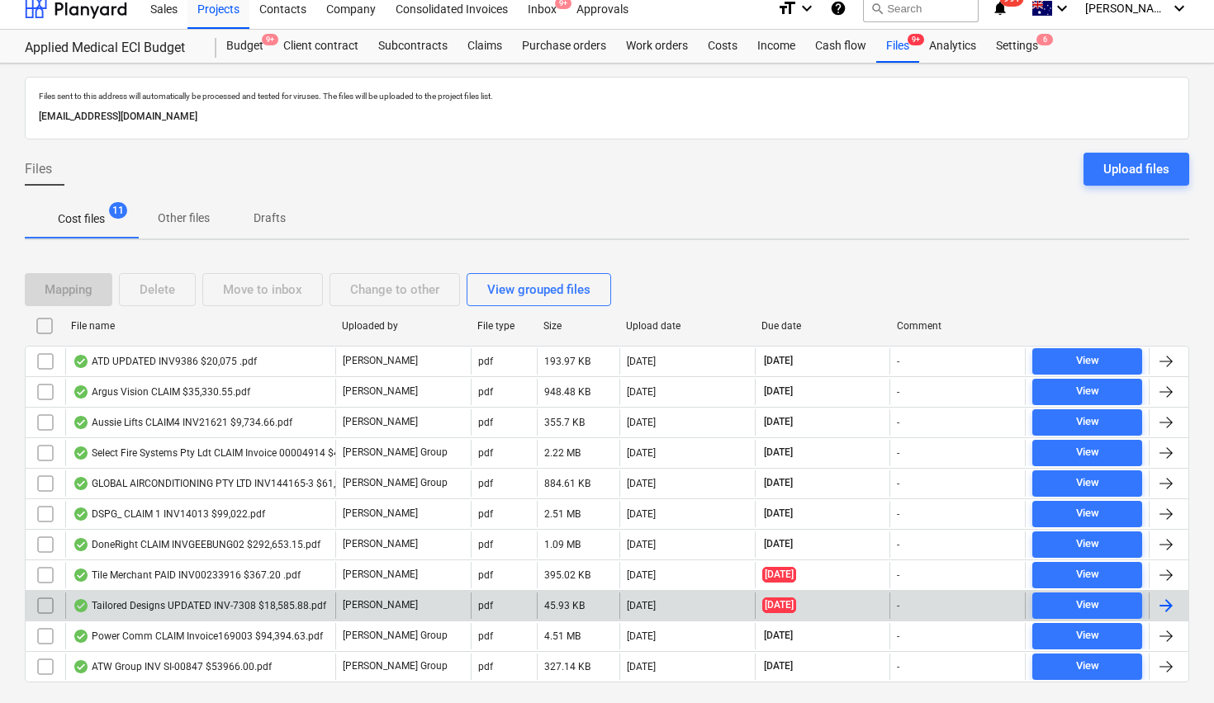
scroll to position [0, 0]
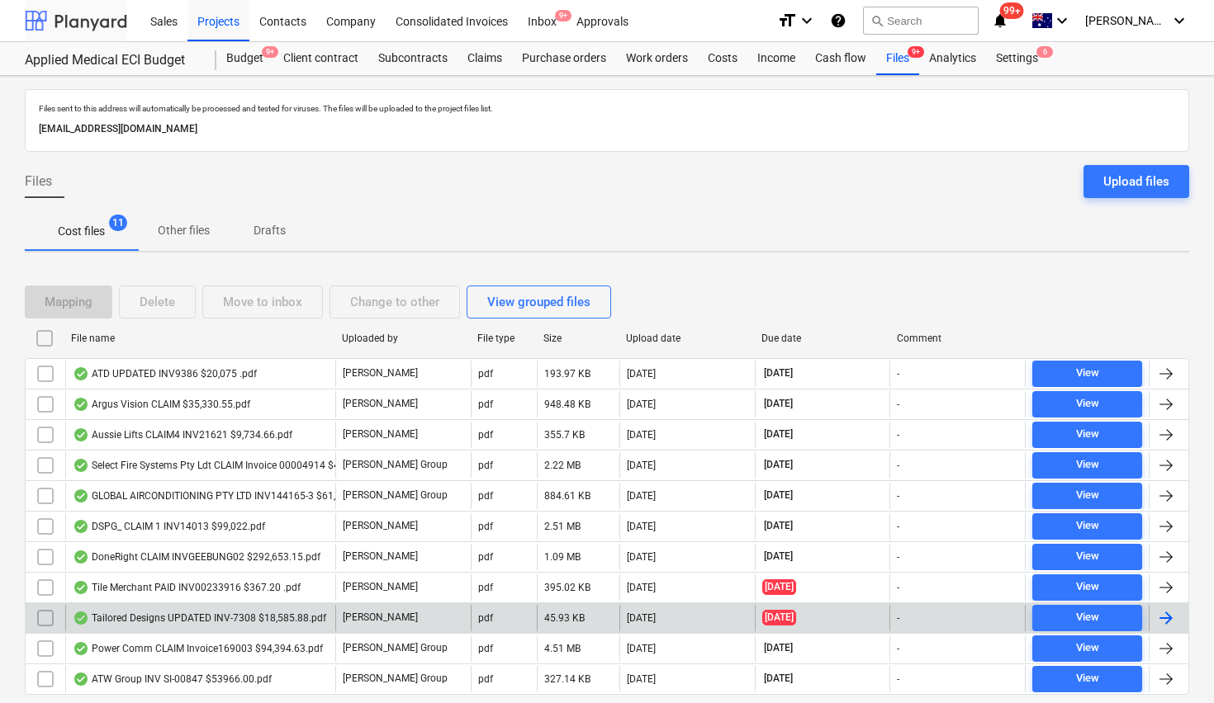
click at [69, 17] on div at bounding box center [76, 20] width 102 height 41
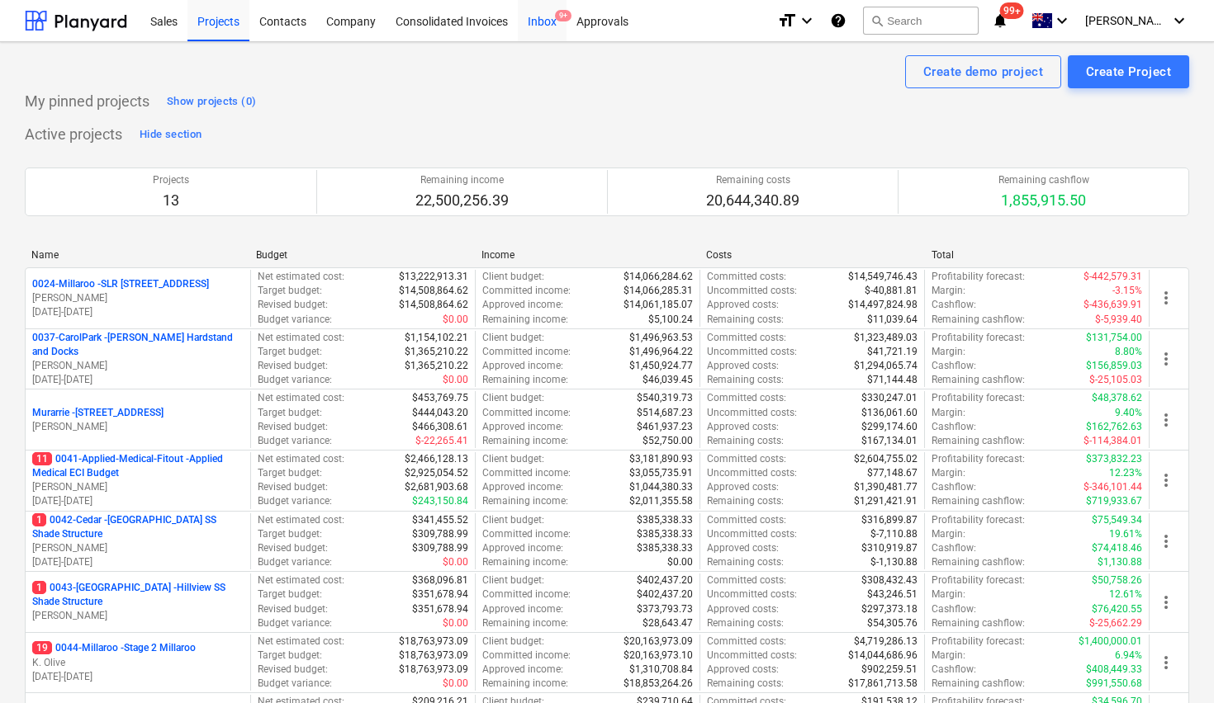
click at [552, 18] on div "Inbox 9+" at bounding box center [542, 20] width 49 height 42
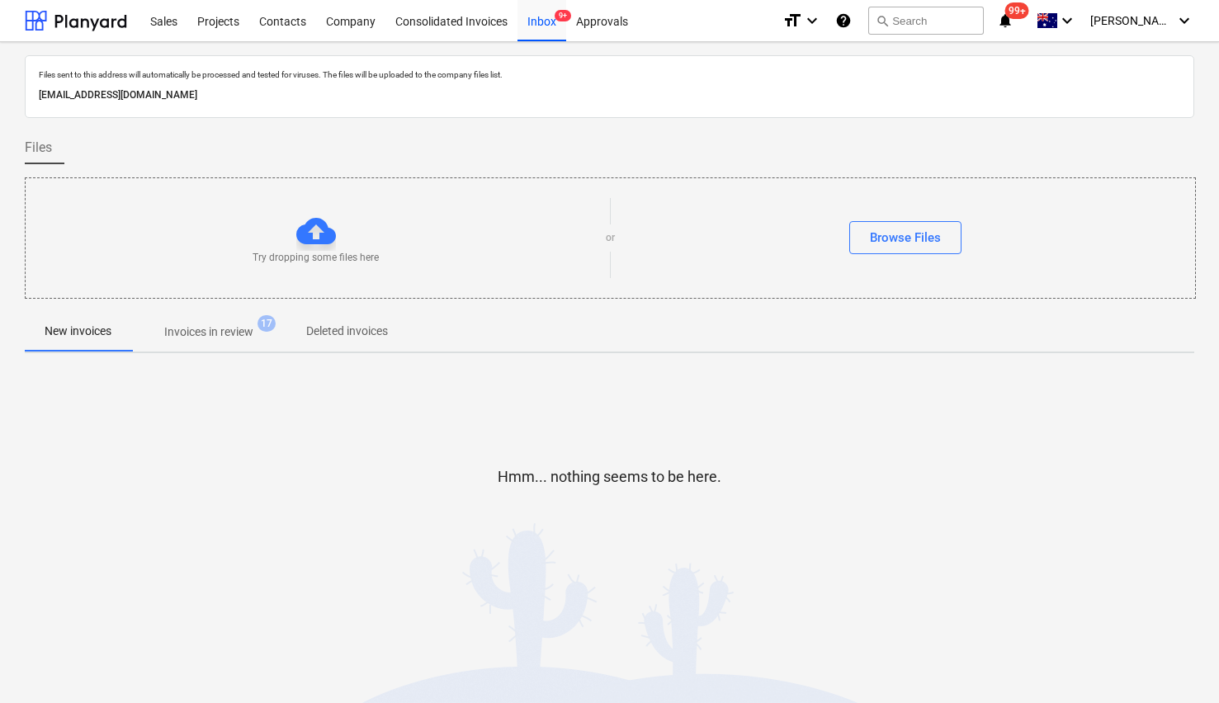
click at [205, 331] on p "Invoices in review" at bounding box center [208, 332] width 89 height 17
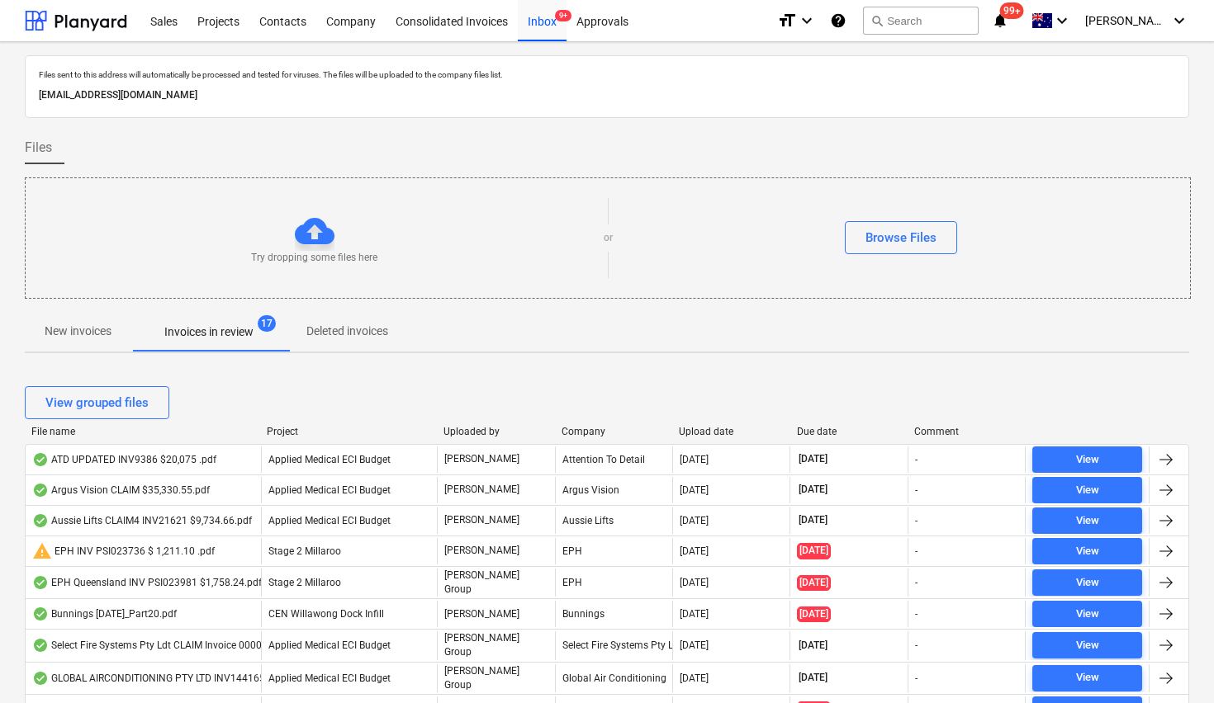
click at [702, 428] on div "Upload date" at bounding box center [731, 432] width 105 height 12
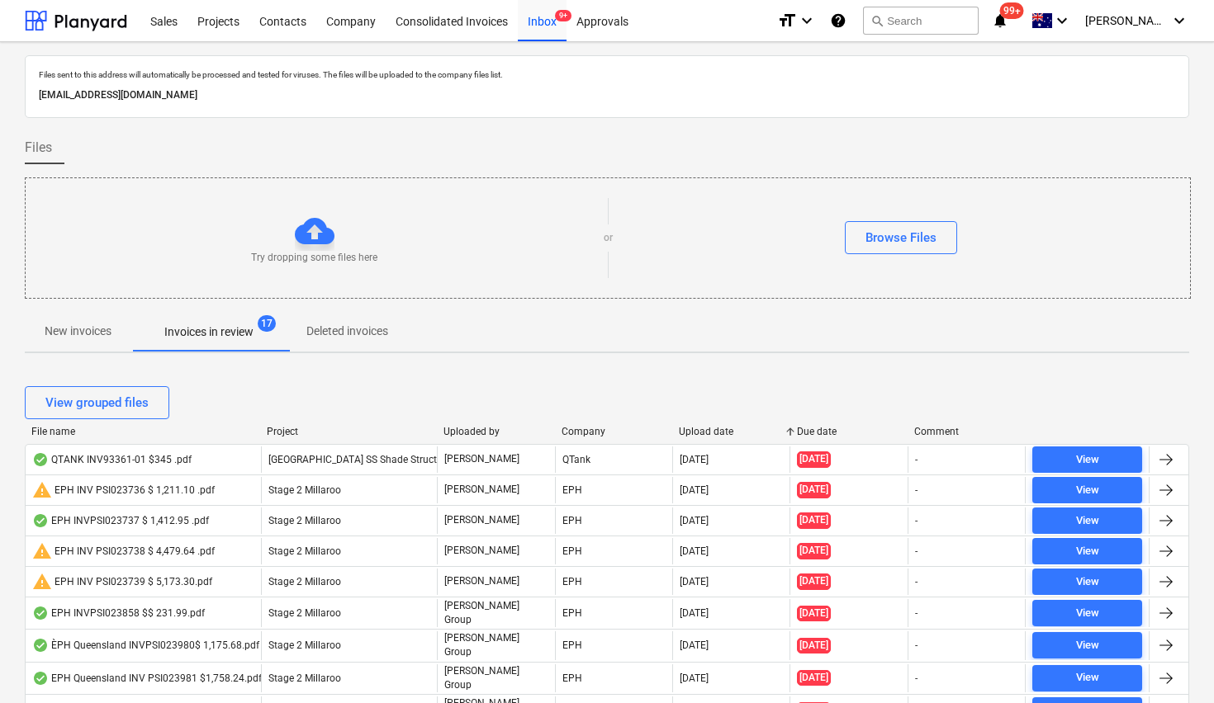
click at [702, 428] on div "Upload date" at bounding box center [731, 432] width 105 height 12
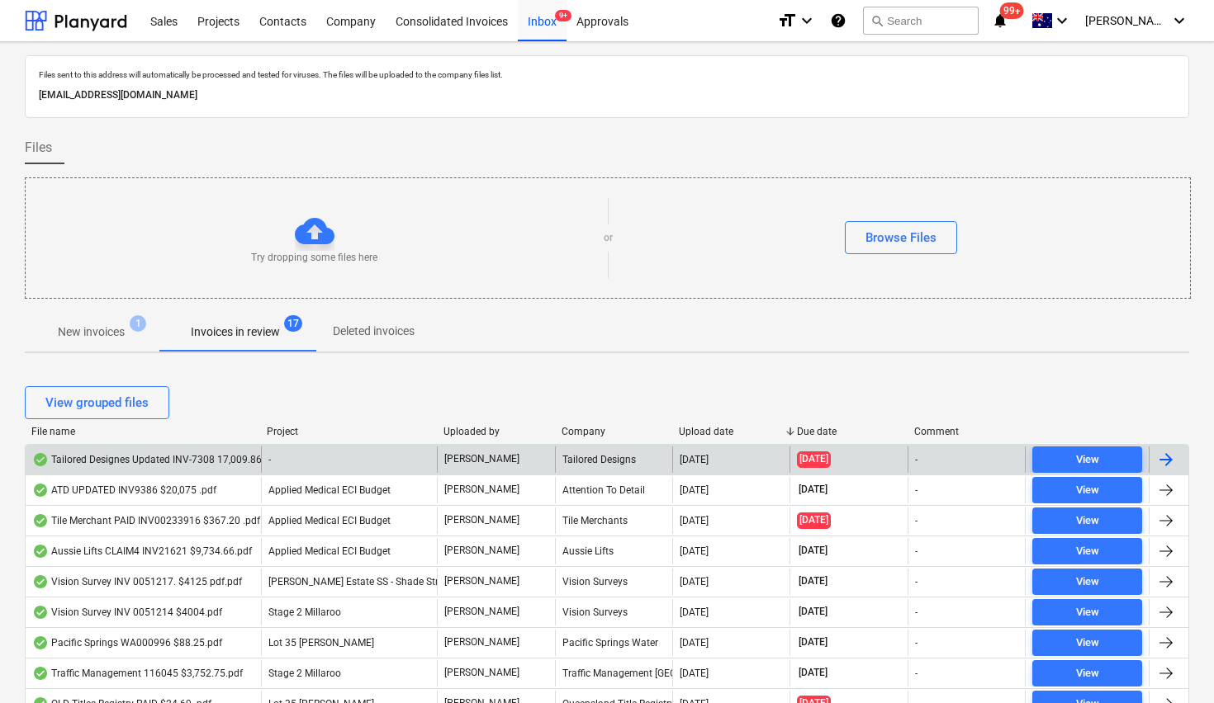
click at [176, 457] on div "Tailored Designes Updated INV-7308 17,009.86 .pdf" at bounding box center [156, 459] width 249 height 13
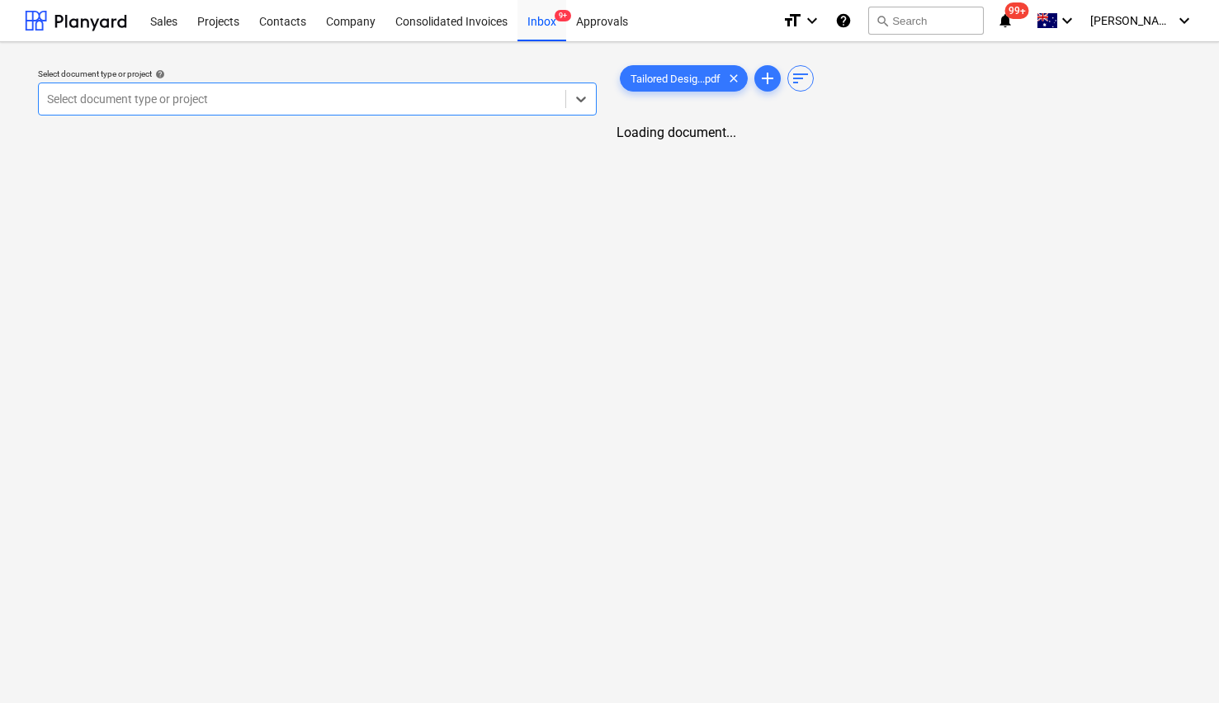
click at [253, 92] on div at bounding box center [302, 99] width 510 height 17
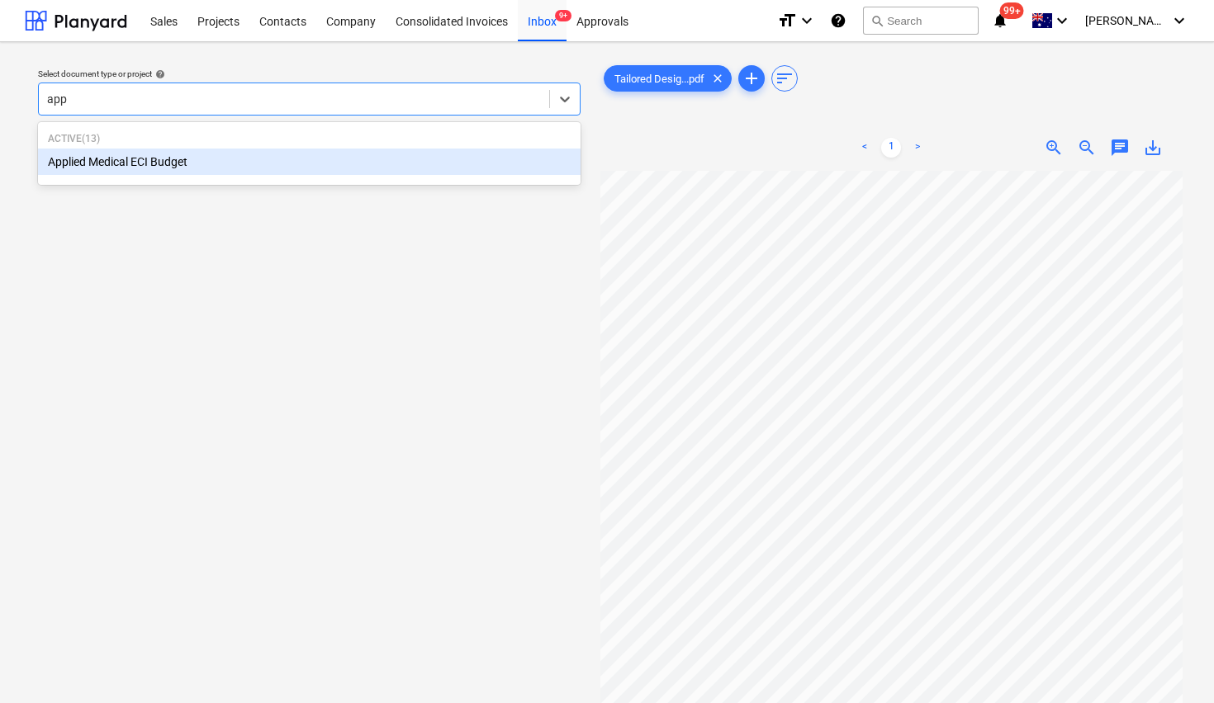
type input "appl"
click at [174, 168] on div "Applied Medical ECI Budget" at bounding box center [309, 162] width 542 height 26
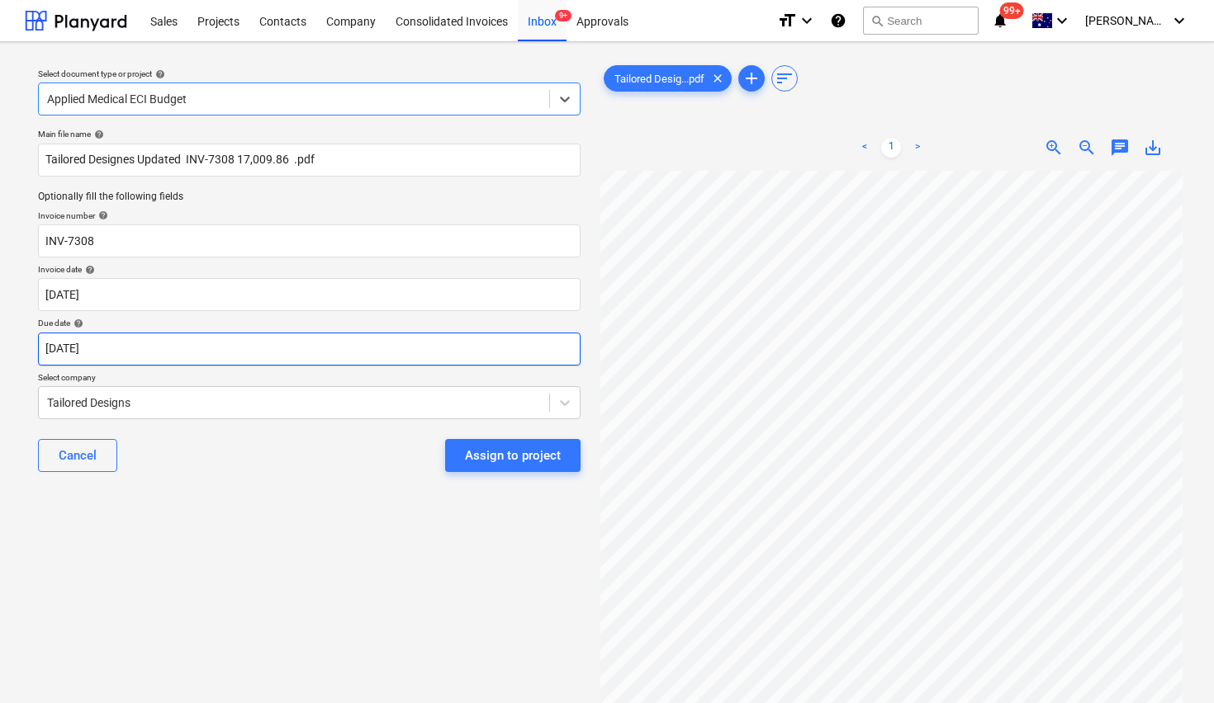
click at [94, 351] on body "Sales Projects Contacts Company Consolidated Invoices Inbox 9+ Approvals format…" at bounding box center [607, 351] width 1214 height 703
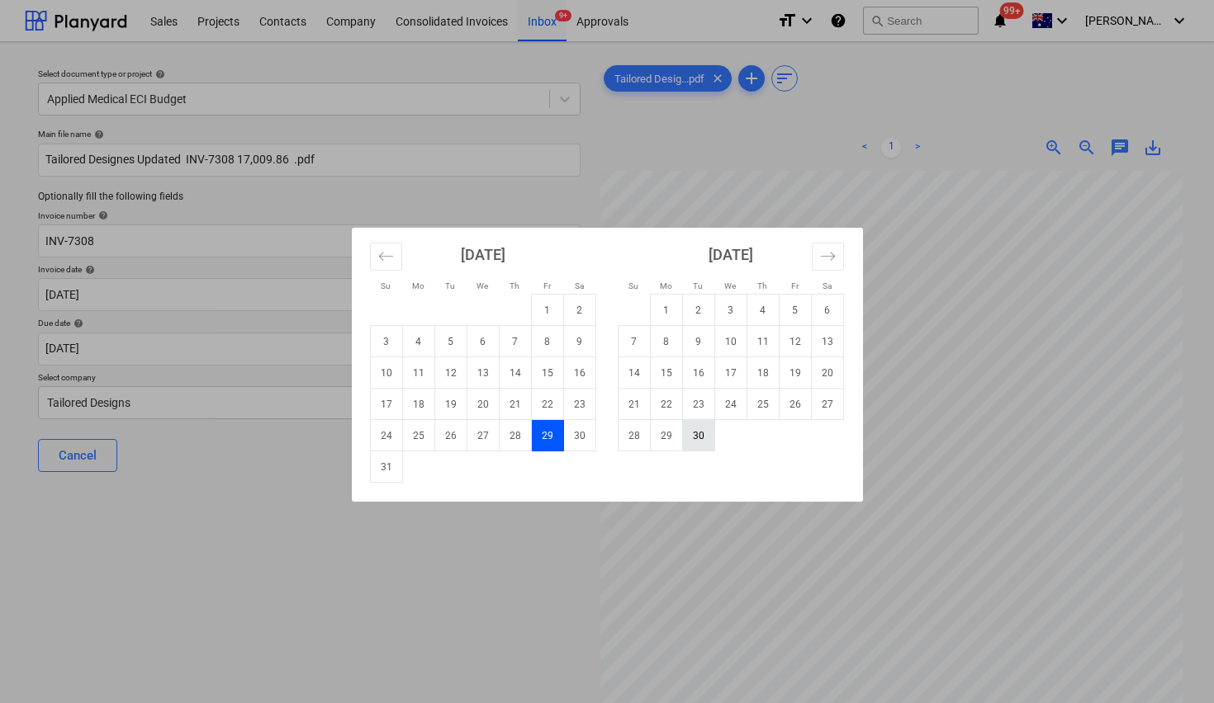
click at [691, 437] on td "30" at bounding box center [698, 435] width 32 height 31
type input "30 Sep 2025"
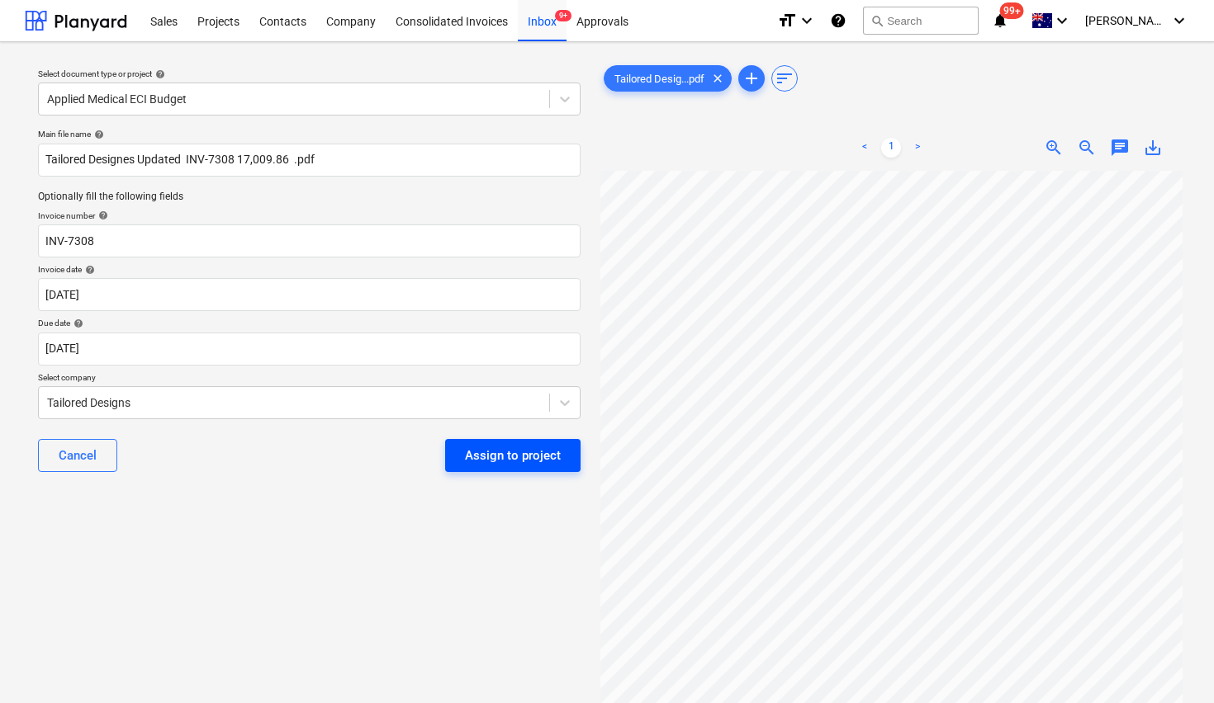
click at [480, 460] on div "Assign to project" at bounding box center [513, 455] width 96 height 21
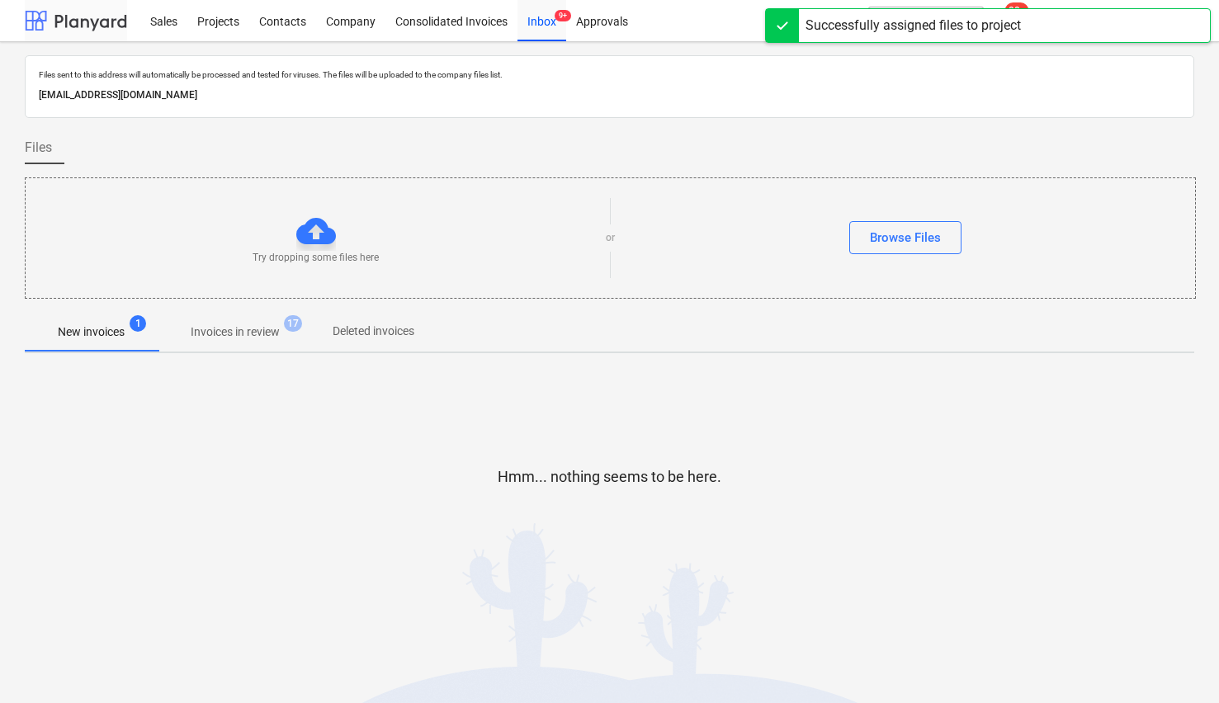
click at [66, 14] on div at bounding box center [76, 20] width 102 height 41
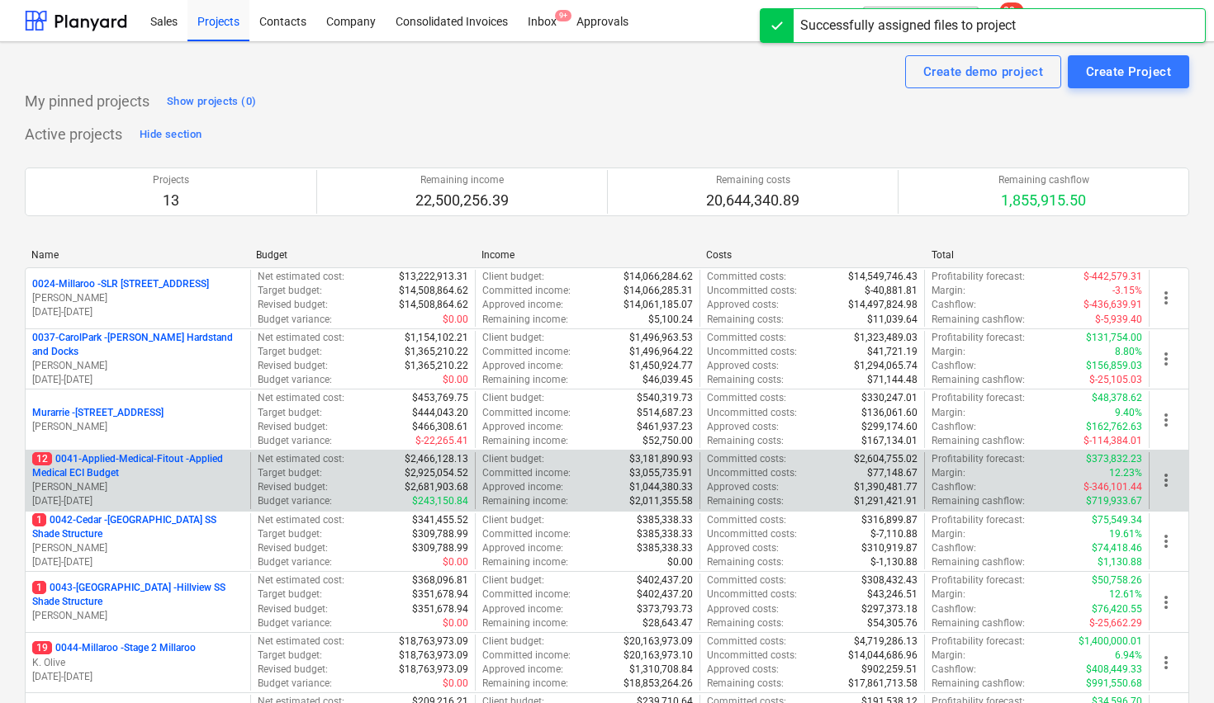
click at [107, 462] on p "12 0041-Applied-Medical-Fitout - Applied Medical ECI Budget" at bounding box center [137, 466] width 211 height 28
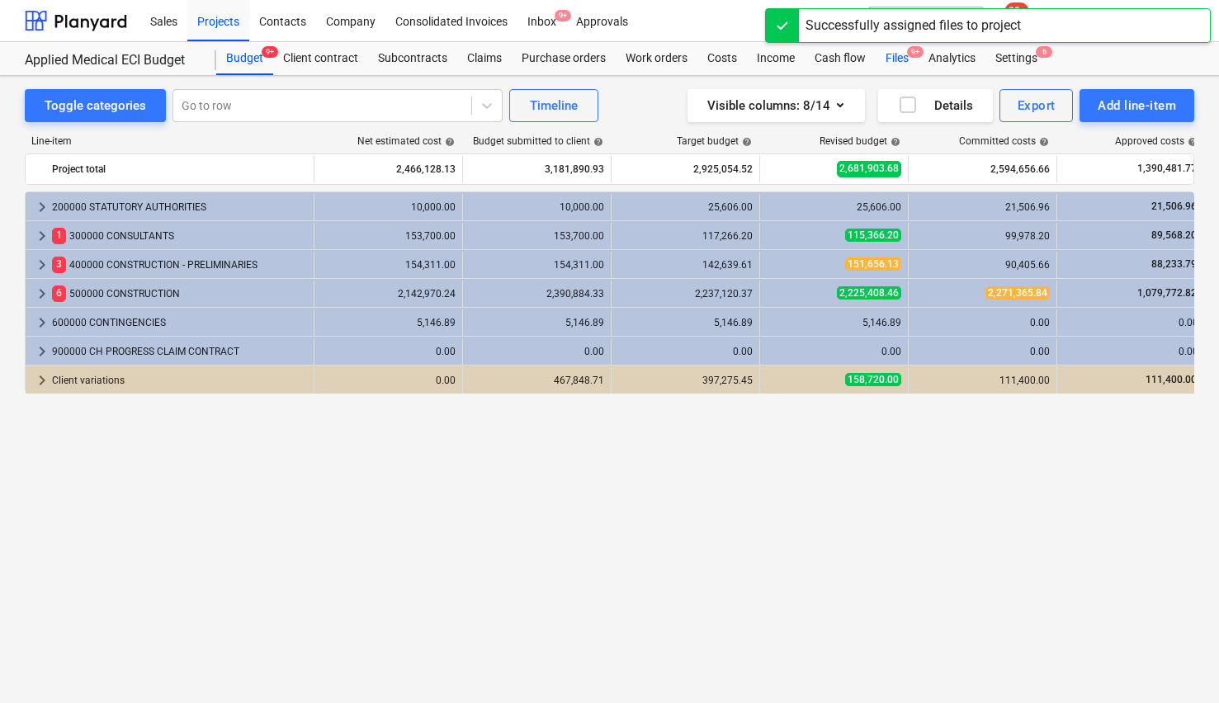
click at [891, 56] on div "Files 9+" at bounding box center [897, 58] width 43 height 33
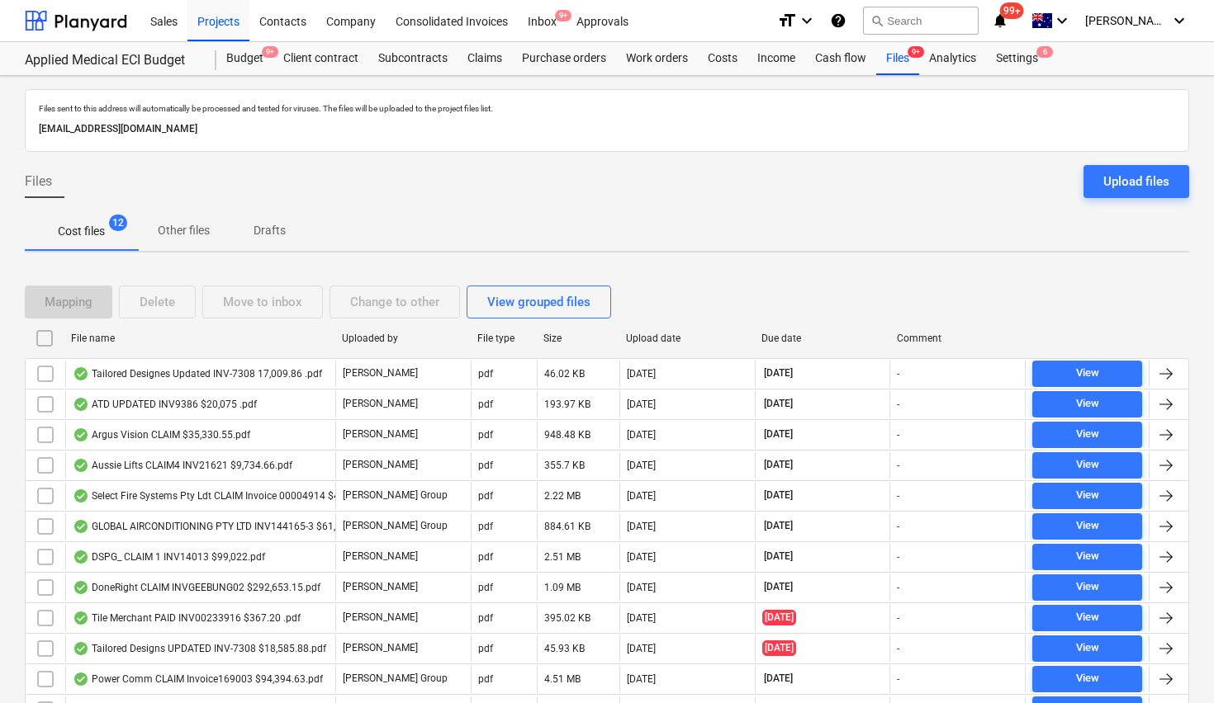
click at [78, 339] on div "File name" at bounding box center [200, 339] width 258 height 12
checkbox input "false"
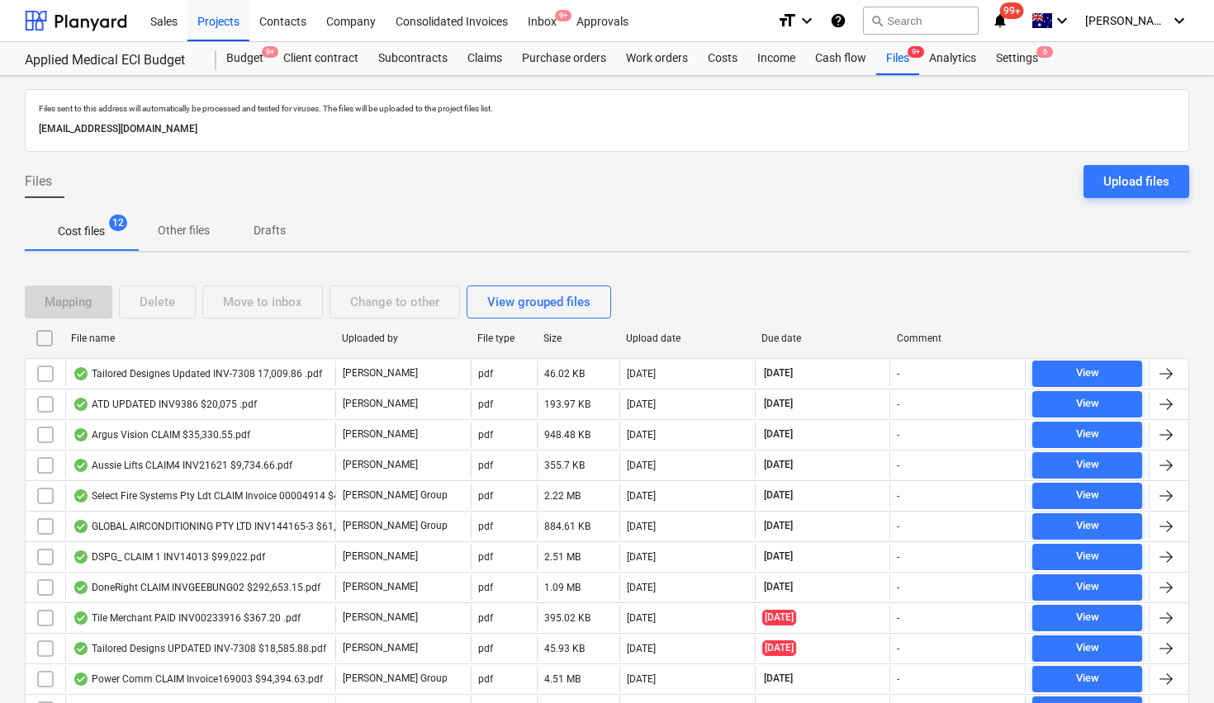
checkbox input "false"
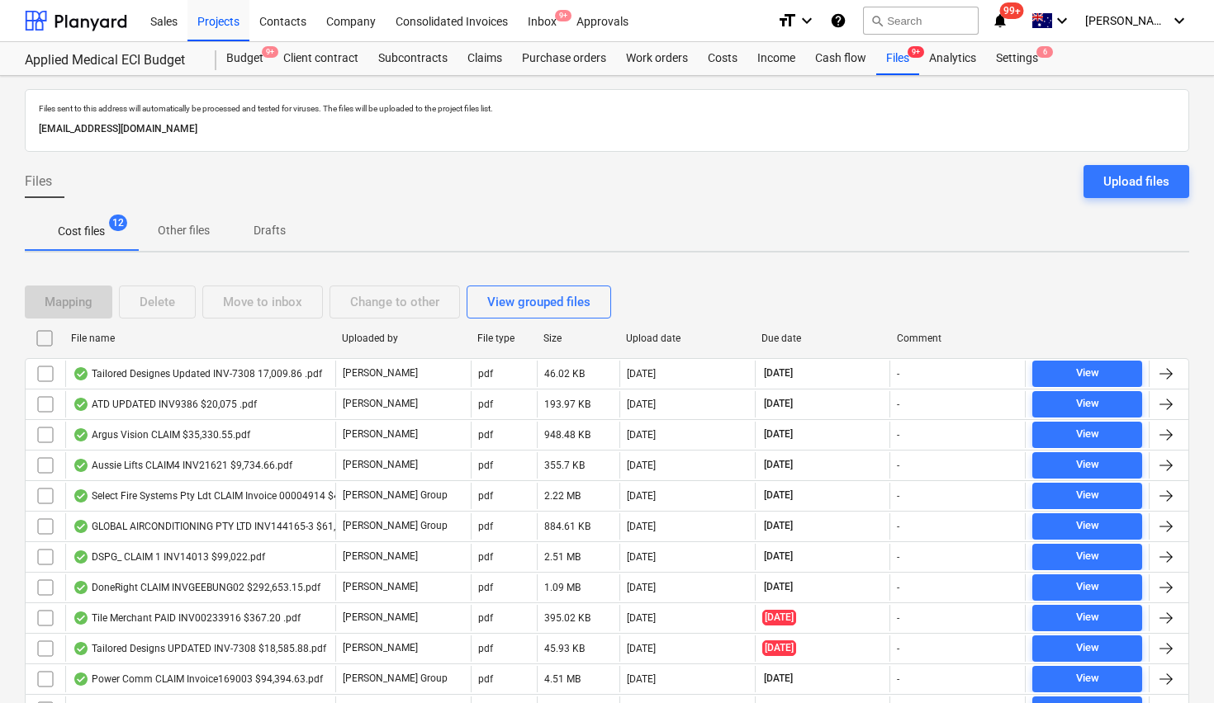
checkbox input "false"
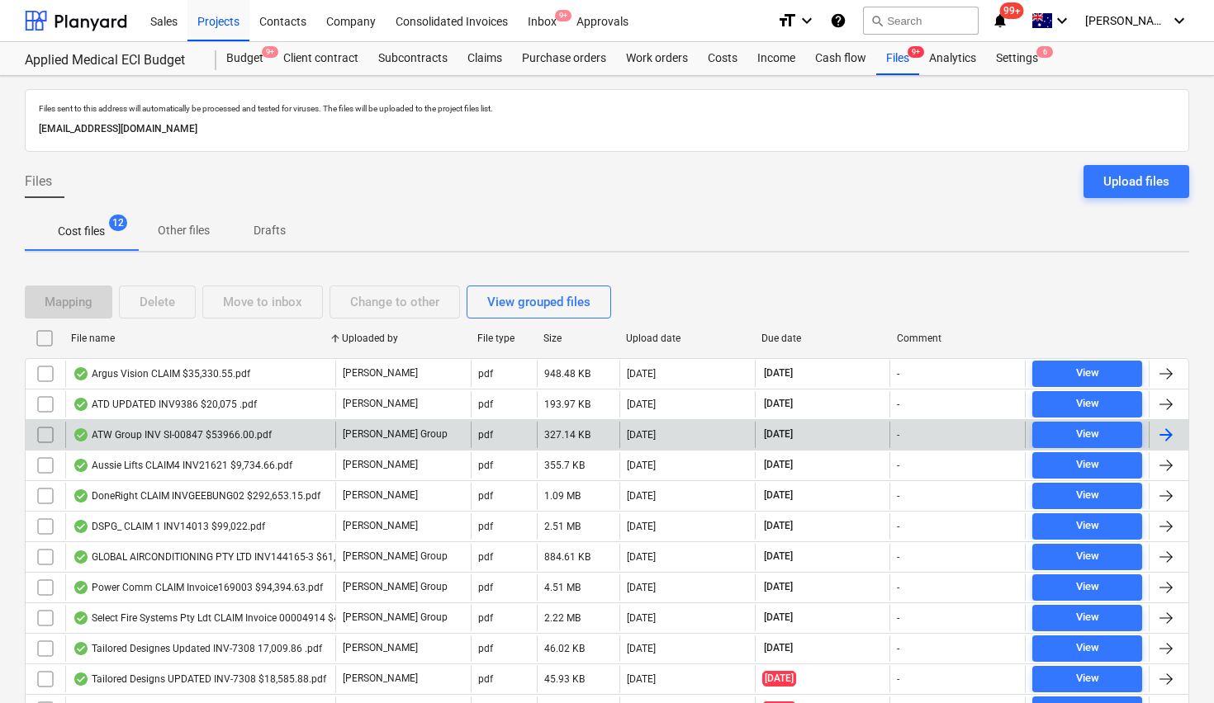
scroll to position [82, 0]
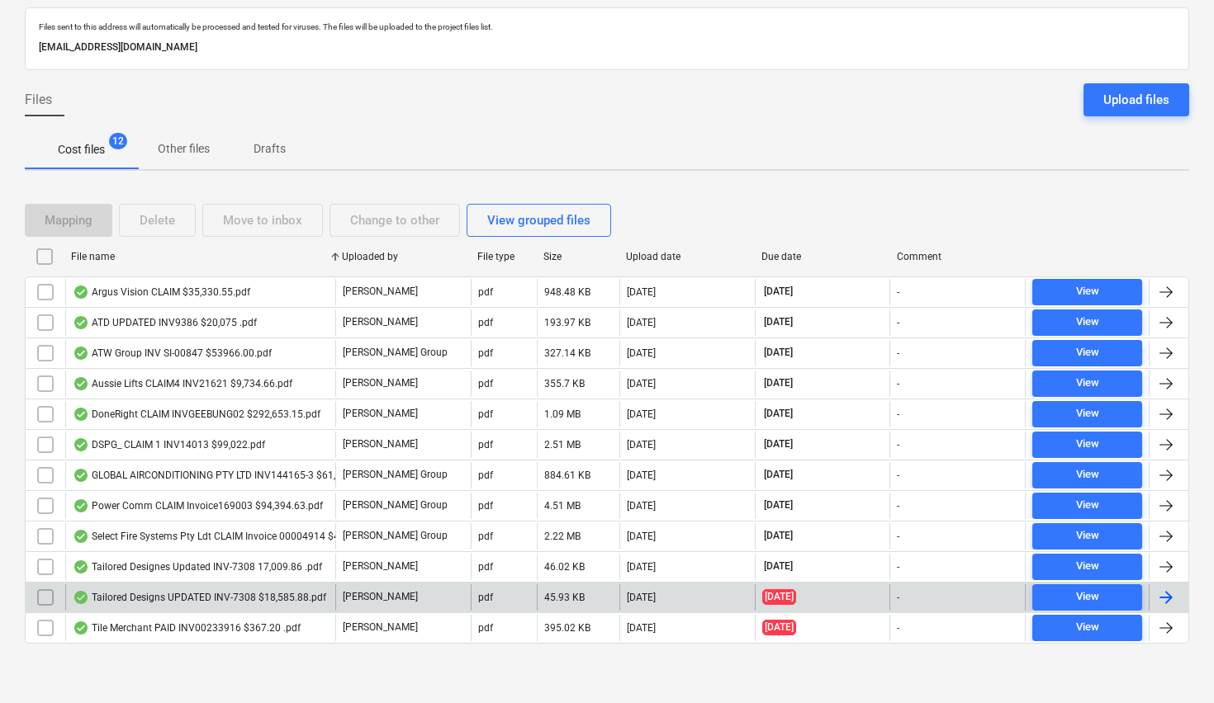
click at [43, 595] on input "checkbox" at bounding box center [45, 598] width 26 height 26
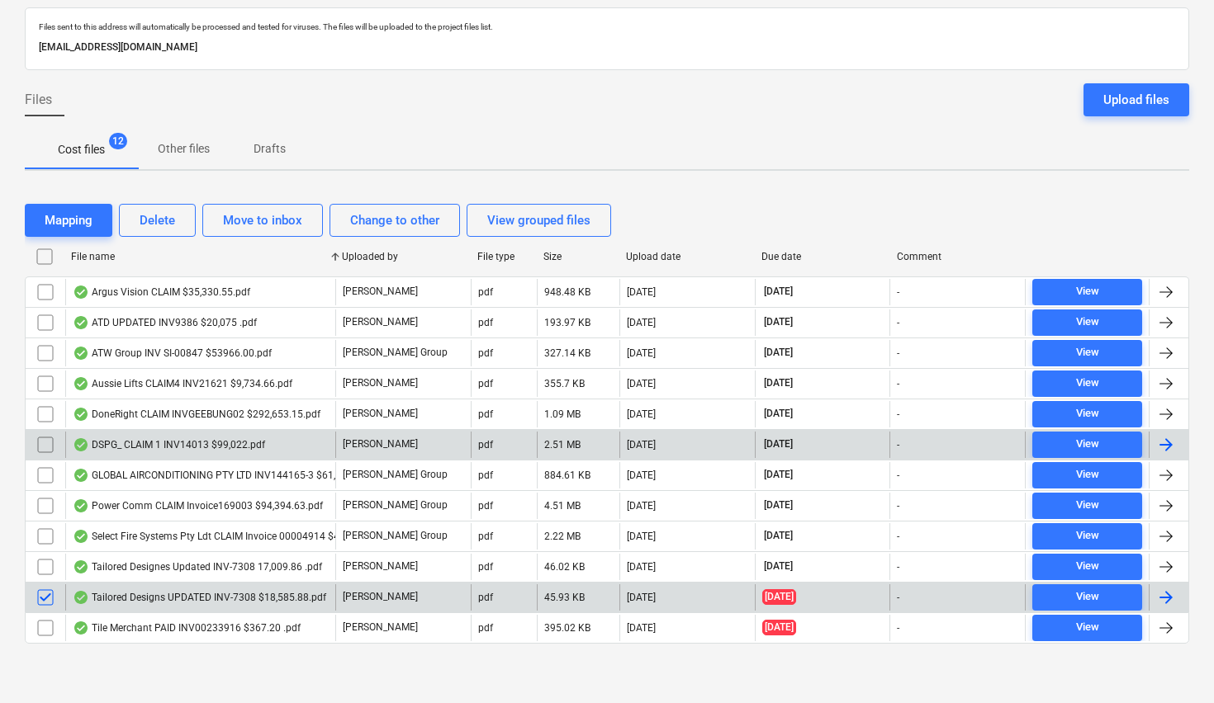
scroll to position [71, 0]
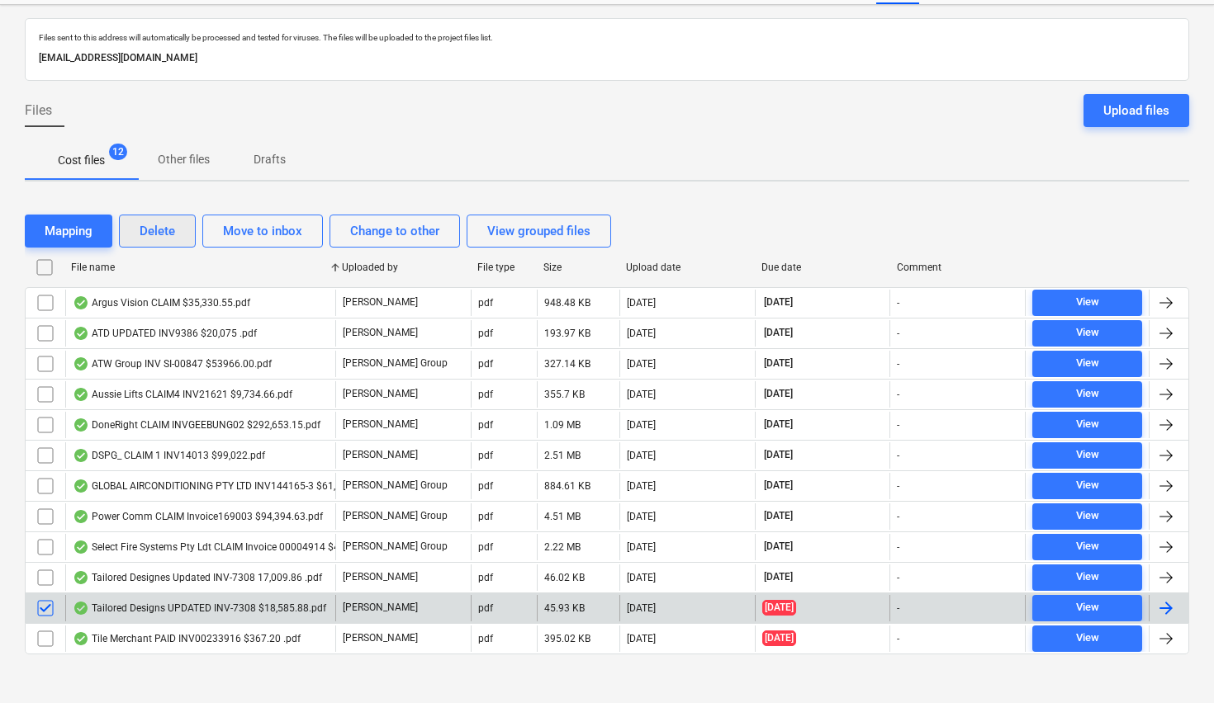
click at [164, 227] on div "Delete" at bounding box center [158, 230] width 36 height 21
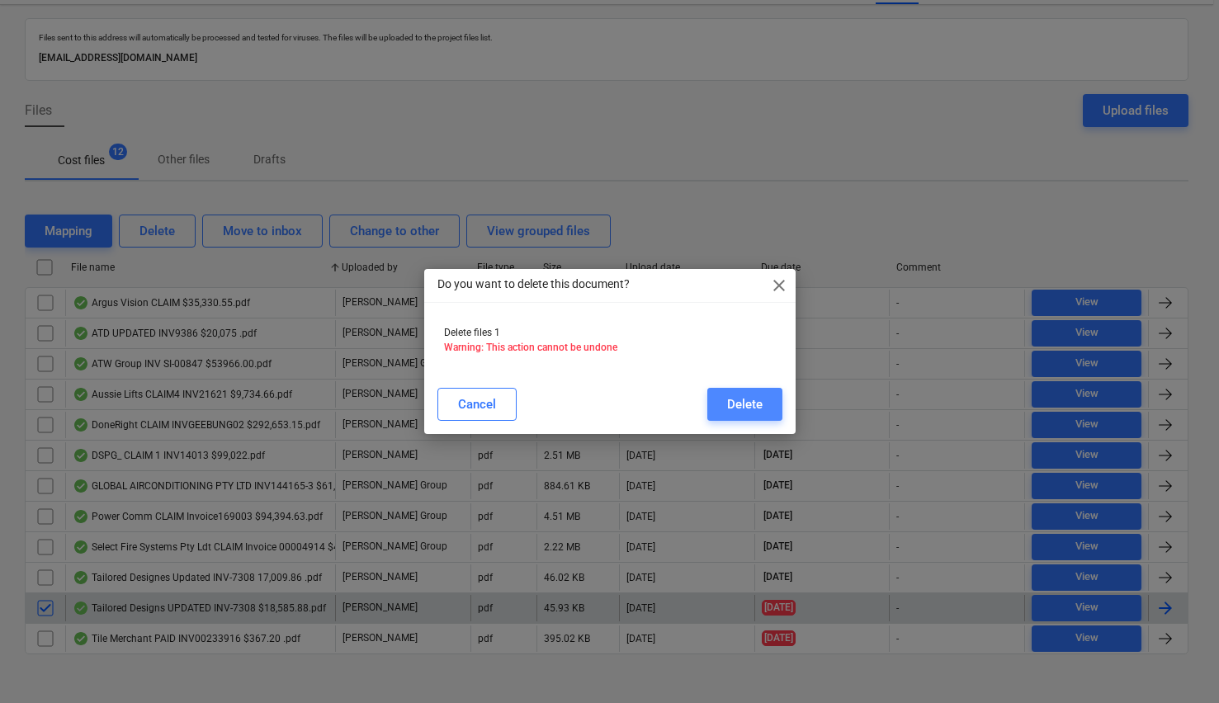
click at [731, 408] on div "Delete" at bounding box center [745, 404] width 36 height 21
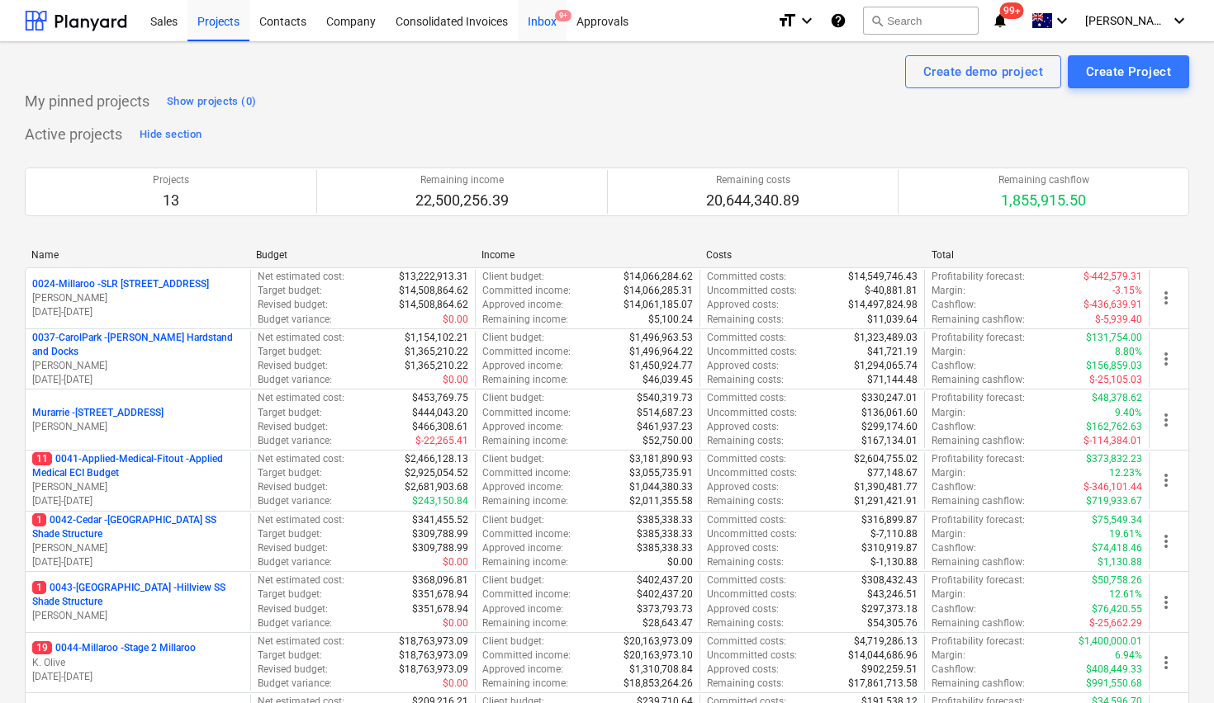
click at [551, 25] on div "Inbox 9+" at bounding box center [542, 20] width 49 height 42
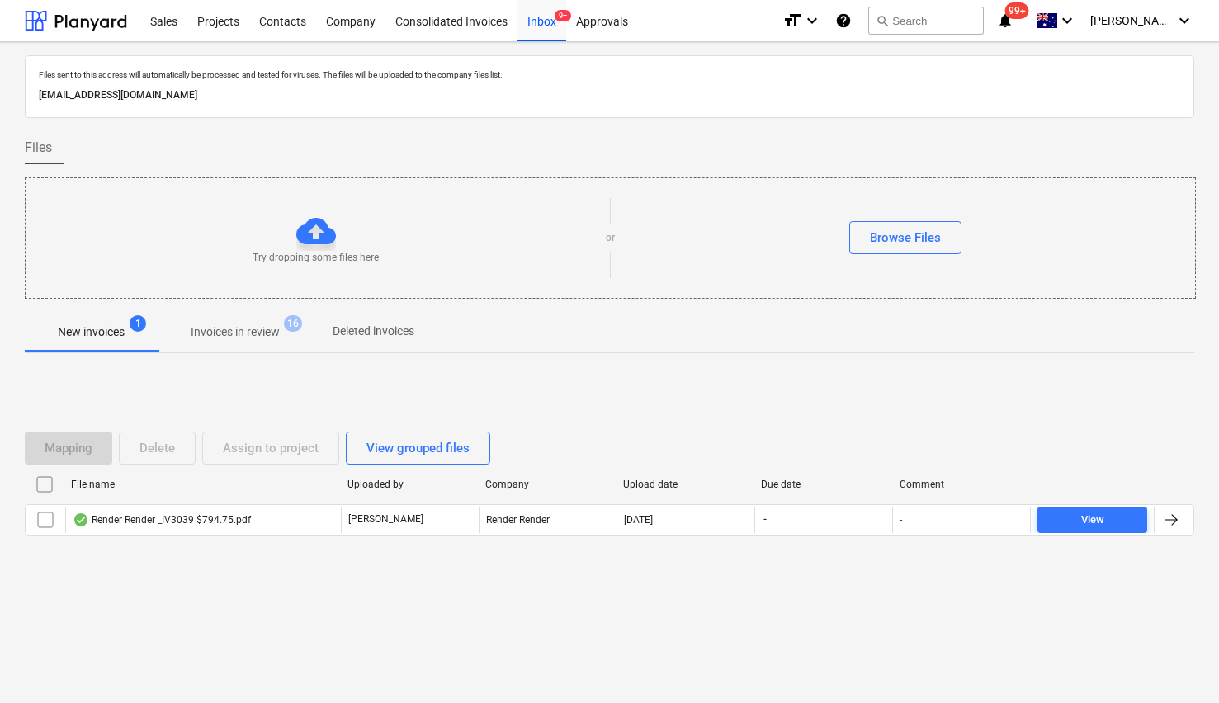
click at [249, 602] on div "Mapping Delete Assign to project View grouped files File name Uploaded by Compa…" at bounding box center [610, 491] width 1170 height 248
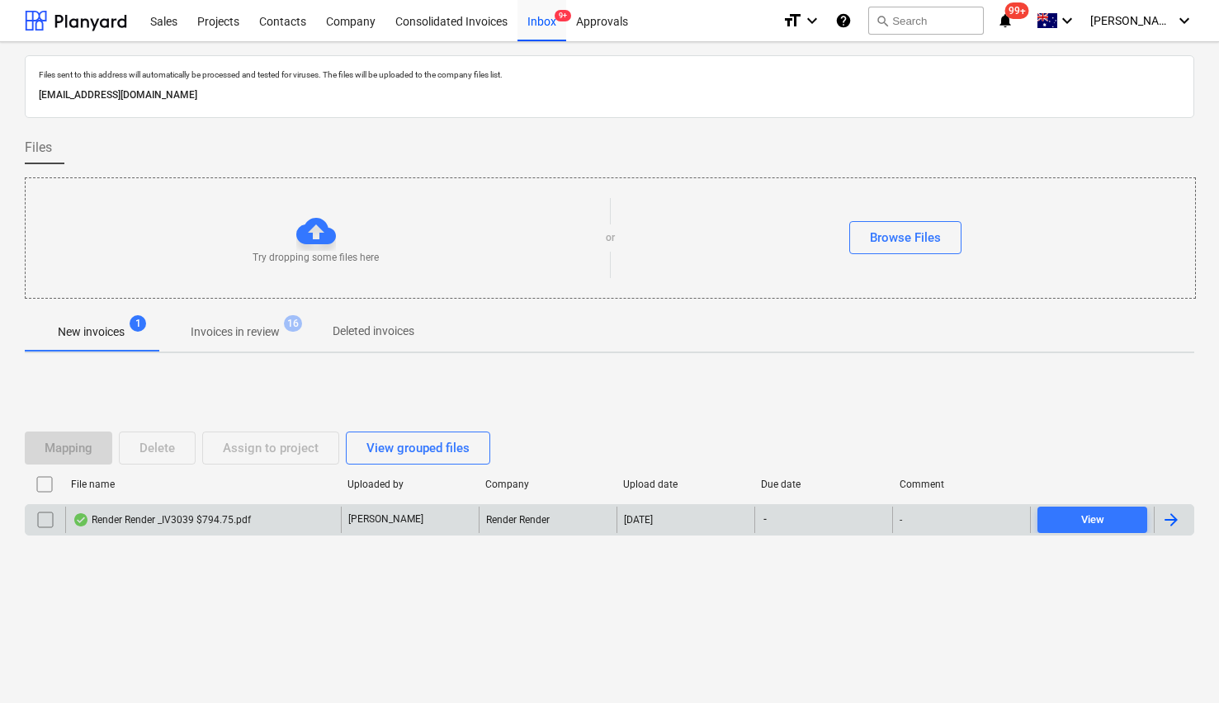
click at [188, 525] on div "Render Render _IV3039 $794.75.pdf" at bounding box center [162, 520] width 178 height 13
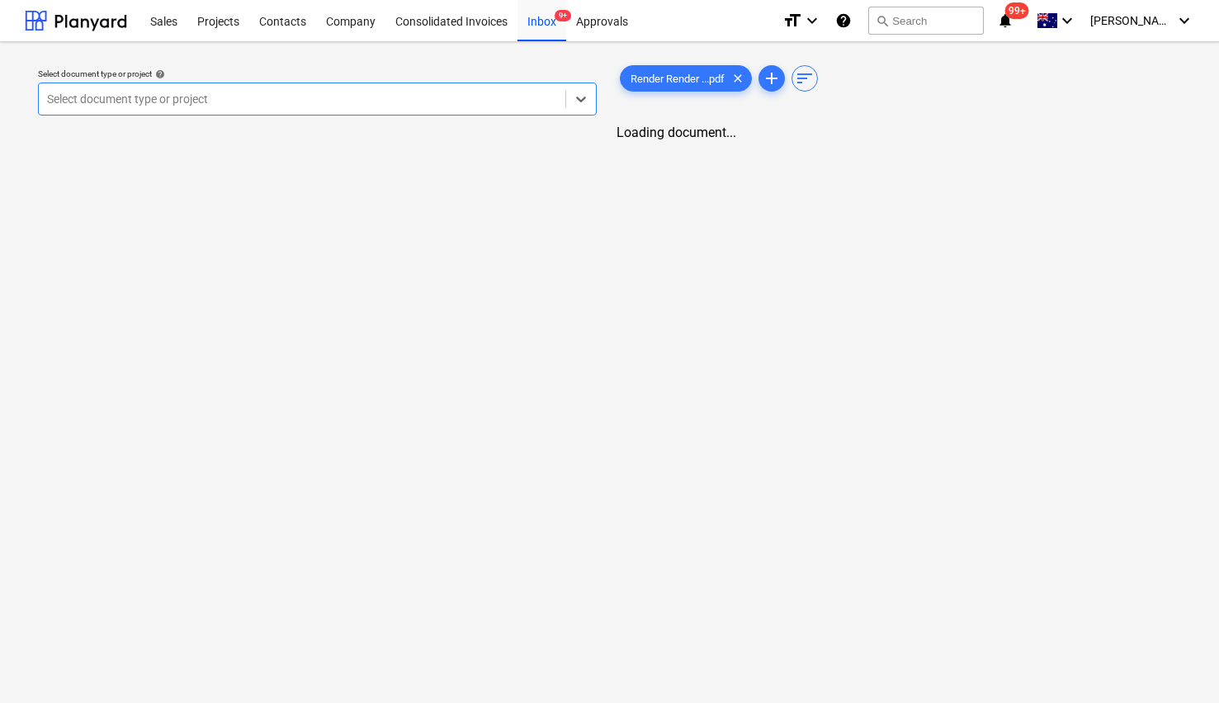
click at [107, 113] on div "Select document type or project" at bounding box center [317, 99] width 559 height 33
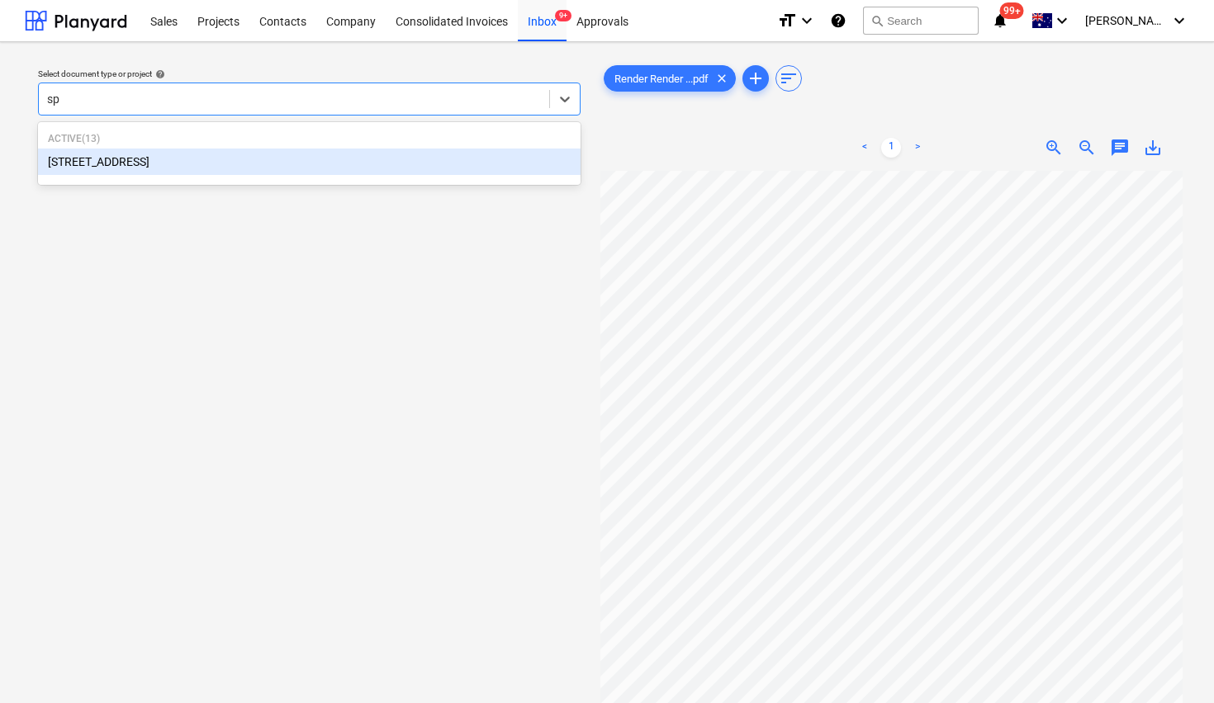
type input "s"
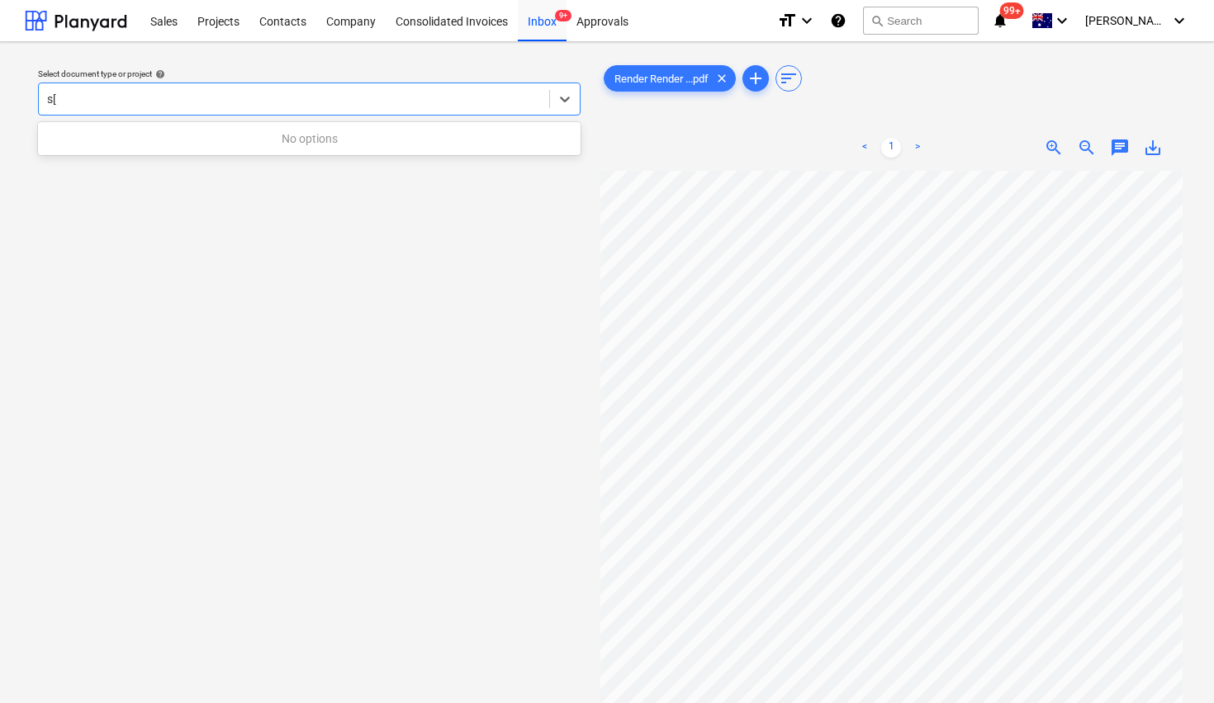
type input "s"
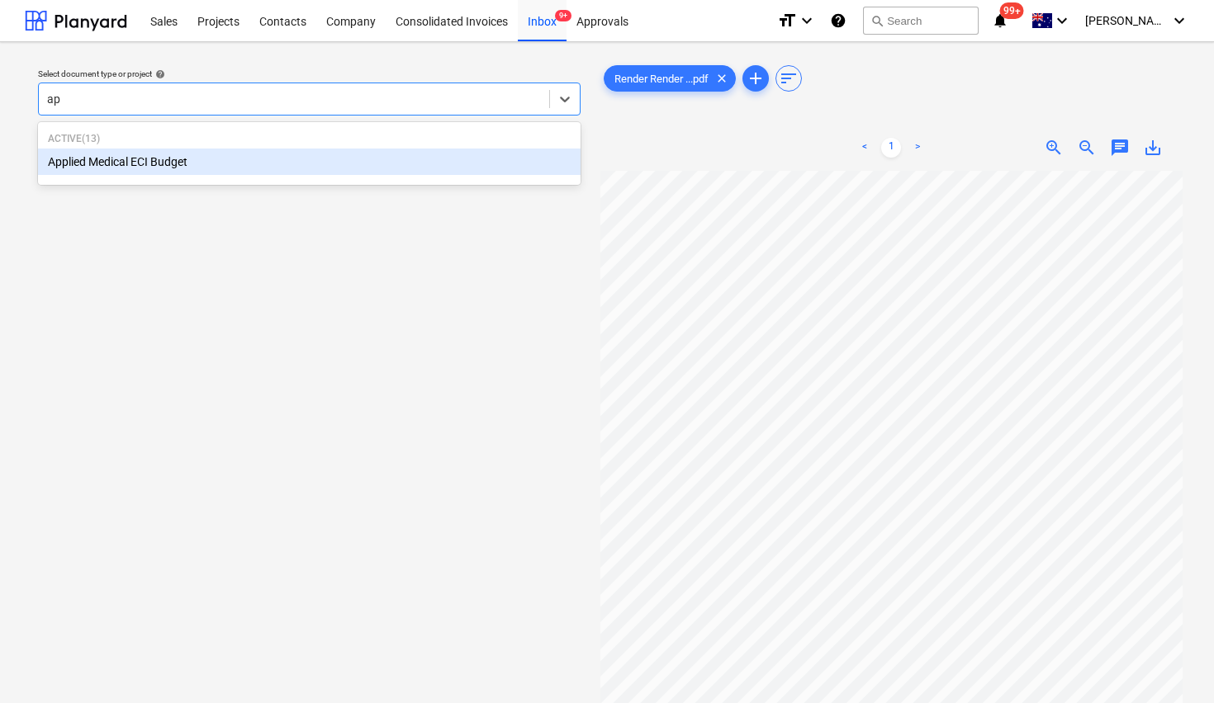
type input "app"
click at [102, 157] on div "Applied Medical ECI Budget" at bounding box center [309, 162] width 542 height 26
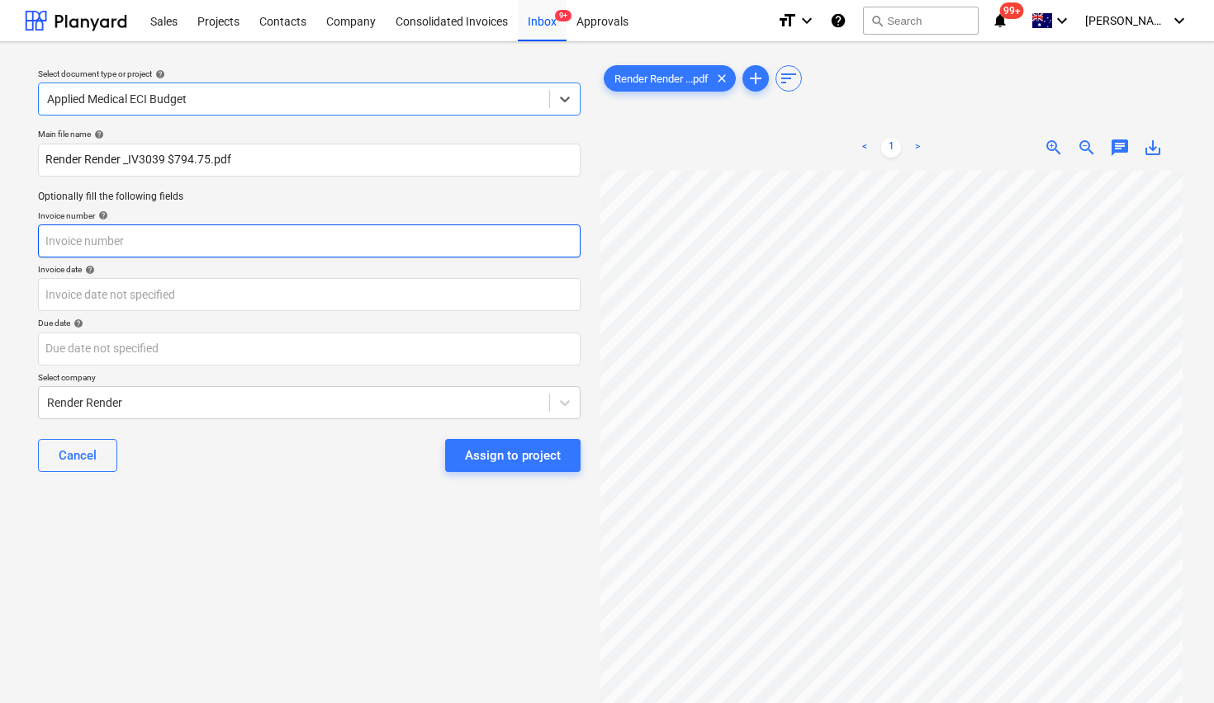
click at [122, 243] on input "text" at bounding box center [309, 241] width 542 height 33
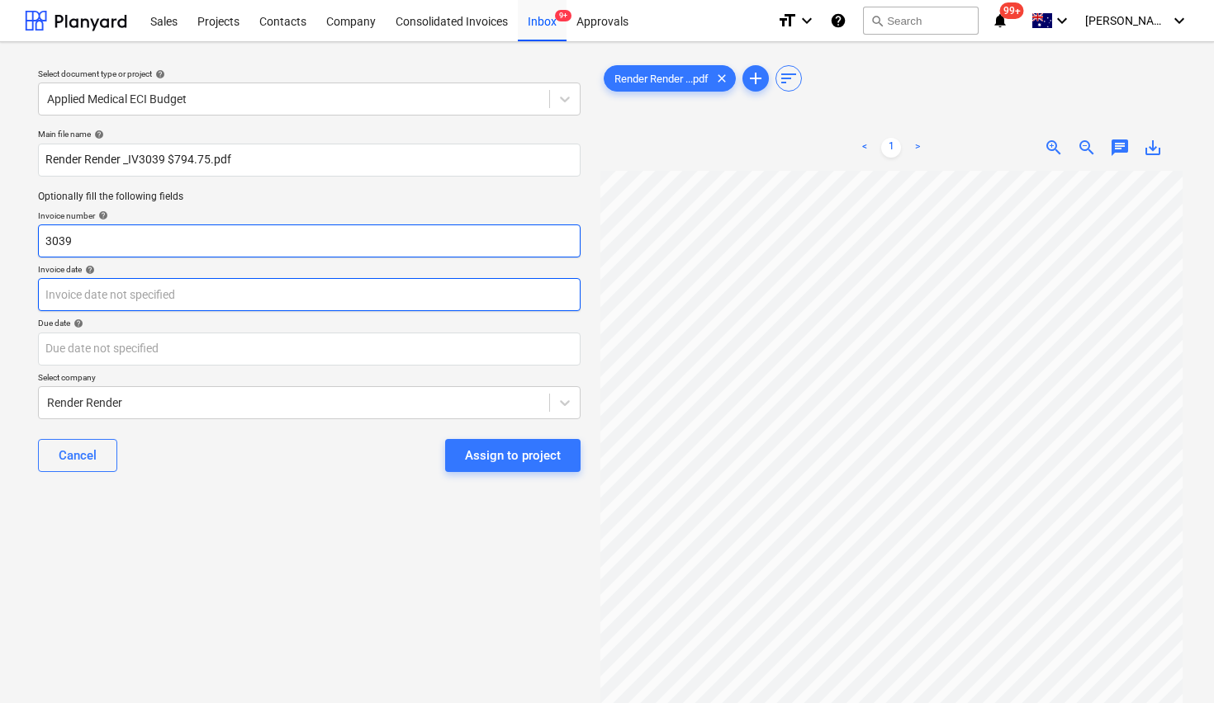
type input "3039"
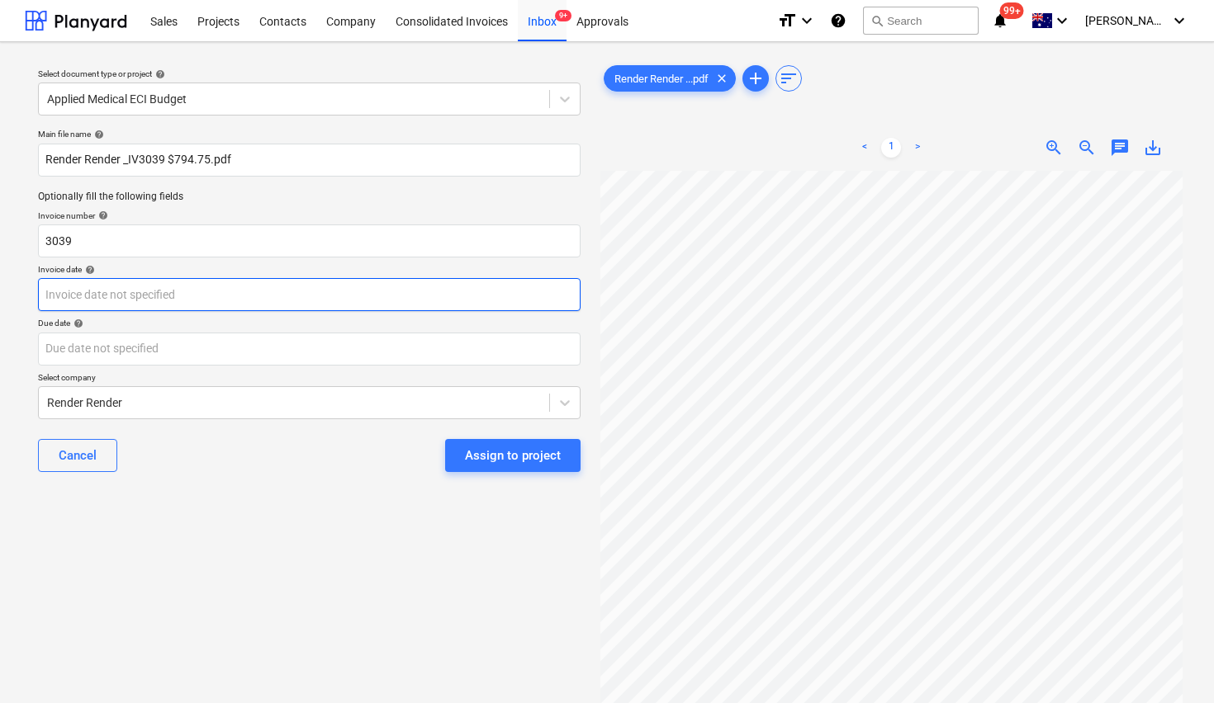
click at [102, 292] on body "Sales Projects Contacts Company Consolidated Invoices Inbox 9+ Approvals format…" at bounding box center [607, 351] width 1214 height 703
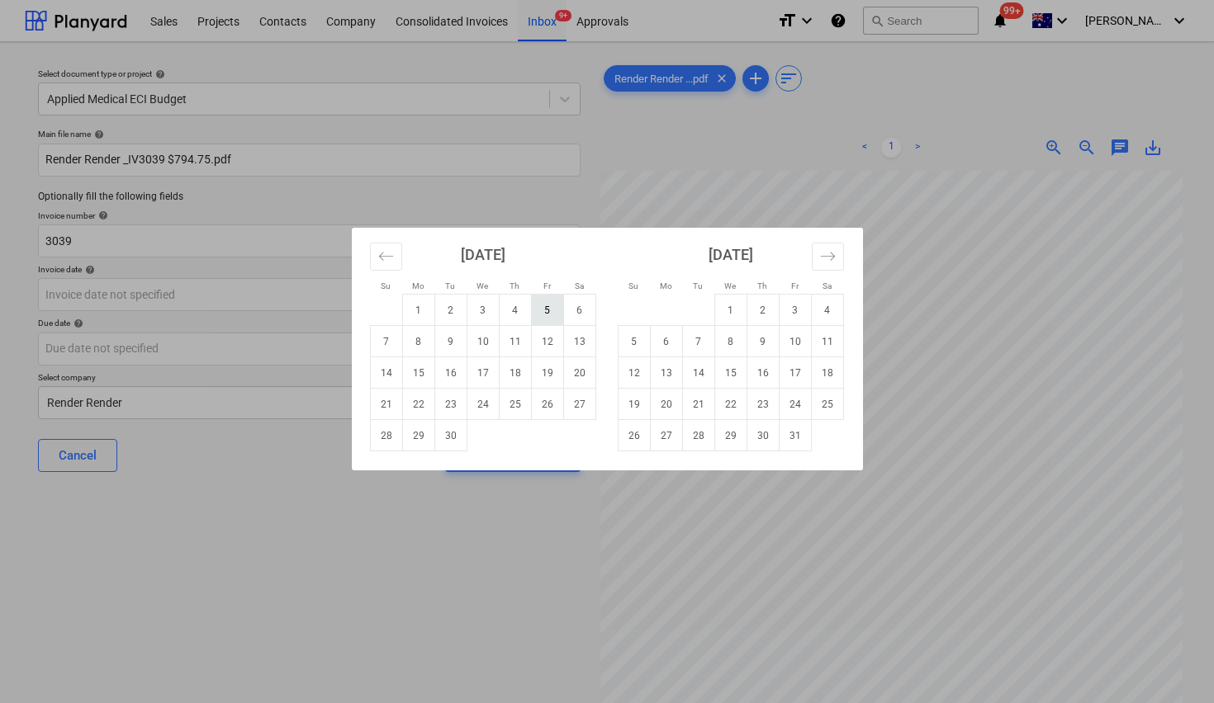
click at [542, 302] on td "5" at bounding box center [547, 310] width 32 height 31
type input "[DATE]"
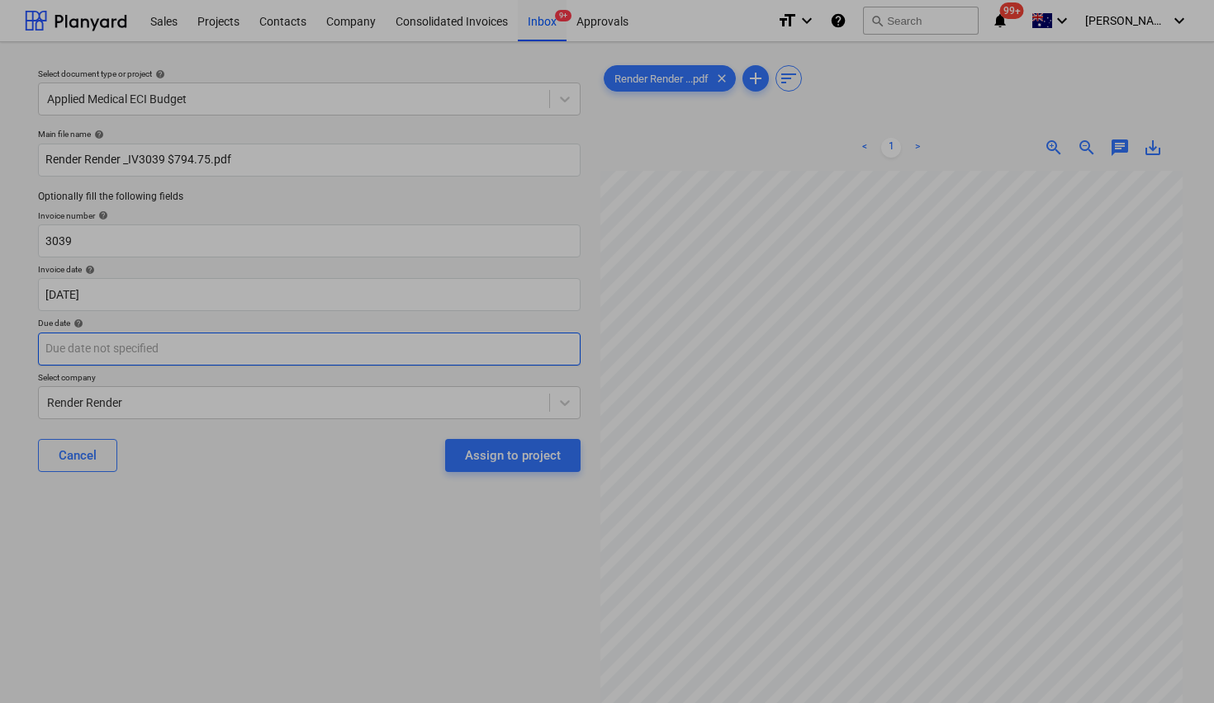
click at [265, 347] on body "Sales Projects Contacts Company Consolidated Invoices Inbox 9+ Approvals format…" at bounding box center [607, 351] width 1214 height 703
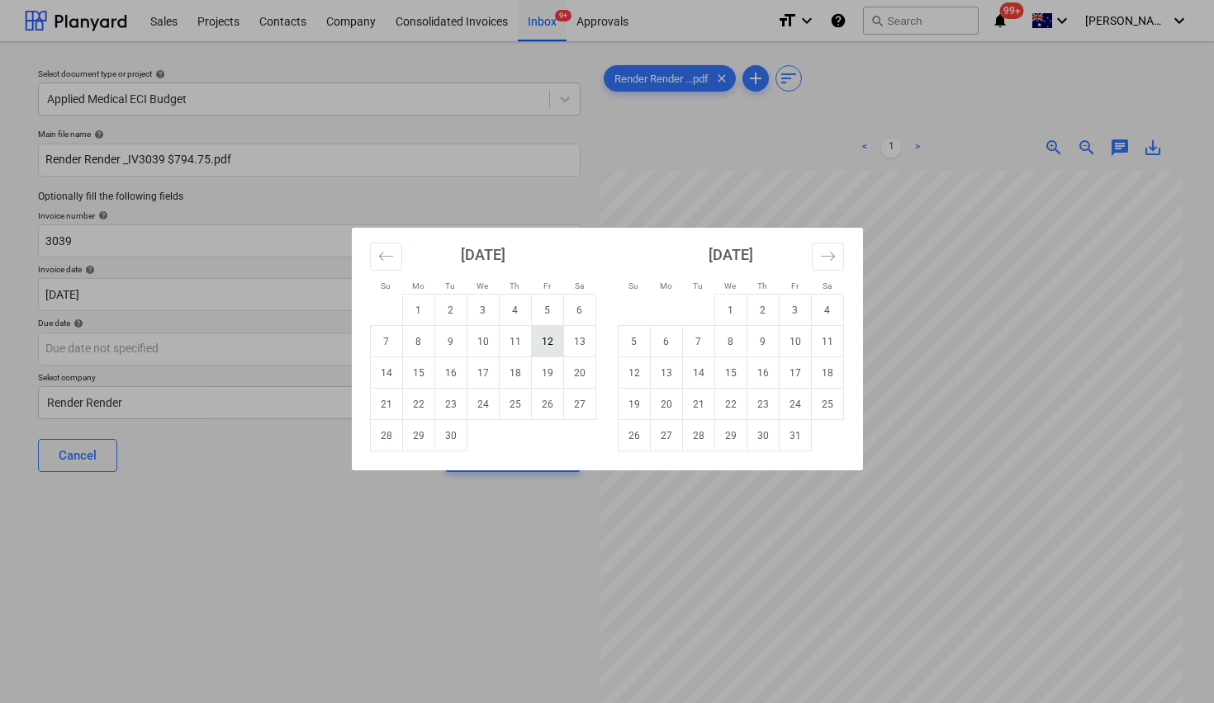
click at [545, 343] on td "12" at bounding box center [547, 341] width 32 height 31
type input "[DATE]"
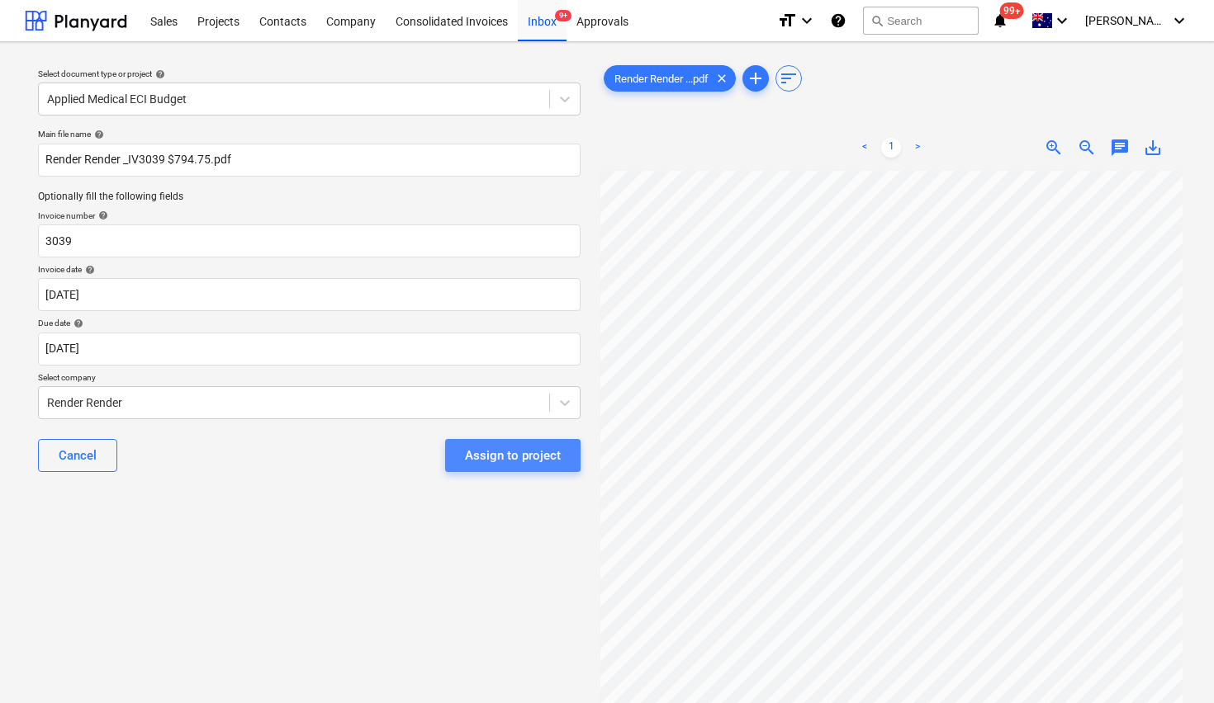
click at [535, 459] on div "Assign to project" at bounding box center [513, 455] width 96 height 21
